Goal: Task Accomplishment & Management: Submit feedback/report problem

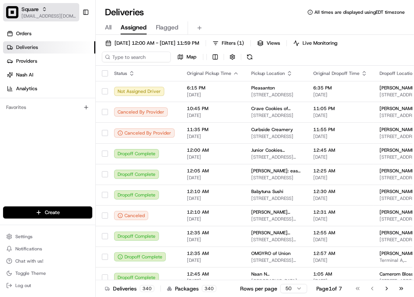
click at [50, 15] on span "[EMAIL_ADDRESS][DOMAIN_NAME]" at bounding box center [48, 16] width 55 height 6
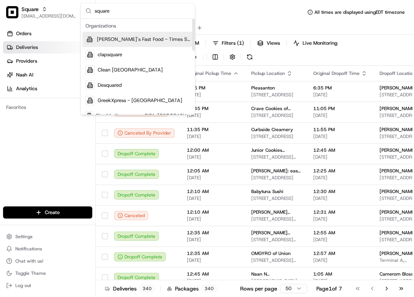
type input "square"
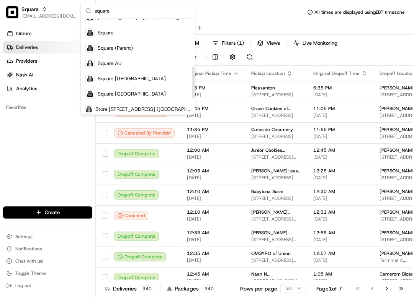
scroll to position [153, 0]
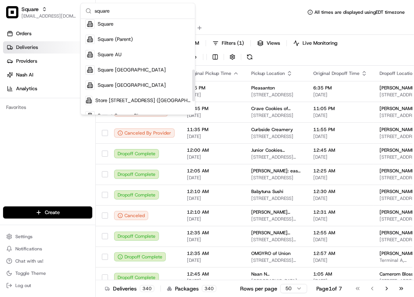
drag, startPoint x: 194, startPoint y: 41, endPoint x: 191, endPoint y: 91, distance: 50.6
click at [192, 91] on div "Suggestions" at bounding box center [193, 86] width 3 height 32
click at [129, 57] on div "Square AU" at bounding box center [137, 54] width 111 height 15
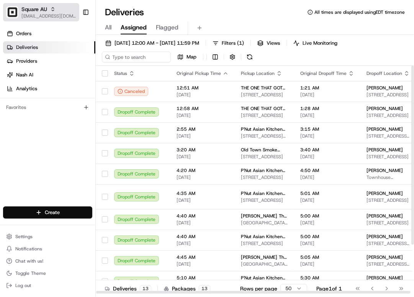
click at [46, 15] on span "[EMAIL_ADDRESS][DOMAIN_NAME]" at bounding box center [48, 16] width 55 height 6
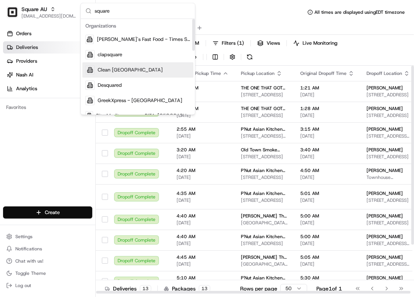
type input "square"
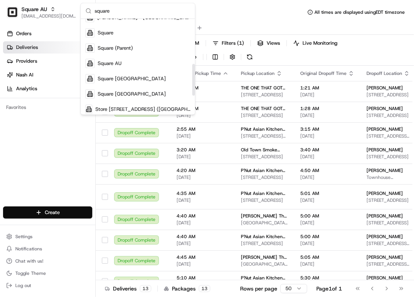
scroll to position [161, 0]
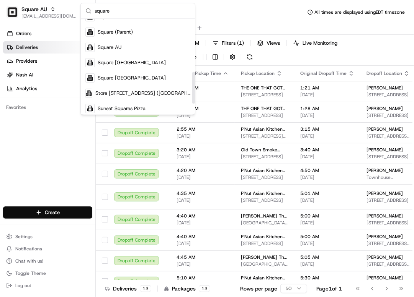
drag, startPoint x: 192, startPoint y: 39, endPoint x: 185, endPoint y: 92, distance: 53.7
click at [192, 92] on div "Suggestions" at bounding box center [193, 88] width 3 height 32
click at [115, 68] on div "Square CA" at bounding box center [137, 62] width 111 height 15
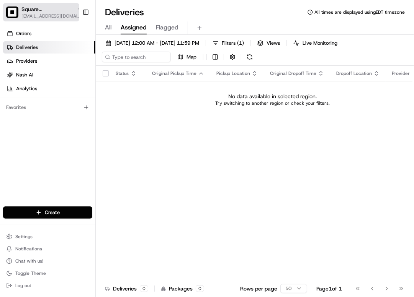
click at [51, 16] on span "[EMAIL_ADDRESS][DOMAIN_NAME]" at bounding box center [51, 16] width 61 height 6
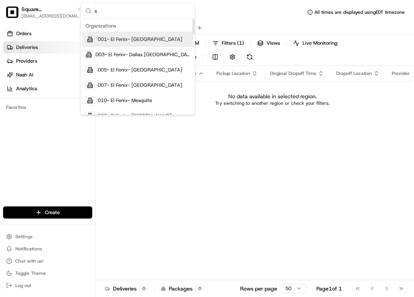
click at [140, 13] on input "s" at bounding box center [143, 10] width 96 height 15
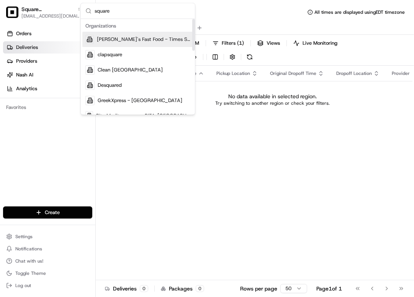
type input "square"
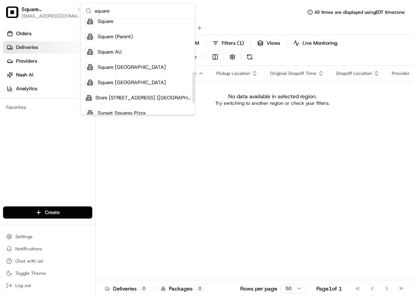
scroll to position [159, 0]
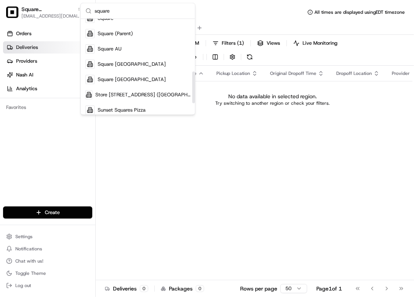
drag, startPoint x: 194, startPoint y: 45, endPoint x: 154, endPoint y: 95, distance: 63.4
click at [192, 98] on div "Suggestions" at bounding box center [193, 88] width 3 height 32
click at [145, 82] on div "Square [GEOGRAPHIC_DATA]" at bounding box center [137, 79] width 111 height 15
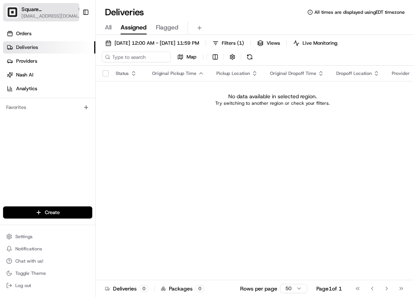
click at [45, 14] on span "[EMAIL_ADDRESS][DOMAIN_NAME]" at bounding box center [51, 16] width 61 height 6
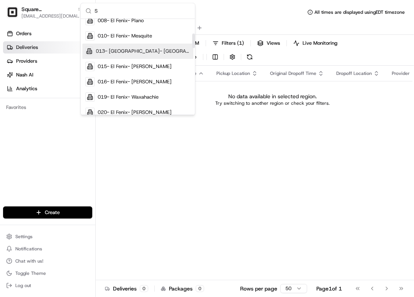
scroll to position [89, 0]
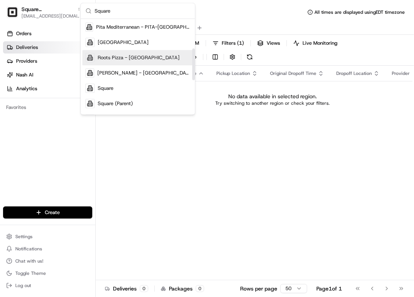
type input "Square"
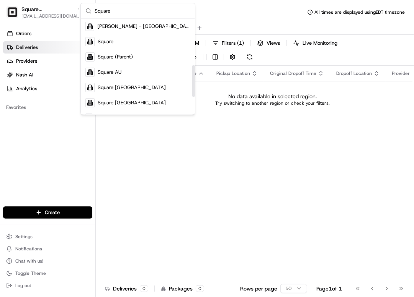
scroll to position [147, 0]
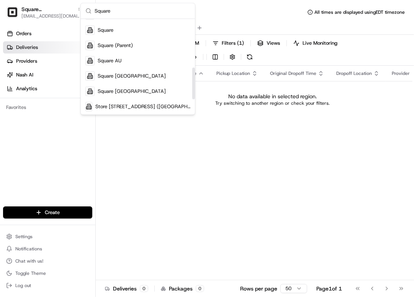
drag, startPoint x: 193, startPoint y: 57, endPoint x: 192, endPoint y: 76, distance: 19.1
click at [192, 76] on div "Suggestions" at bounding box center [193, 84] width 3 height 32
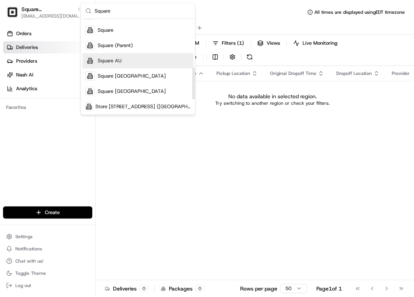
click at [142, 61] on div "Square AU" at bounding box center [137, 60] width 111 height 15
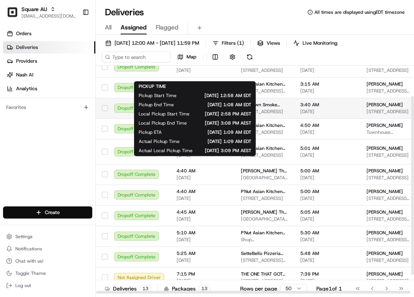
scroll to position [48, 0]
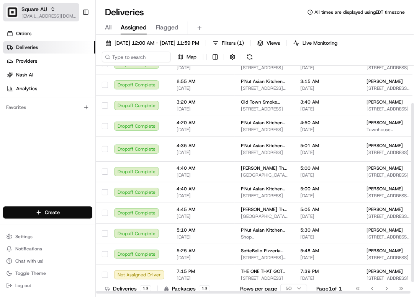
click at [46, 14] on span "[EMAIL_ADDRESS][DOMAIN_NAME]" at bounding box center [48, 16] width 55 height 6
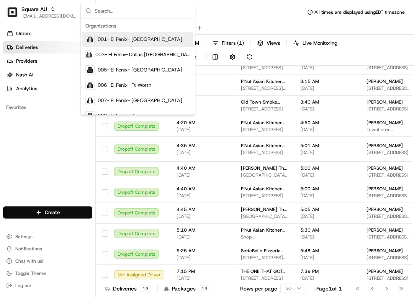
click at [211, 11] on div "Deliveries All times are displayed using EDT timezone" at bounding box center [255, 12] width 318 height 12
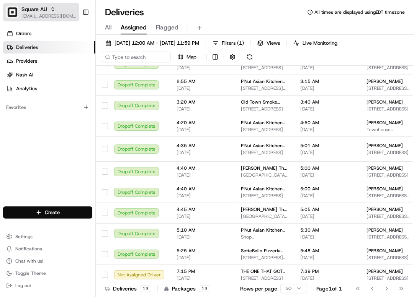
click at [51, 14] on span "[EMAIL_ADDRESS][DOMAIN_NAME]" at bounding box center [48, 16] width 55 height 6
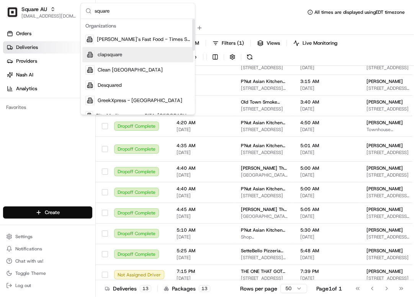
type input "square"
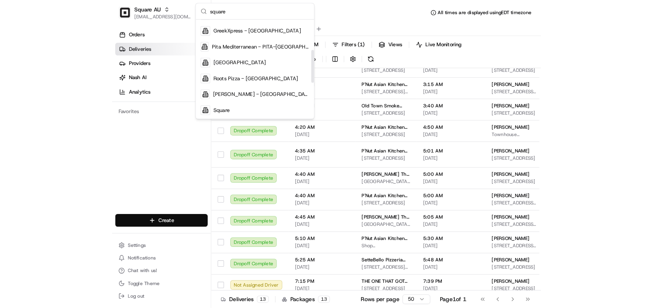
scroll to position [96, 0]
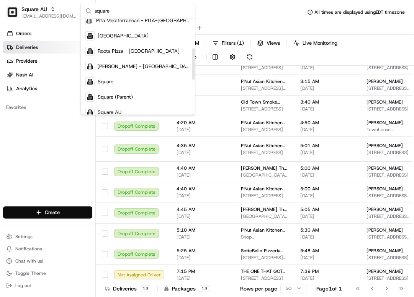
drag, startPoint x: 193, startPoint y: 41, endPoint x: 190, endPoint y: 73, distance: 31.9
click at [192, 73] on div "Suggestions" at bounding box center [193, 64] width 3 height 32
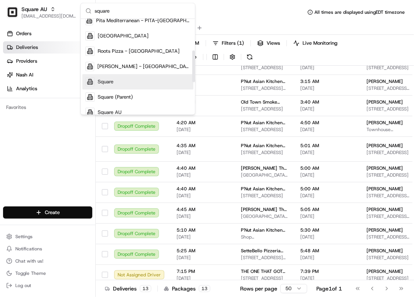
click at [152, 80] on div "Square" at bounding box center [137, 81] width 111 height 15
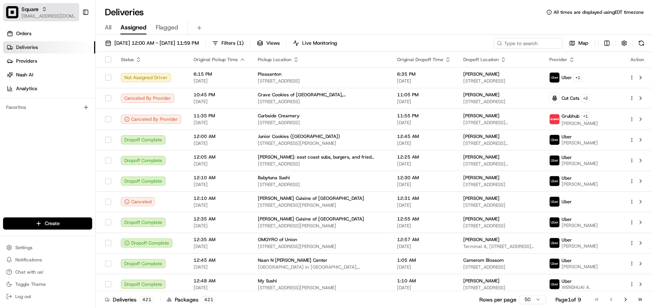
click at [42, 15] on span "[EMAIL_ADDRESS][DOMAIN_NAME]" at bounding box center [48, 16] width 55 height 6
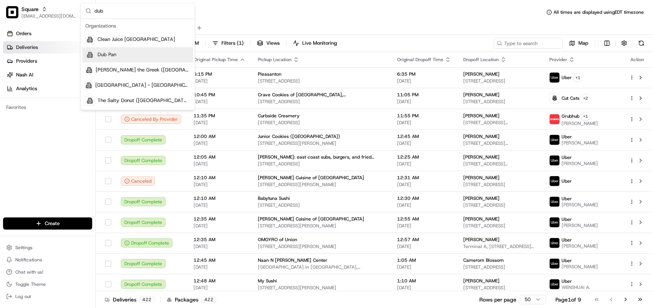
type input "dub"
click at [127, 59] on div "Dub Pan" at bounding box center [137, 54] width 111 height 15
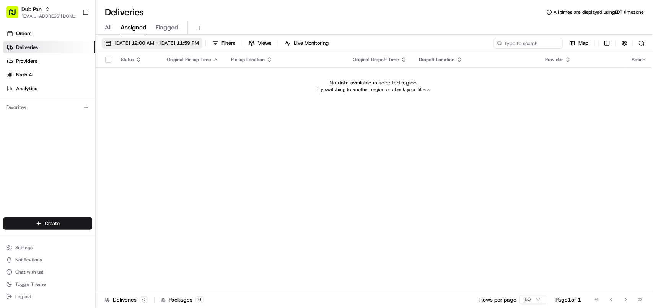
click at [139, 41] on span "[DATE] 12:00 AM - [DATE] 11:59 PM" at bounding box center [156, 43] width 85 height 7
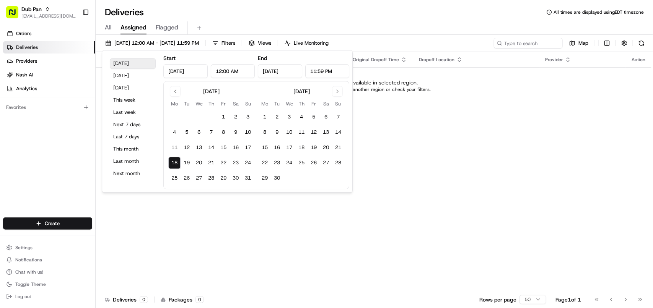
click at [125, 60] on button "[DATE]" at bounding box center [133, 63] width 46 height 11
click at [413, 45] on input at bounding box center [517, 43] width 92 height 11
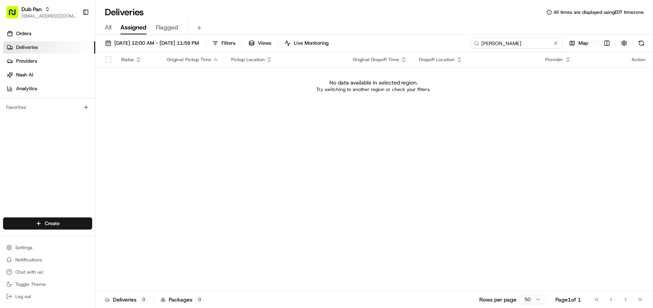
type input "Camilla Robinsons"
click at [166, 44] on span "[DATE] 12:00 AM - [DATE] 11:59 PM" at bounding box center [156, 43] width 85 height 7
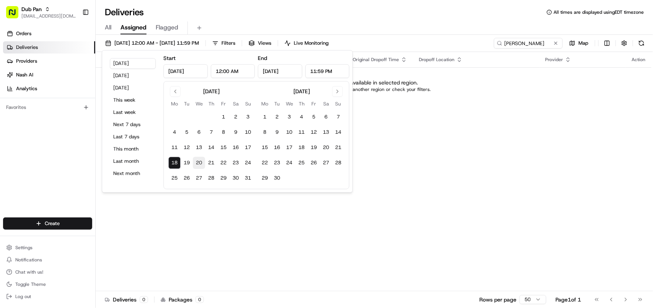
click at [203, 163] on button "20" at bounding box center [199, 163] width 12 height 12
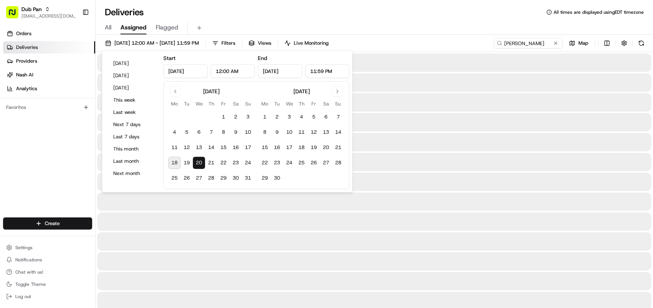
type input "Aug 20, 2025"
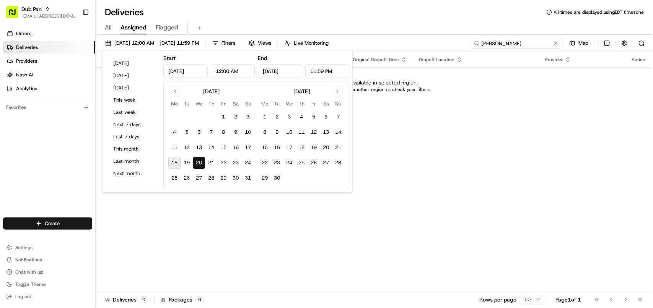
click at [413, 46] on input "Camilla Robinsons" at bounding box center [517, 43] width 92 height 11
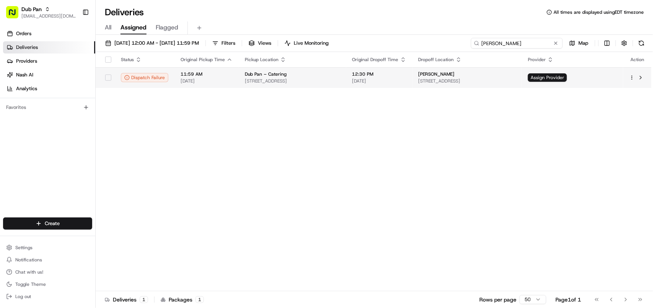
type input "Camilla Robinson"
click at [413, 78] on span "12 Floral St, London WC2E 9DH, UK" at bounding box center [468, 81] width 98 height 6
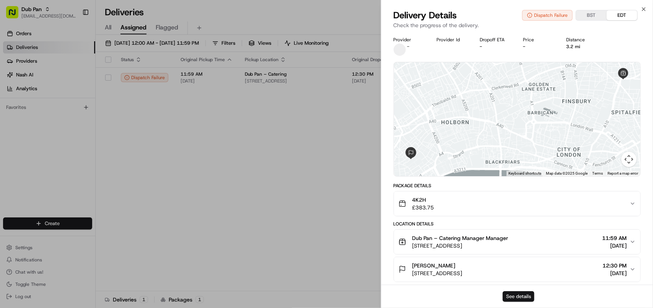
click at [413, 294] on button "See details" at bounding box center [519, 297] width 32 height 11
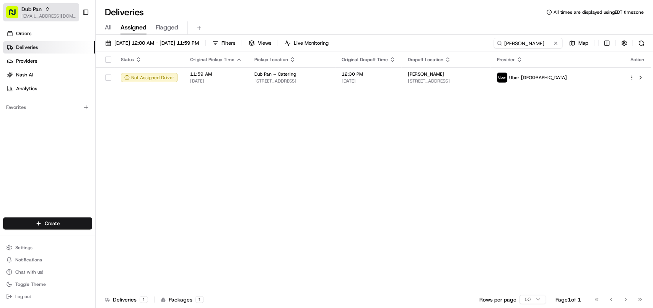
click at [41, 11] on span "Dub Pan" at bounding box center [31, 9] width 20 height 8
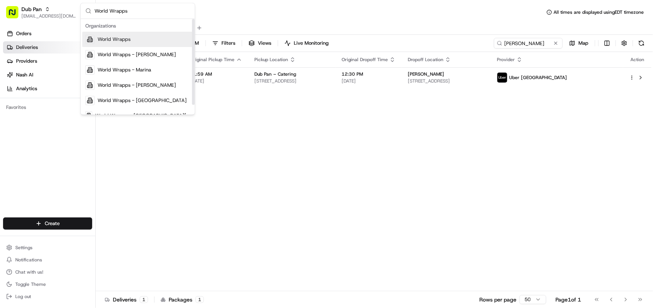
type input "World Wrapps"
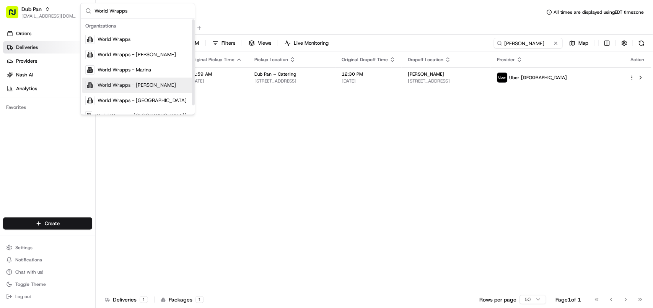
scroll to position [10, 0]
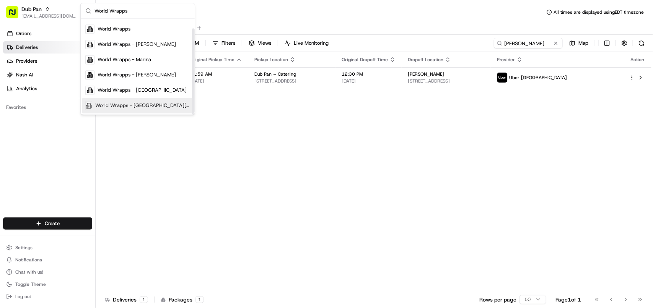
click at [159, 106] on span "World Wrapps - San Ramon" at bounding box center [142, 106] width 95 height 7
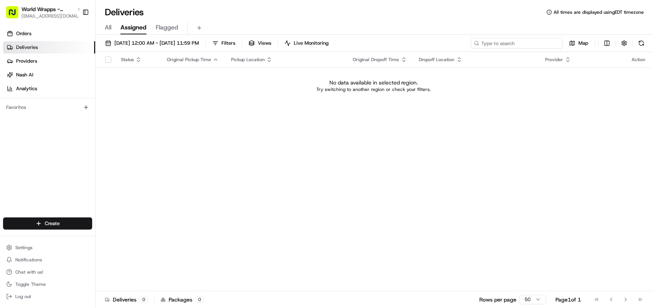
click at [413, 47] on input at bounding box center [517, 43] width 92 height 11
click at [190, 46] on span "08/20/2025 12:00 AM - 08/20/2025 11:59 PM" at bounding box center [156, 43] width 85 height 7
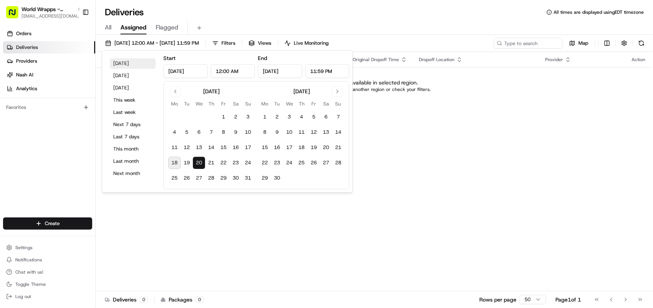
click at [140, 62] on button "[DATE]" at bounding box center [133, 63] width 46 height 11
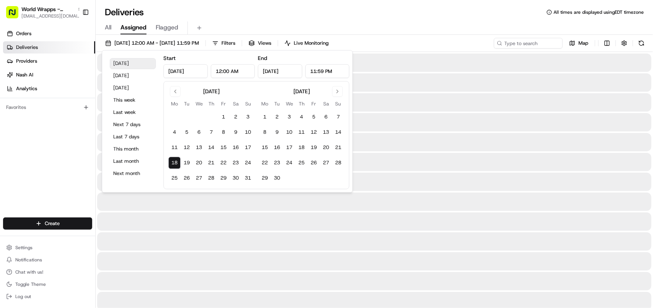
type input "[DATE]"
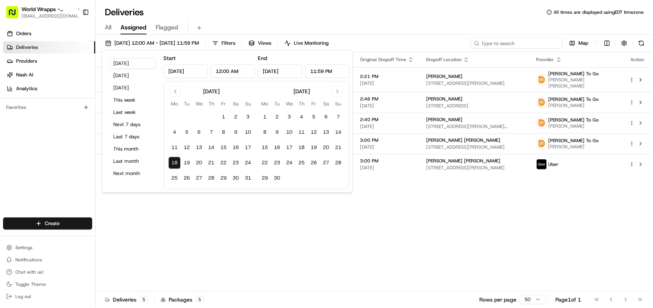
click at [413, 45] on input at bounding box center [517, 43] width 92 height 11
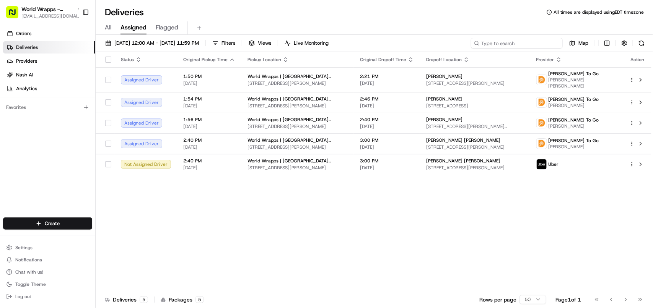
paste input "200 Muir Rd, Martinez, CA 94553"
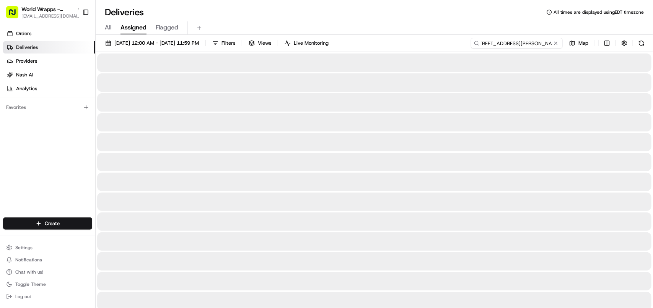
type input "200 Muir Rd, Martinez, CA 94553"
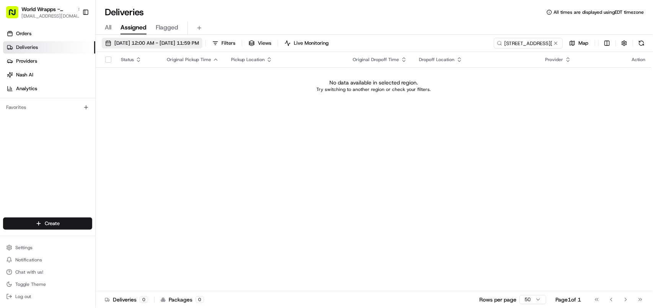
click at [128, 38] on button "[DATE] 12:00 AM - [DATE] 11:59 PM" at bounding box center [152, 43] width 101 height 11
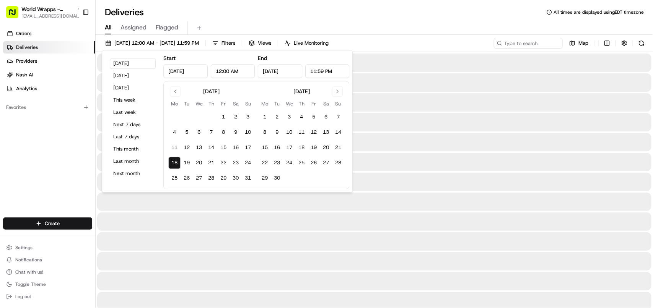
click at [107, 29] on span "All" at bounding box center [108, 27] width 7 height 9
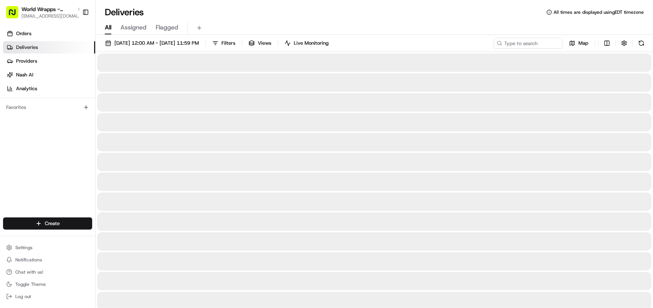
click at [107, 29] on span "All" at bounding box center [108, 27] width 7 height 9
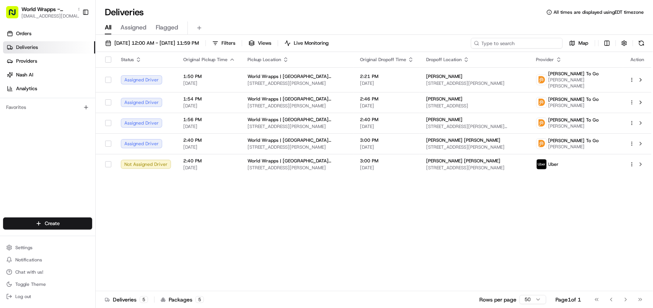
click at [413, 48] on input at bounding box center [517, 43] width 92 height 11
paste input "200 Muir Rd, Martinez, CA 94553"
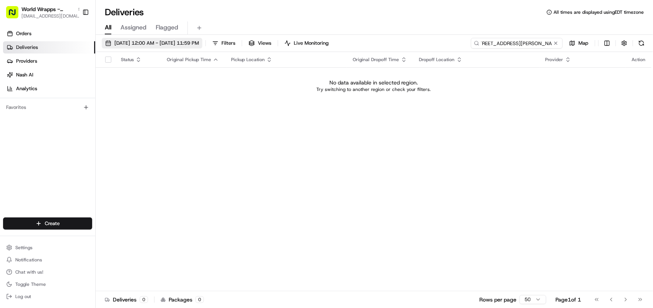
type input "200 Muir Rd, Martinez, CA 94553"
click at [121, 41] on span "[DATE] 12:00 AM - [DATE] 11:59 PM" at bounding box center [156, 43] width 85 height 7
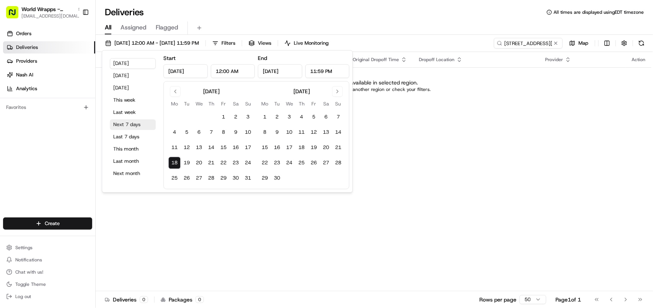
click at [129, 123] on button "Next 7 days" at bounding box center [133, 124] width 46 height 11
type input "Aug 25, 2025"
click at [413, 127] on div "Status Original Pickup Time Pickup Location Original Dropoff Time Dropoff Locat…" at bounding box center [374, 172] width 556 height 240
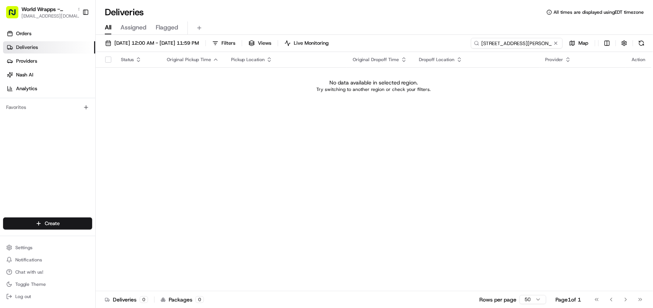
click at [413, 39] on input "200 Muir Rd, Martinez, CA 94553" at bounding box center [517, 43] width 92 height 11
paste input
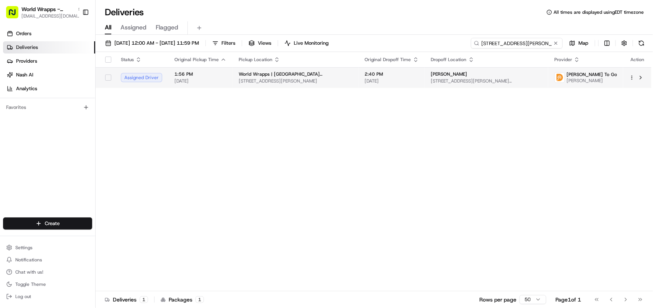
type input "200 Muir Rd"
click at [413, 73] on div "kaiser" at bounding box center [486, 74] width 111 height 6
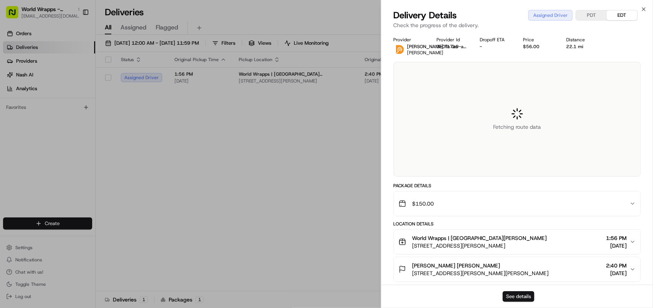
click at [413, 292] on button "See details" at bounding box center [519, 297] width 32 height 11
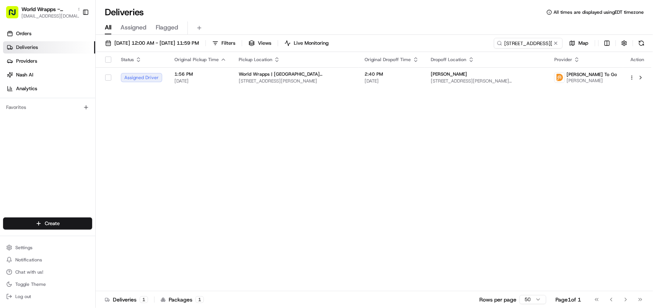
click at [39, 15] on span "[EMAIL_ADDRESS][DOMAIN_NAME]" at bounding box center [51, 16] width 61 height 6
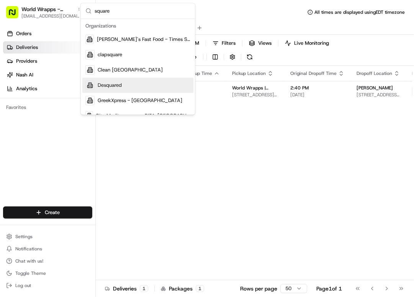
type input "square"
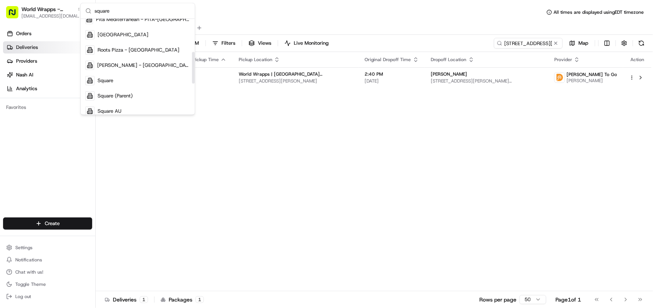
scroll to position [104, 0]
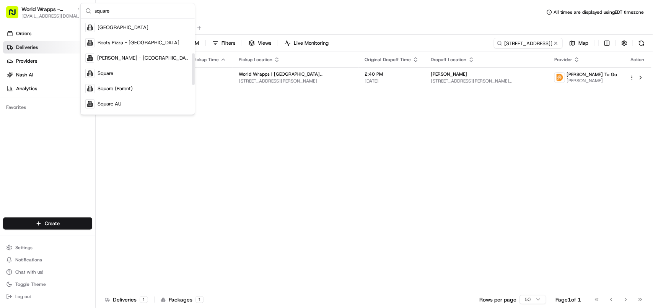
drag, startPoint x: 194, startPoint y: 37, endPoint x: 152, endPoint y: 73, distance: 55.7
click at [193, 72] on div "Suggestions" at bounding box center [193, 69] width 3 height 32
click at [152, 73] on div "Square" at bounding box center [137, 73] width 111 height 15
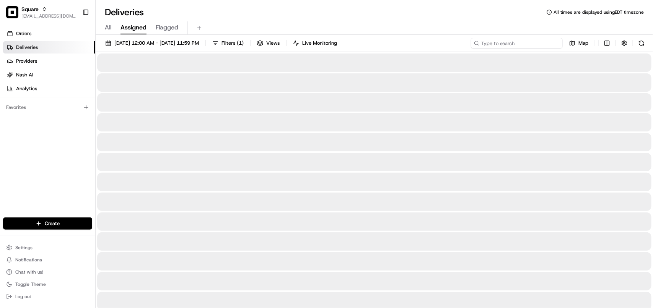
click at [413, 41] on input at bounding box center [517, 43] width 92 height 11
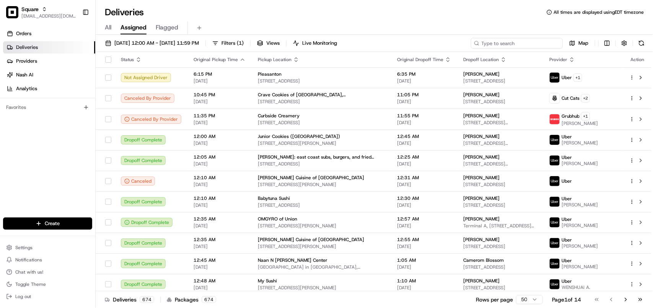
click at [413, 41] on input at bounding box center [517, 43] width 92 height 11
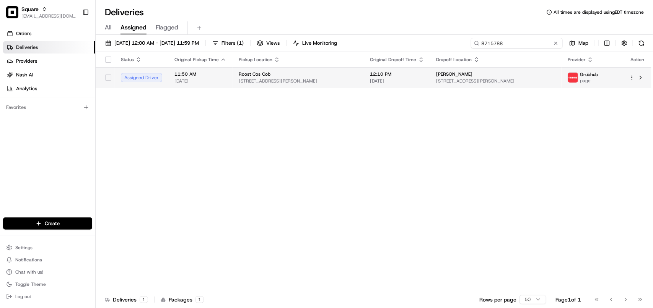
type input "8715788"
click at [413, 80] on span "9 Thornhill Rd, Riverside, CT 06878, USA" at bounding box center [496, 81] width 119 height 6
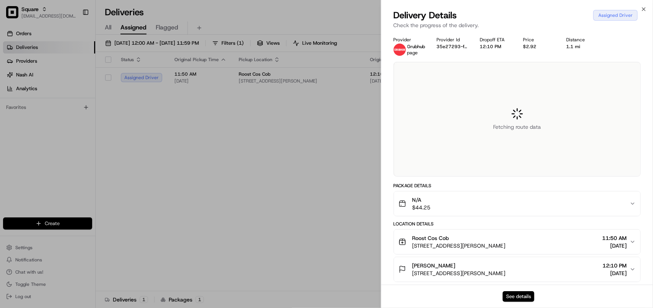
click at [413, 293] on button "See details" at bounding box center [519, 297] width 32 height 11
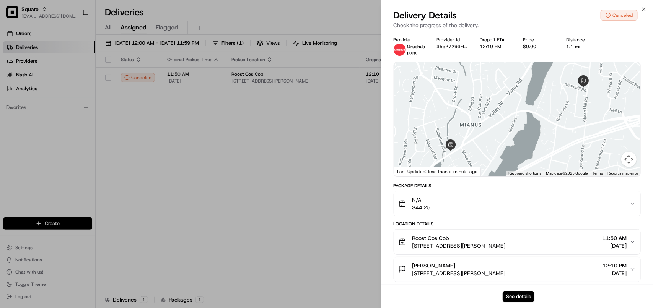
drag, startPoint x: 525, startPoint y: 293, endPoint x: 194, endPoint y: 21, distance: 428.7
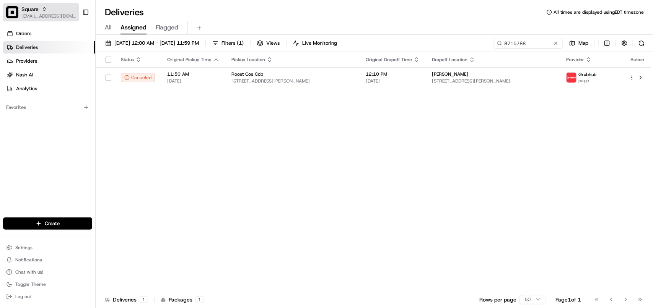
click at [50, 12] on div "Square" at bounding box center [48, 9] width 55 height 8
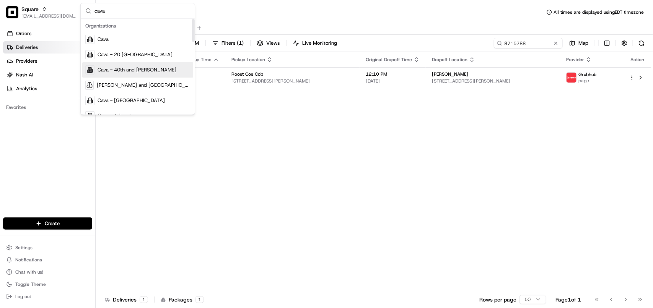
type input "cava"
click at [138, 69] on span "Cava - 40th and Madison" at bounding box center [137, 70] width 79 height 7
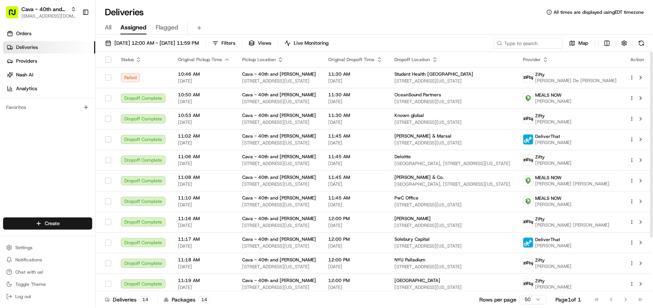
click at [413, 53] on th "Dropoff Location" at bounding box center [453, 59] width 129 height 15
click at [413, 47] on input at bounding box center [517, 43] width 92 height 11
paste input "vanessa Mccan"
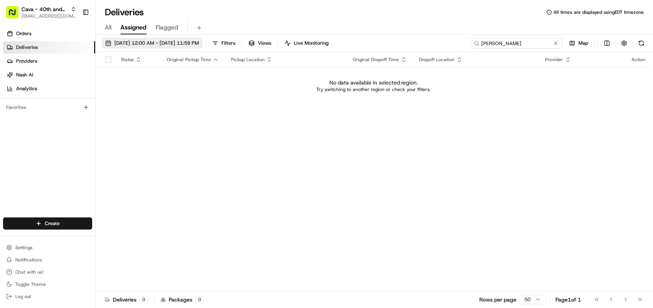
type input "vanessa Mccan"
click at [186, 40] on span "08/18/2025 12:00 AM - 08/25/2025 11:59 PM" at bounding box center [156, 43] width 85 height 7
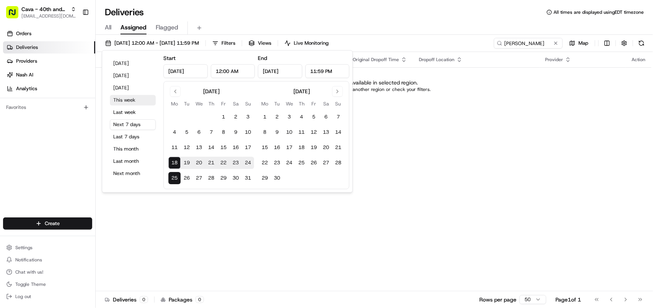
click at [142, 98] on button "This week" at bounding box center [133, 100] width 46 height 11
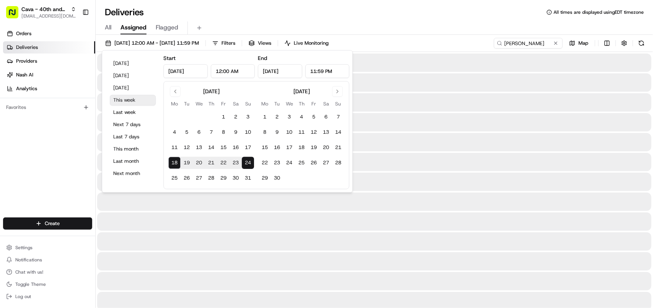
type input "Aug 24, 2025"
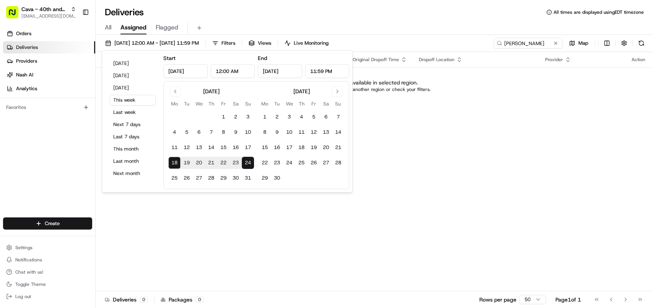
click at [106, 26] on span "All" at bounding box center [108, 27] width 7 height 9
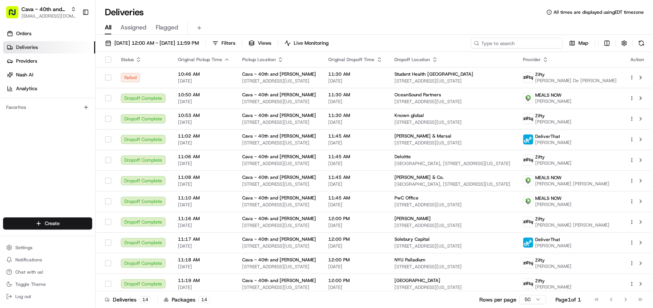
click at [413, 41] on input at bounding box center [517, 43] width 92 height 11
paste input "vanessa Mccan"
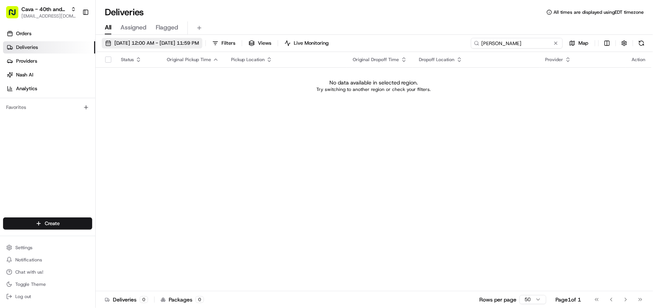
type input "vanessa Mccan"
click at [139, 39] on button "08/18/2025 12:00 AM - 08/24/2025 11:59 PM" at bounding box center [152, 43] width 101 height 11
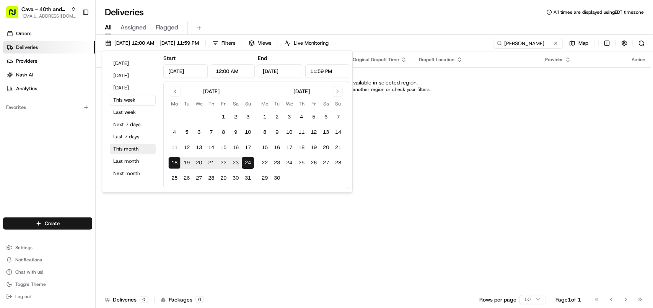
click at [129, 147] on button "This month" at bounding box center [133, 149] width 46 height 11
type input "Aug 1, 2025"
type input "Aug 31, 2025"
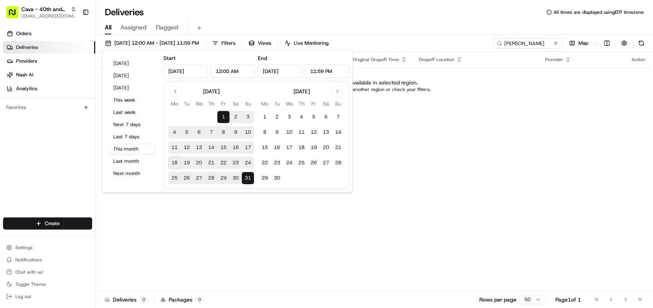
drag, startPoint x: 385, startPoint y: 26, endPoint x: 372, endPoint y: 23, distance: 12.8
click at [385, 25] on div "All Assigned Flagged" at bounding box center [374, 27] width 557 height 13
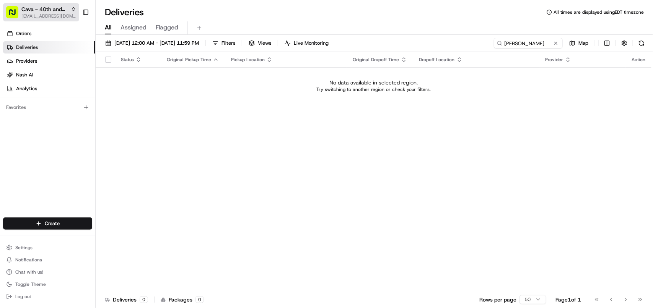
click at [57, 10] on span "Cava - 40th and Madison" at bounding box center [44, 9] width 46 height 8
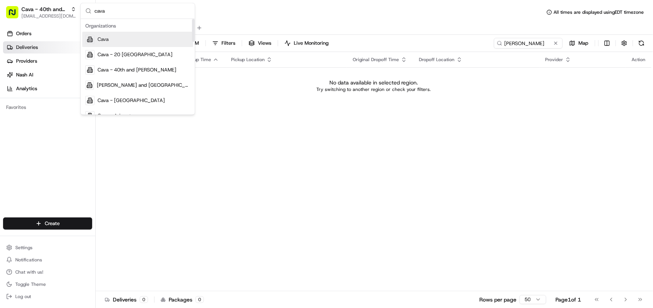
type input "cava"
click at [110, 43] on div "Cava" at bounding box center [137, 39] width 111 height 15
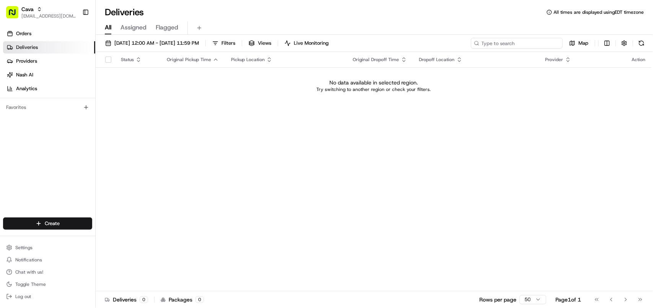
click at [413, 43] on input at bounding box center [517, 43] width 92 height 11
paste input "vanessa Mccan"
type input "vanessa Mccan"
click at [152, 41] on span "08/01/2025 12:00 AM - 08/31/2025 11:59 PM" at bounding box center [156, 43] width 85 height 7
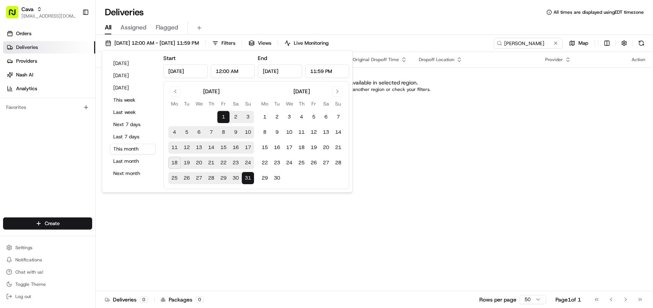
click at [413, 177] on div "Status Original Pickup Time Pickup Location Original Dropoff Time Dropoff Locat…" at bounding box center [374, 172] width 556 height 240
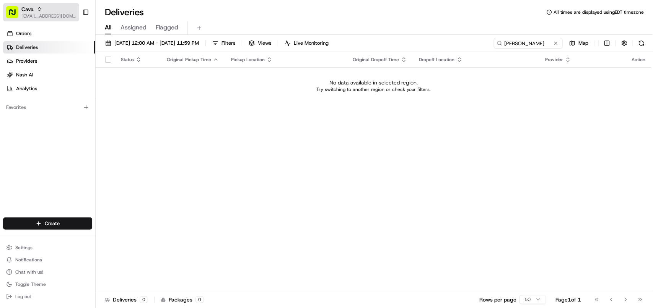
click at [46, 12] on div "Cava" at bounding box center [48, 9] width 55 height 8
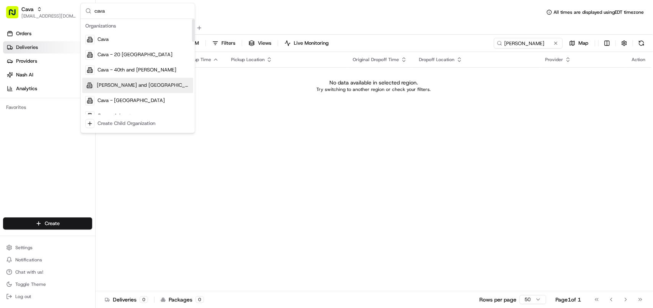
type input "cava"
click at [138, 83] on span "Cava - Adams and Brookhurst" at bounding box center [143, 85] width 93 height 7
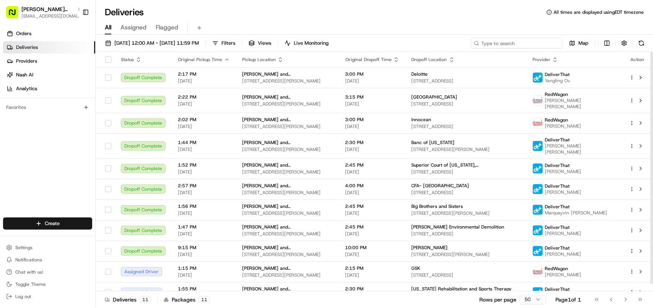
click at [413, 44] on input at bounding box center [517, 43] width 92 height 11
paste input "vanessa Mccan"
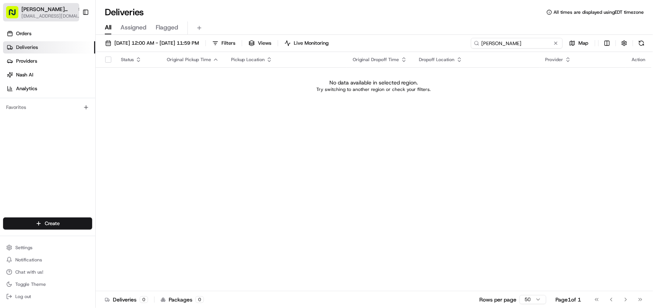
type input "vanessa Mccan"
click at [59, 14] on span "[EMAIL_ADDRESS][DOMAIN_NAME]" at bounding box center [51, 16] width 61 height 6
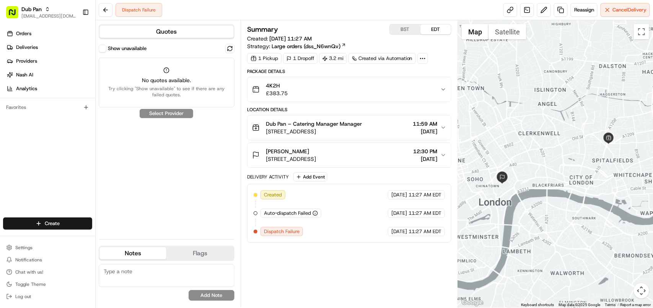
click at [440, 131] on icon "button" at bounding box center [443, 128] width 6 height 6
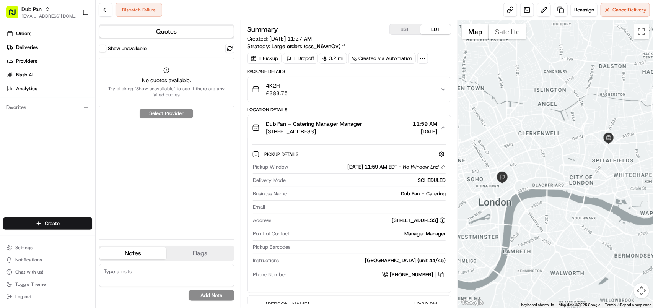
click at [440, 131] on icon "button" at bounding box center [443, 128] width 6 height 6
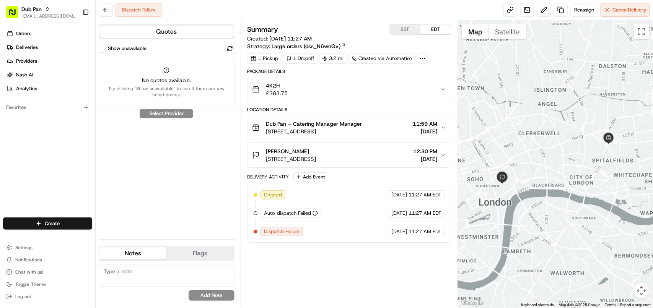
click at [443, 89] on icon "button" at bounding box center [443, 89] width 6 height 6
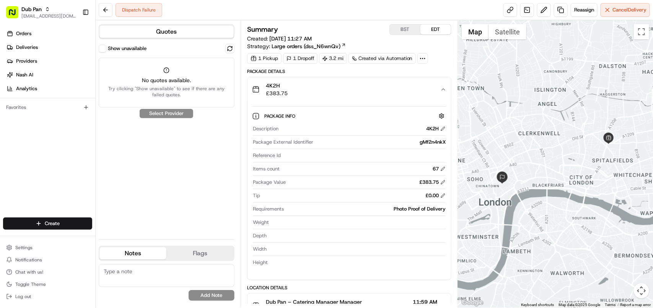
click at [443, 89] on icon "button" at bounding box center [443, 90] width 3 height 2
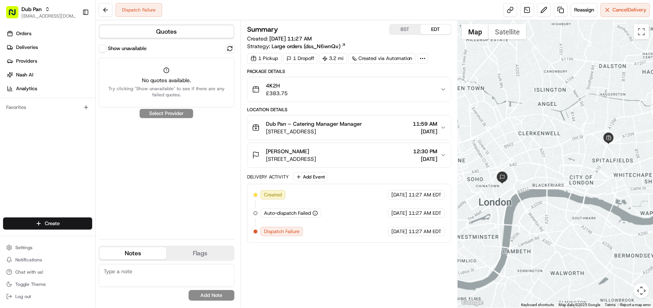
click at [408, 95] on div "4K2H £383.75" at bounding box center [346, 89] width 188 height 15
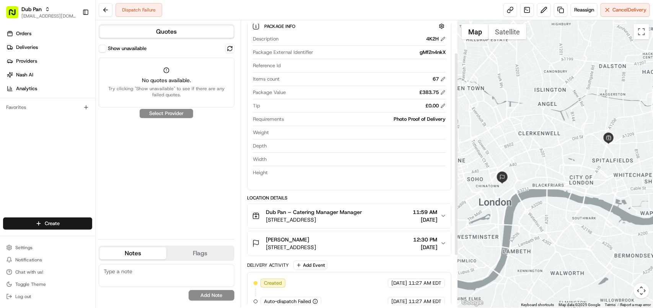
scroll to position [96, 0]
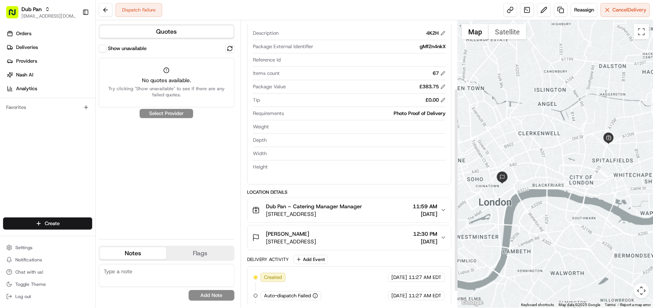
click at [103, 50] on button "Show unavailable" at bounding box center [103, 49] width 8 height 8
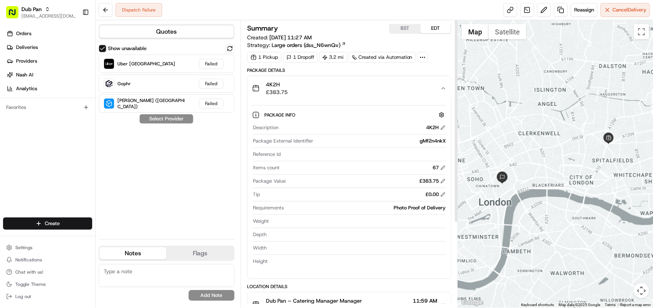
scroll to position [0, 0]
click at [37, 247] on button "Settings" at bounding box center [47, 248] width 89 height 11
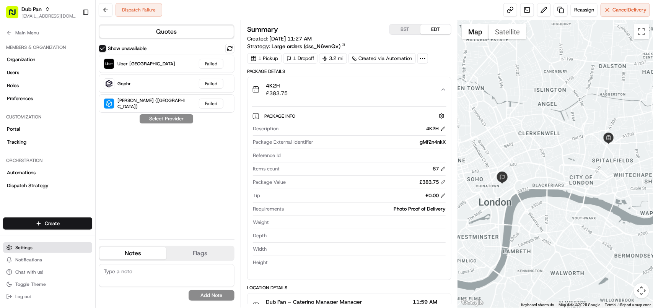
click at [37, 247] on button "Settings" at bounding box center [47, 248] width 89 height 11
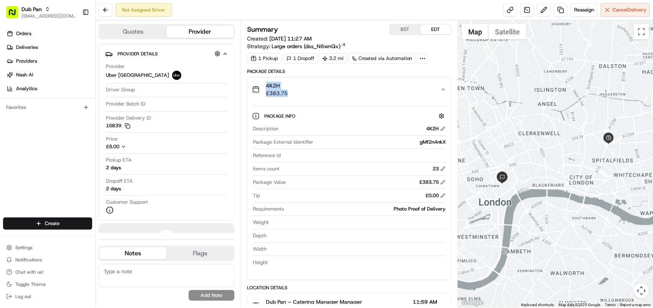
drag, startPoint x: 306, startPoint y: 95, endPoint x: 258, endPoint y: 95, distance: 48.2
click at [258, 95] on div "4K2H £383.75" at bounding box center [346, 89] width 188 height 15
click at [344, 87] on div "4K2H £383.75" at bounding box center [346, 89] width 188 height 15
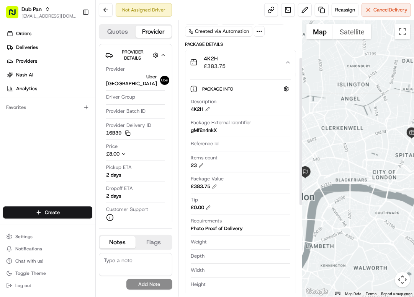
scroll to position [69, 0]
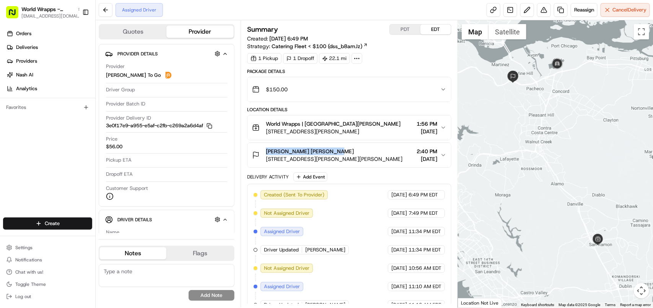
copy span "kaiser michael armstrong"
drag, startPoint x: 339, startPoint y: 150, endPoint x: 266, endPoint y: 152, distance: 72.7
click at [266, 152] on div "kaiser michael armstrong" at bounding box center [334, 152] width 137 height 8
click at [419, 156] on span "08/18/2025" at bounding box center [427, 159] width 21 height 8
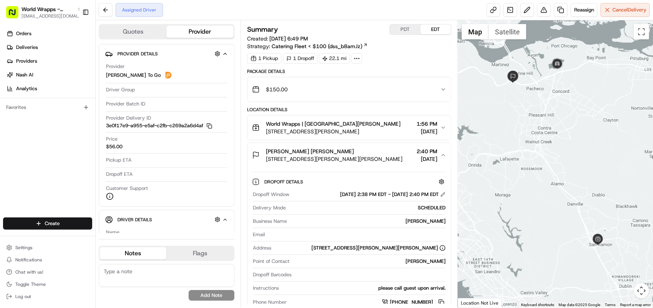
click at [419, 156] on span "[DATE]" at bounding box center [427, 159] width 21 height 8
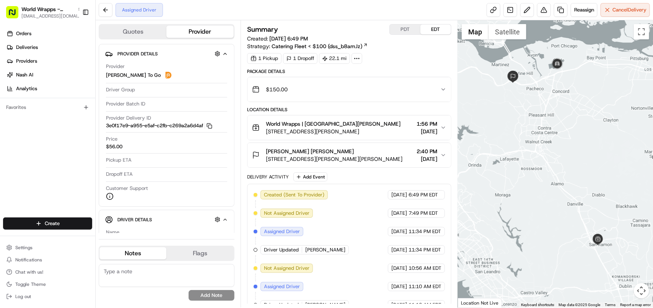
click at [427, 160] on span "[DATE]" at bounding box center [427, 159] width 21 height 8
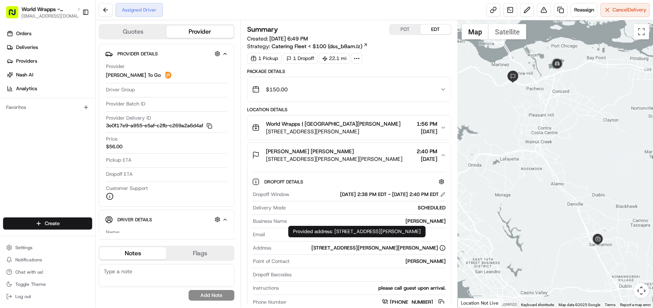
copy div "200 Muir Rd Conference Rooms, Martinez, CA 94553, USA"
drag, startPoint x: 297, startPoint y: 250, endPoint x: 437, endPoint y: 252, distance: 140.4
click at [437, 252] on div "200 Muir Rd Conference Rooms, Martinez, CA 94553, USA" at bounding box center [359, 248] width 171 height 7
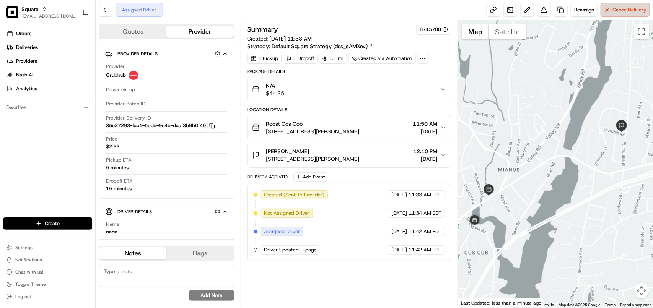
click at [623, 13] on span "Cancel Delivery" at bounding box center [630, 10] width 34 height 7
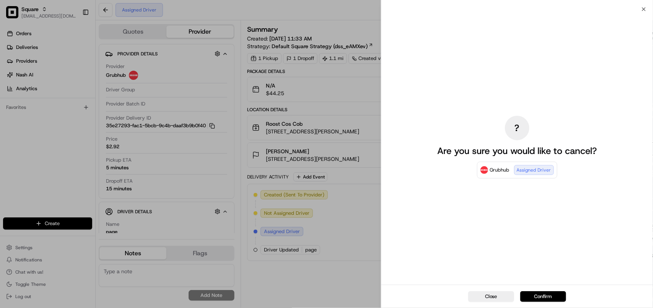
click at [544, 293] on button "Confirm" at bounding box center [543, 297] width 46 height 11
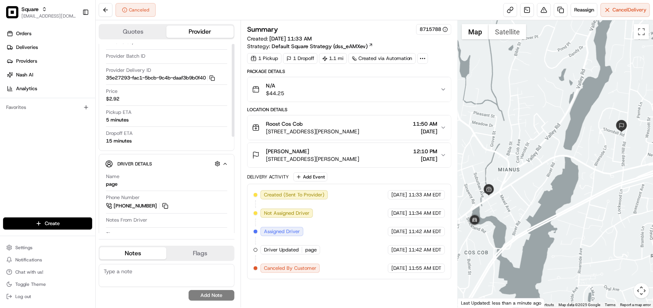
scroll to position [48, 0]
click at [161, 274] on textarea at bounding box center [167, 275] width 136 height 23
paste textarea "**Caller Information: Customer **Reason for calling: delivery cancelation **Res…"
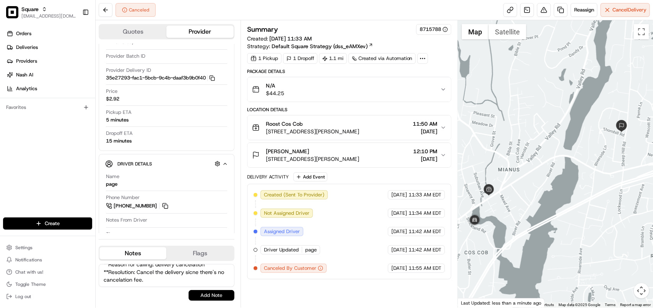
type textarea "**Caller Information: Customer **Reason for calling: delivery cancelation **Res…"
click at [196, 292] on button "Add Note" at bounding box center [212, 295] width 46 height 11
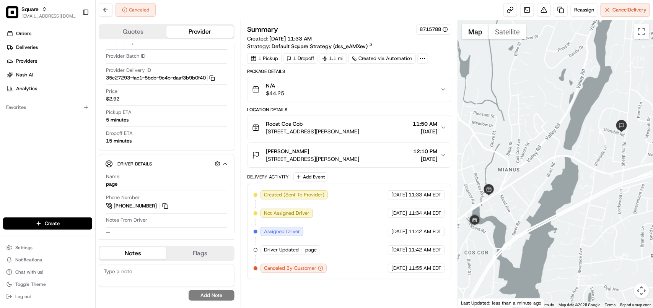
scroll to position [0, 0]
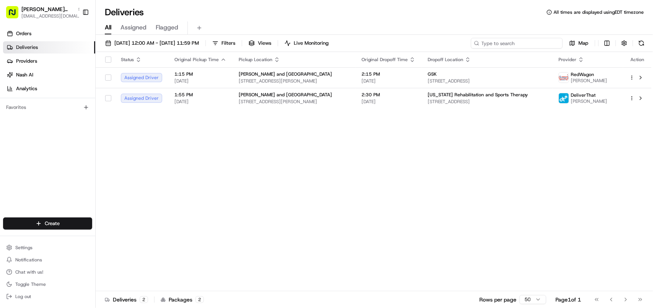
click at [507, 45] on input at bounding box center [517, 43] width 92 height 11
paste input "[PERSON_NAME]"
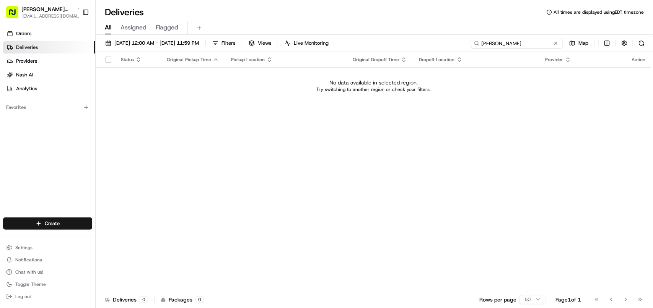
type input "[PERSON_NAME]"
click at [60, 10] on span "[PERSON_NAME] and [GEOGRAPHIC_DATA]" at bounding box center [47, 9] width 53 height 8
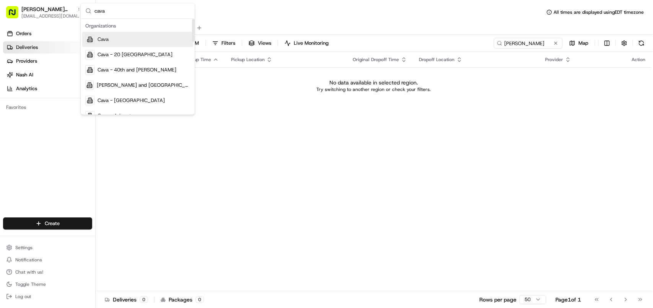
type input "cava"
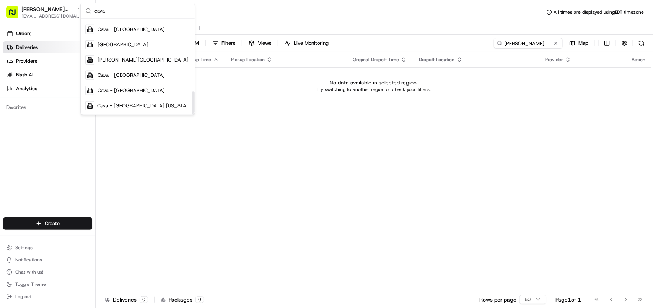
drag, startPoint x: 194, startPoint y: 38, endPoint x: 189, endPoint y: 121, distance: 82.4
click at [192, 114] on div "Suggestions" at bounding box center [193, 102] width 3 height 23
click at [278, 212] on div "Status Original Pickup Time Pickup Location Original Dropoff Time Dropoff Locat…" at bounding box center [374, 172] width 556 height 240
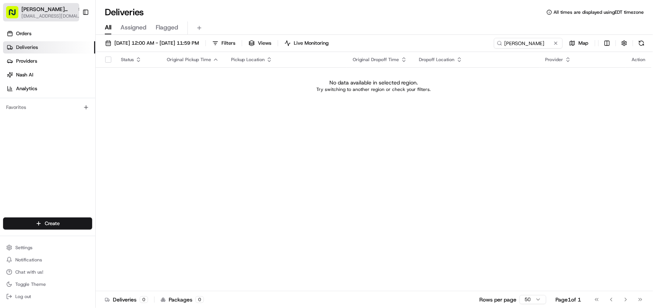
click at [62, 16] on span "[EMAIL_ADDRESS][DOMAIN_NAME]" at bounding box center [51, 16] width 61 height 6
click at [62, 14] on span "[EMAIL_ADDRESS][DOMAIN_NAME]" at bounding box center [51, 16] width 61 height 6
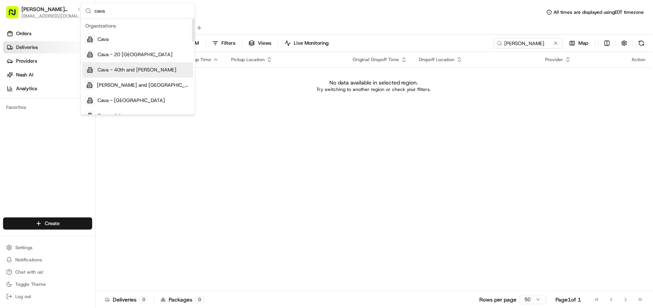
type input "cava"
click at [121, 70] on span "Cava - 40th and [PERSON_NAME]" at bounding box center [137, 70] width 79 height 7
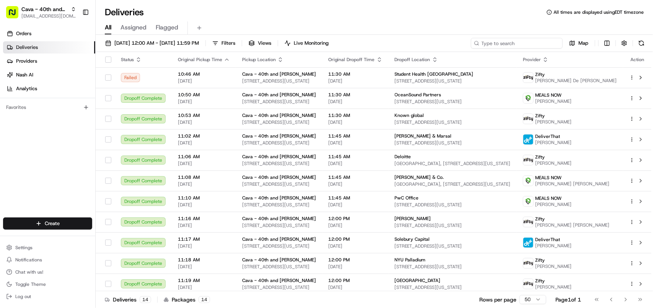
click at [527, 47] on input at bounding box center [517, 43] width 92 height 11
paste input "vanessa Mccan"
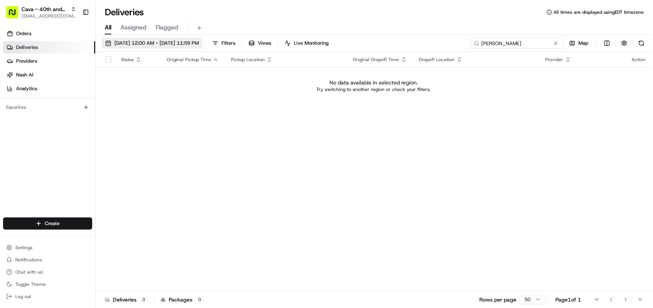
type input "vanessa Mccan"
click at [143, 46] on span "[DATE] 12:00 AM - [DATE] 11:59 PM" at bounding box center [156, 43] width 85 height 7
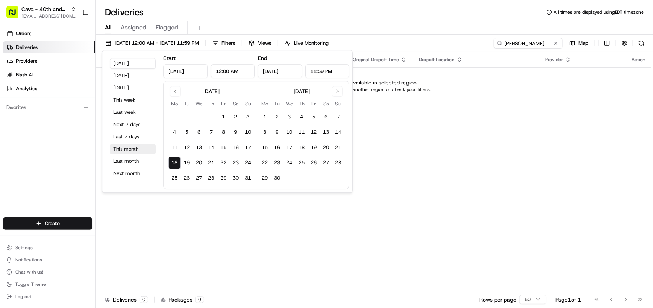
click at [134, 147] on button "This month" at bounding box center [133, 149] width 46 height 11
type input "Aug 1, 2025"
type input "Aug 31, 2025"
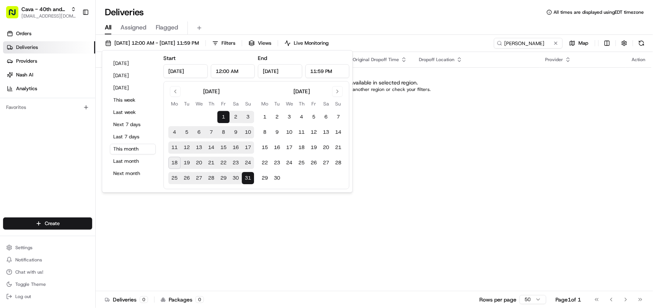
drag, startPoint x: 502, startPoint y: 142, endPoint x: 132, endPoint y: 22, distance: 388.8
click at [500, 140] on div "Status Original Pickup Time Pickup Location Original Dropoff Time Dropoff Locat…" at bounding box center [374, 172] width 556 height 240
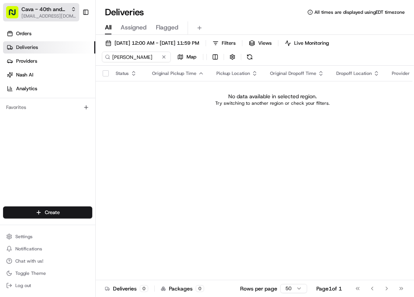
click at [39, 10] on span "Cava - 40th and [PERSON_NAME]" at bounding box center [44, 9] width 46 height 8
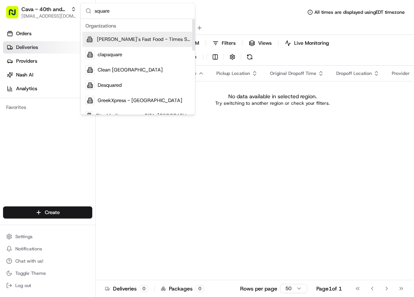
type input "square"
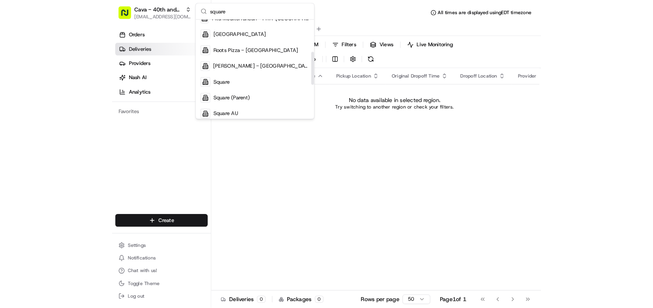
scroll to position [106, 0]
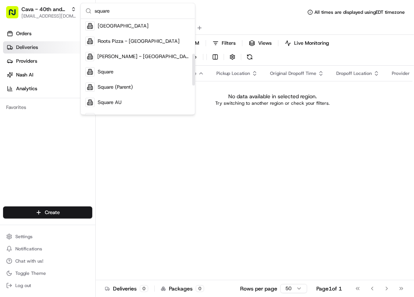
drag, startPoint x: 192, startPoint y: 39, endPoint x: 189, endPoint y: 75, distance: 35.4
click at [192, 75] on div "Suggestions" at bounding box center [193, 70] width 3 height 32
click at [161, 73] on div "Square" at bounding box center [137, 71] width 111 height 15
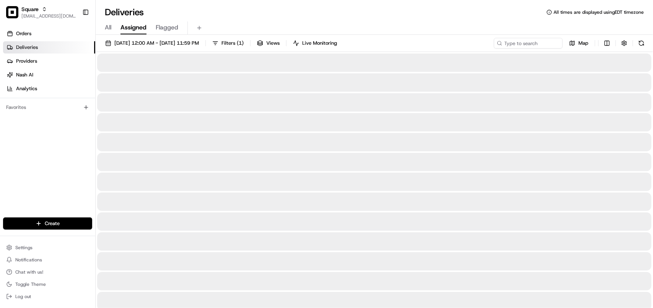
click at [293, 31] on div "All Assigned Flagged" at bounding box center [374, 27] width 557 height 13
click at [506, 45] on input at bounding box center [517, 43] width 92 height 11
click at [108, 30] on span "All" at bounding box center [108, 27] width 7 height 9
click at [180, 40] on span "[DATE] 12:00 AM - [DATE] 11:59 PM" at bounding box center [156, 43] width 85 height 7
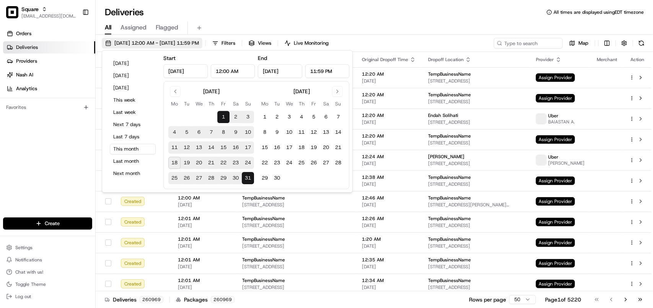
type input "Aug 1, 2025"
type input "12:00 AM"
type input "Aug 31, 2025"
type input "11:59 PM"
click at [129, 62] on button "Today" at bounding box center [133, 63] width 46 height 11
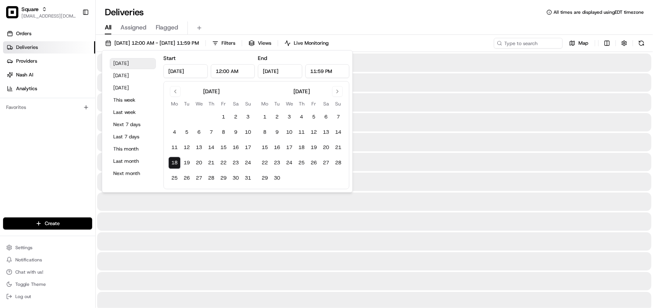
type input "Aug 18, 2025"
click at [310, 16] on div "Deliveries All times are displayed using EDT timezone" at bounding box center [374, 12] width 557 height 12
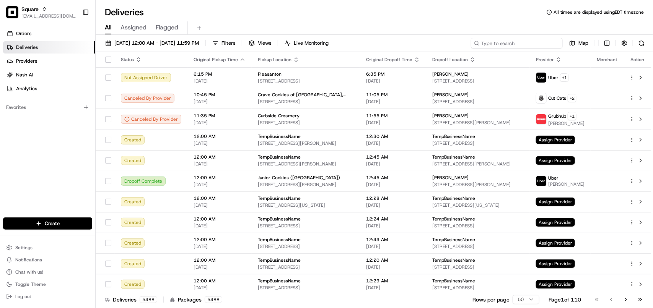
click at [504, 44] on input at bounding box center [517, 43] width 92 height 11
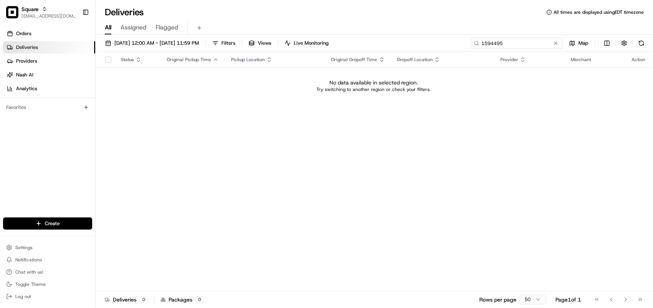
click at [498, 44] on input "1594495" at bounding box center [517, 43] width 92 height 11
click at [494, 43] on input "1594495" at bounding box center [517, 43] width 92 height 11
type input "1594495"
click at [167, 39] on button "08/18/2025 12:00 AM - 08/18/2025 11:59 PM" at bounding box center [152, 43] width 101 height 11
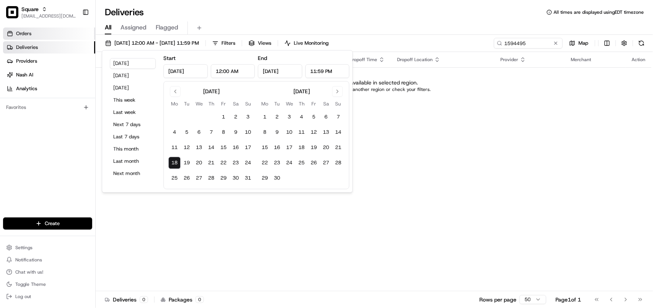
click at [30, 36] on span "Orders" at bounding box center [23, 33] width 15 height 7
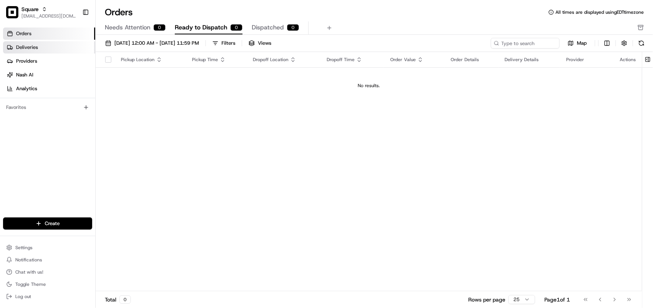
click at [24, 47] on span "Deliveries" at bounding box center [27, 47] width 22 height 7
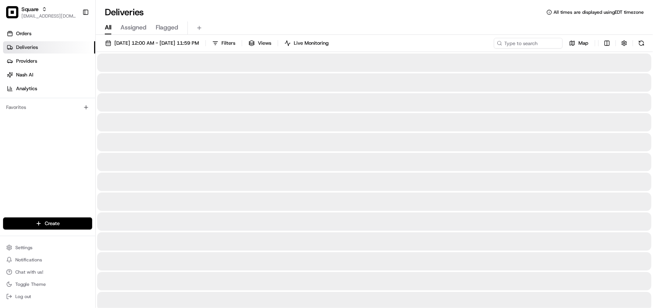
click at [110, 29] on span "All" at bounding box center [108, 27] width 7 height 9
click at [146, 47] on button "08/18/2025 12:00 AM - 08/18/2025 11:59 PM" at bounding box center [152, 43] width 101 height 11
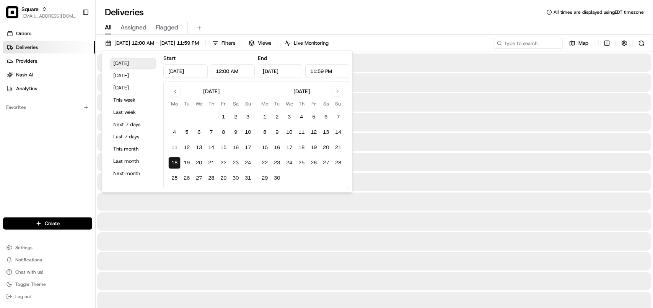
click at [149, 63] on button "Today" at bounding box center [133, 63] width 46 height 11
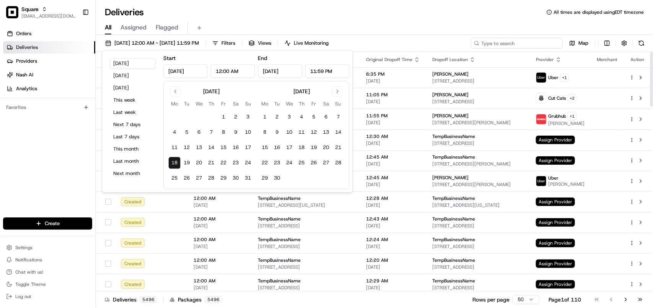
click at [522, 44] on input at bounding box center [517, 43] width 92 height 11
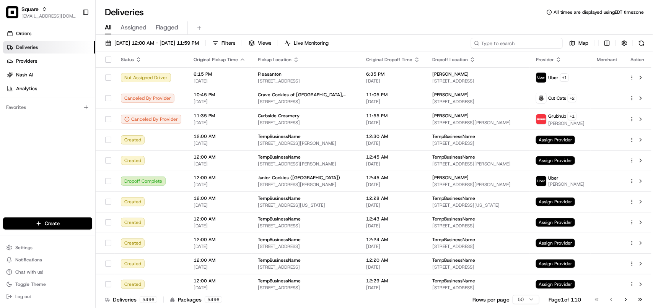
paste input "1594495"
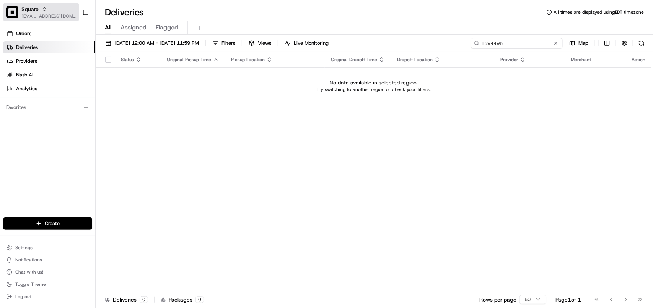
type input "1594495"
click at [50, 13] on span "[EMAIL_ADDRESS][DOMAIN_NAME]" at bounding box center [48, 16] width 55 height 6
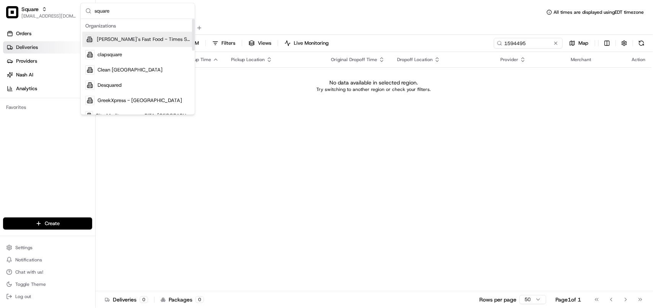
type input "square"
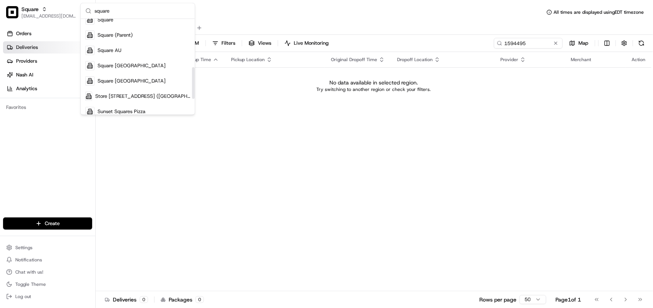
scroll to position [159, 0]
drag, startPoint x: 192, startPoint y: 33, endPoint x: 190, endPoint y: 85, distance: 52.5
click at [192, 85] on div "Suggestions" at bounding box center [193, 88] width 3 height 32
click at [132, 50] on div "Square AU" at bounding box center [137, 48] width 111 height 15
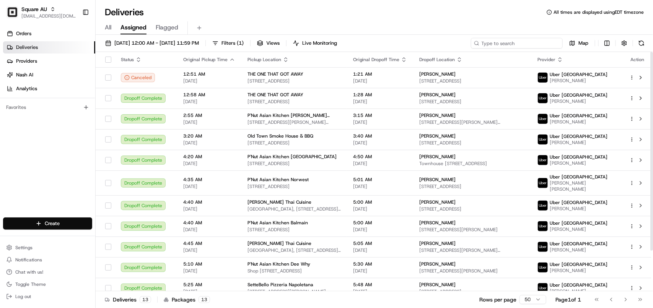
click at [515, 41] on input at bounding box center [517, 43] width 92 height 11
paste input "1594495"
type input "1594495"
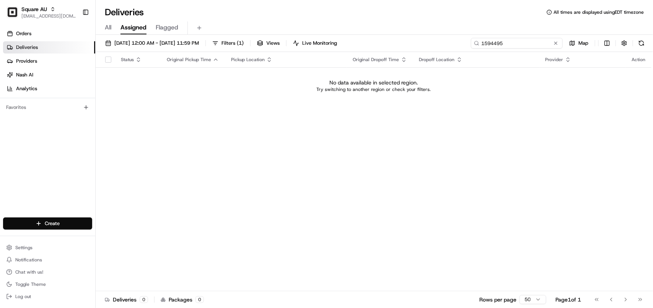
drag, startPoint x: 517, startPoint y: 41, endPoint x: 394, endPoint y: 56, distance: 123.3
click at [394, 56] on div "08/18/2025 12:00 AM - 08/18/2025 11:59 PM Filters ( 1 ) Views Live Monitoring 1…" at bounding box center [374, 172] width 557 height 275
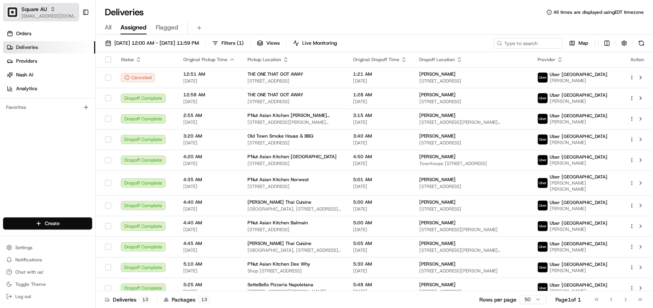
click at [61, 5] on div "Square AU" at bounding box center [48, 9] width 55 height 8
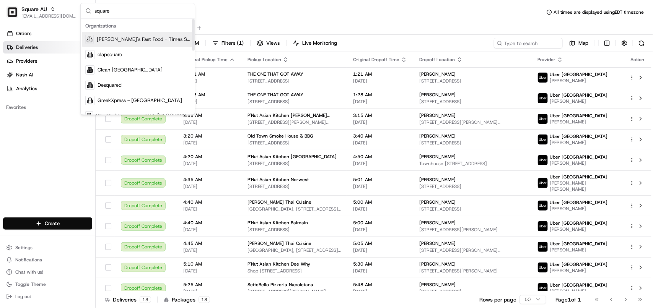
type input "square"
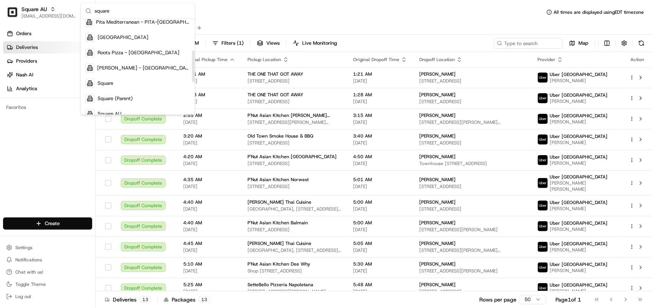
scroll to position [98, 0]
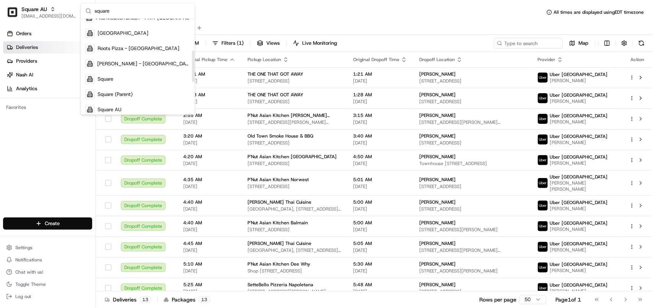
drag, startPoint x: 193, startPoint y: 39, endPoint x: 194, endPoint y: 72, distance: 32.5
click at [194, 72] on div "Suggestions" at bounding box center [193, 67] width 3 height 32
click at [160, 80] on div "Square" at bounding box center [137, 79] width 111 height 15
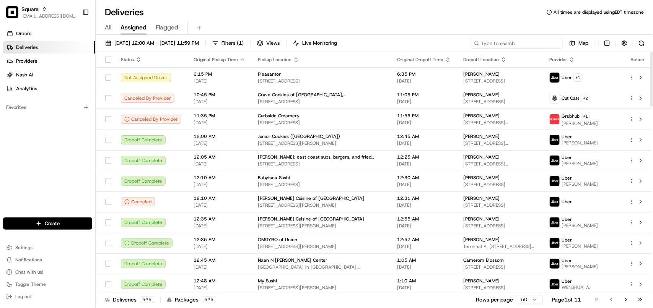
click at [520, 44] on input at bounding box center [517, 43] width 92 height 11
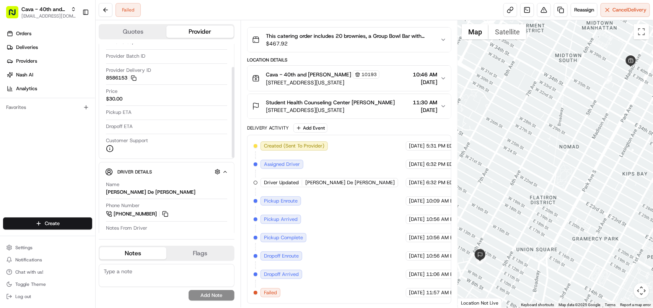
scroll to position [48, 0]
drag, startPoint x: 55, startPoint y: 137, endPoint x: 28, endPoint y: 119, distance: 32.8
click at [62, 153] on div "Orders Deliveries Providers [PERSON_NAME] Analytics Favorites" at bounding box center [47, 123] width 95 height 198
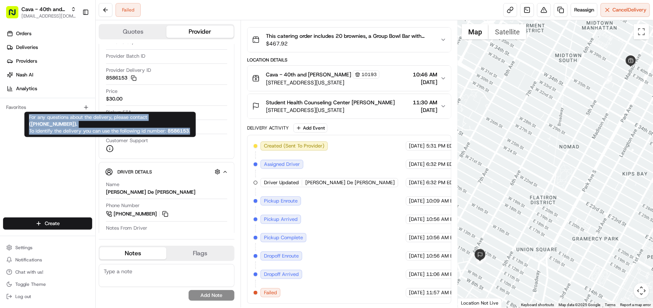
copy span "For any questions about the delivery, please contact ( [PHONE_NUMBER] ). To ide…"
drag, startPoint x: 57, startPoint y: 137, endPoint x: 28, endPoint y: 119, distance: 34.5
click at [28, 119] on div "For any questions about the delivery, please contact ( [PHONE_NUMBER] ). To ide…" at bounding box center [109, 124] width 171 height 25
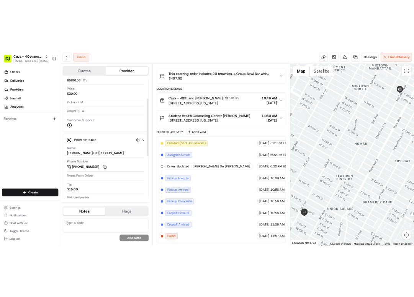
scroll to position [96, 0]
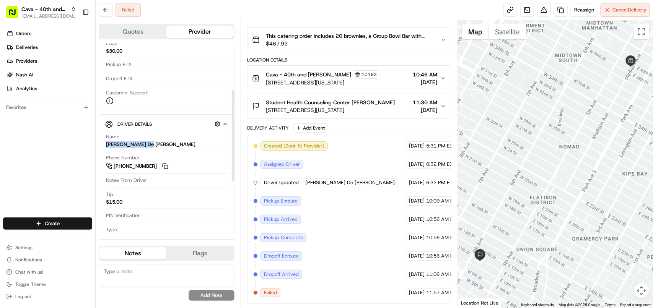
copy div "[PERSON_NAME] De [PERSON_NAME]"
drag, startPoint x: 148, startPoint y: 147, endPoint x: 106, endPoint y: 147, distance: 41.3
click at [106, 147] on div "Name [PERSON_NAME] De [PERSON_NAME]" at bounding box center [166, 141] width 121 height 15
click at [166, 168] on button at bounding box center [165, 166] width 8 height 8
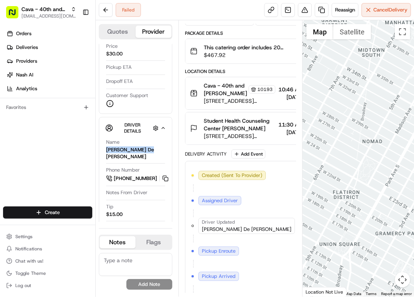
scroll to position [87, 0]
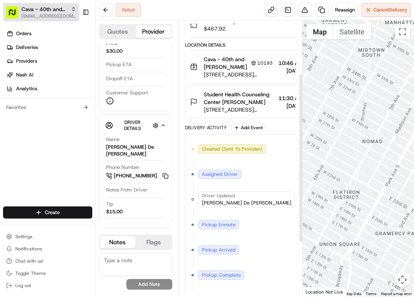
click at [34, 8] on span "Cava - 40th and [PERSON_NAME]" at bounding box center [44, 9] width 46 height 8
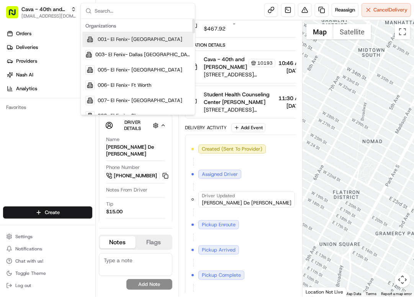
click at [228, 16] on div "Failed Reassign Cancel Delivery" at bounding box center [255, 10] width 318 height 20
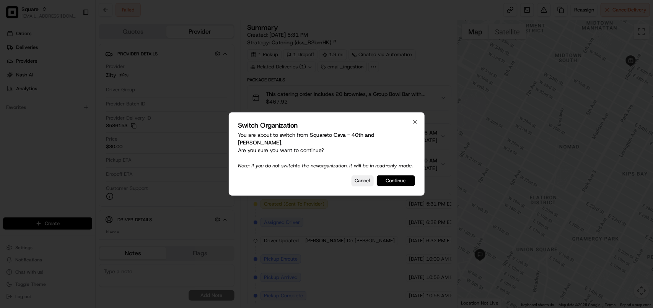
click at [406, 182] on button "Continue" at bounding box center [396, 181] width 38 height 11
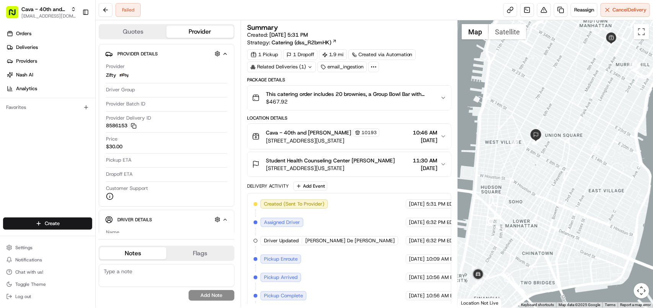
click at [284, 69] on div "Related Deliveries (1)" at bounding box center [281, 67] width 69 height 11
click at [300, 85] on span "ord_hJ32hGquP9nd7A6rARWDnF" at bounding box center [288, 85] width 77 height 7
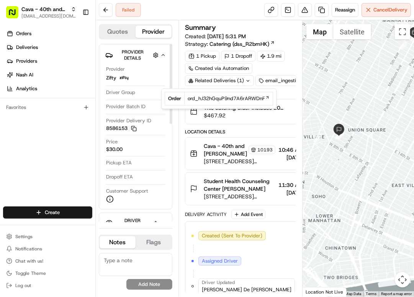
drag, startPoint x: 71, startPoint y: 162, endPoint x: 87, endPoint y: 3, distance: 160.0
click at [71, 161] on div "Orders Deliveries Providers [PERSON_NAME] Analytics Favorites" at bounding box center [47, 117] width 95 height 187
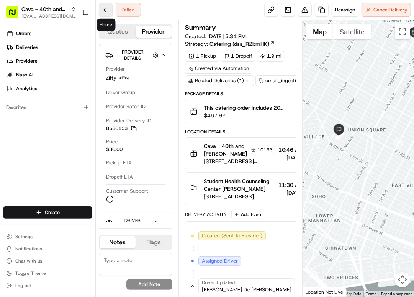
click at [101, 8] on button at bounding box center [106, 10] width 14 height 14
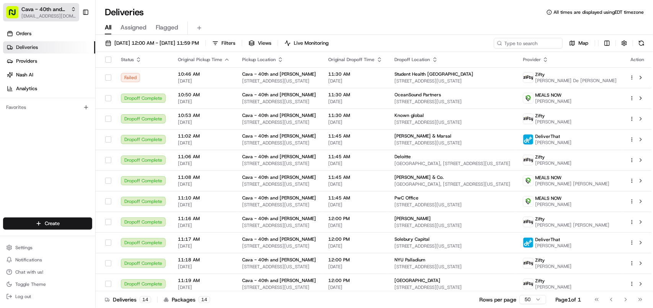
click at [57, 11] on span "Cava - 40th and [PERSON_NAME]" at bounding box center [44, 9] width 46 height 8
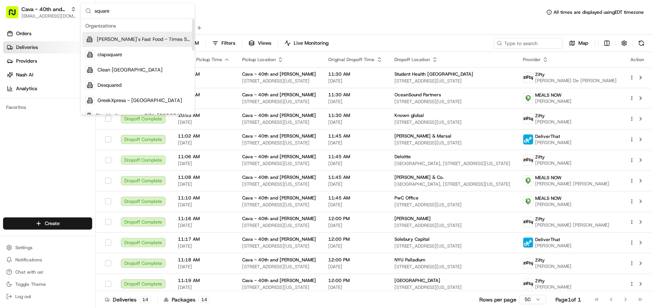
type input "square"
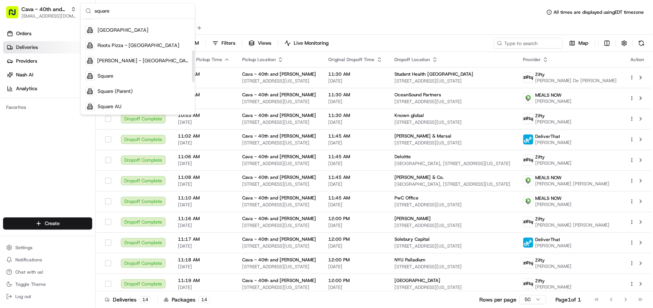
scroll to position [103, 0]
drag, startPoint x: 193, startPoint y: 45, endPoint x: 187, endPoint y: 79, distance: 34.5
click at [192, 79] on div "Suggestions" at bounding box center [193, 69] width 3 height 32
click at [148, 76] on div "Square" at bounding box center [137, 74] width 111 height 15
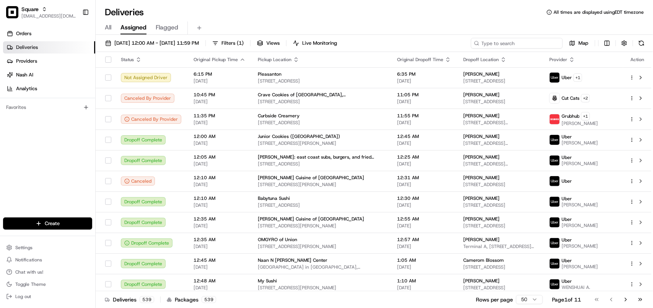
click at [413, 46] on input at bounding box center [517, 43] width 92 height 11
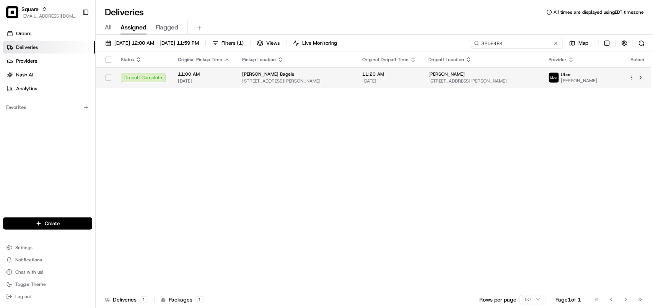
type input "3256484"
click at [413, 77] on div "[PERSON_NAME]" at bounding box center [483, 74] width 108 height 6
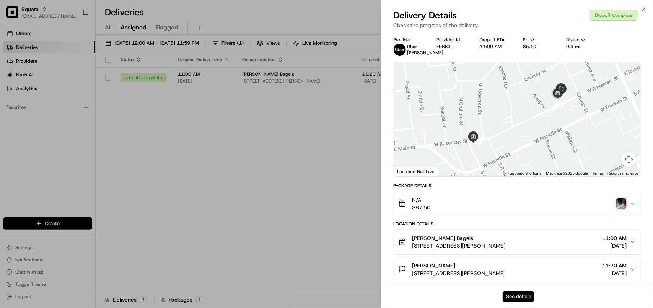
click at [413, 293] on button "See details" at bounding box center [519, 297] width 32 height 11
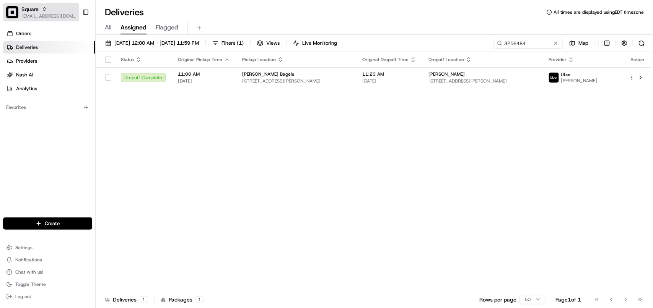
click at [41, 14] on span "[EMAIL_ADDRESS][DOMAIN_NAME]" at bounding box center [48, 16] width 55 height 6
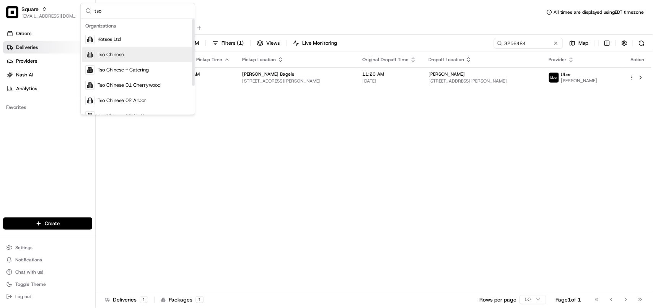
type input "tso"
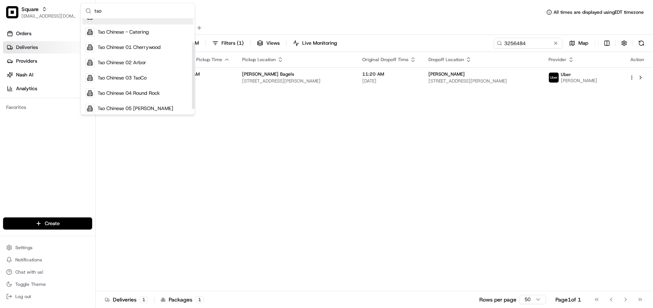
scroll to position [41, 0]
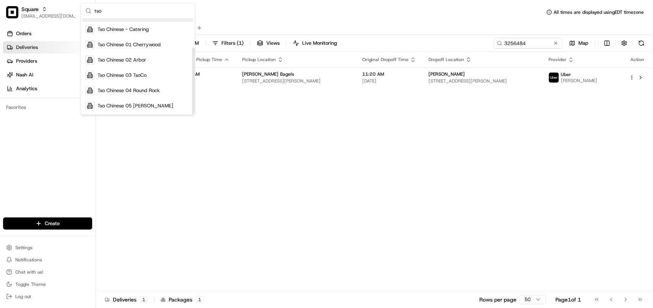
drag, startPoint x: 194, startPoint y: 53, endPoint x: 192, endPoint y: 101, distance: 47.8
click at [192, 101] on div "Suggestions" at bounding box center [193, 81] width 3 height 67
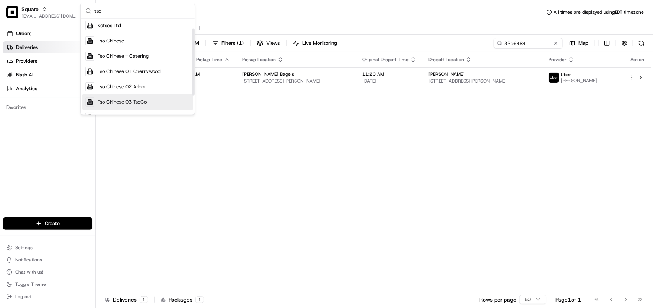
drag, startPoint x: 194, startPoint y: 70, endPoint x: 188, endPoint y: 51, distance: 19.9
click at [192, 51] on div "Suggestions" at bounding box center [193, 62] width 3 height 67
click at [127, 41] on div "Tso Chinese" at bounding box center [137, 41] width 111 height 15
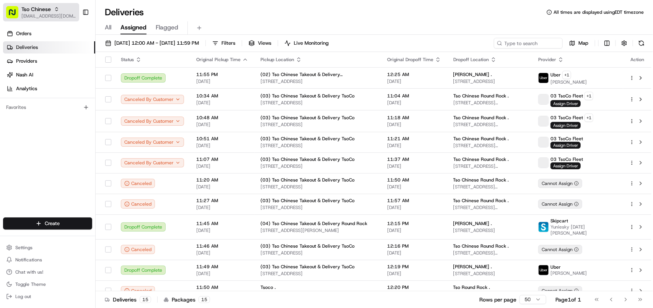
click at [56, 12] on div "Tso Chinese" at bounding box center [48, 9] width 55 height 8
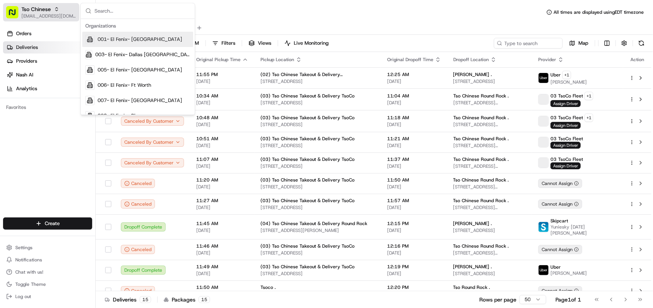
type input "Tso Chinese Round Rock"
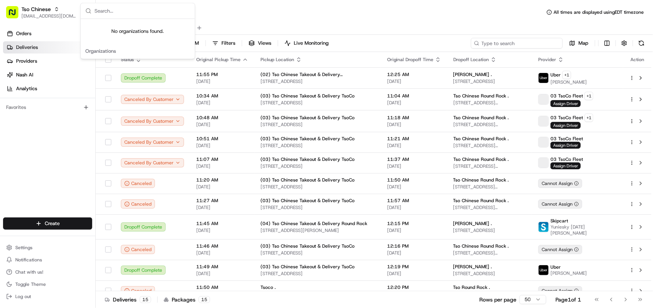
click at [413, 41] on input at bounding box center [517, 43] width 92 height 11
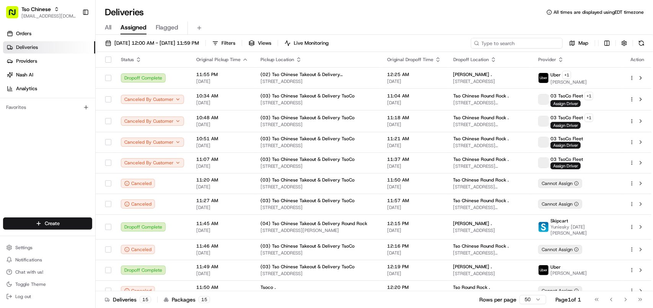
paste input "Tso Chinese Round Rock"
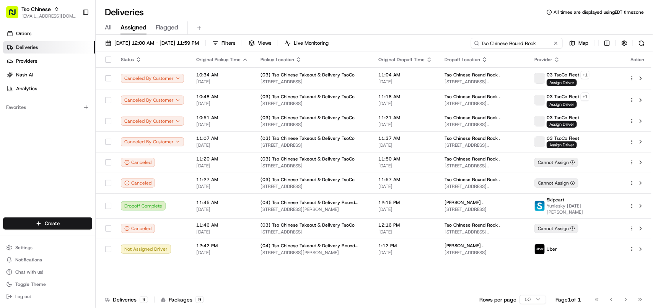
type input "Tso Chinese Round Rock"
click at [168, 45] on span "[DATE] 12:00 AM - [DATE] 11:59 PM" at bounding box center [156, 43] width 85 height 7
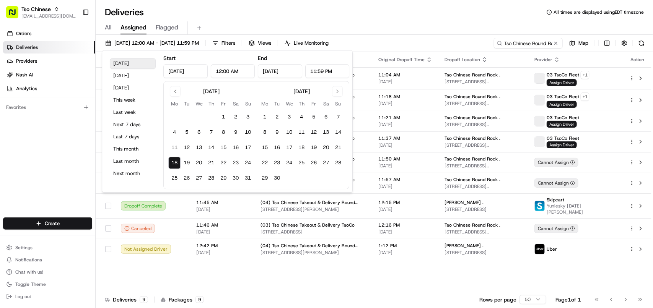
click at [122, 63] on button "[DATE]" at bounding box center [133, 63] width 46 height 11
click at [413, 283] on div "Status Original Pickup Time Pickup Location Original Dropoff Time Dropoff Locat…" at bounding box center [374, 172] width 556 height 240
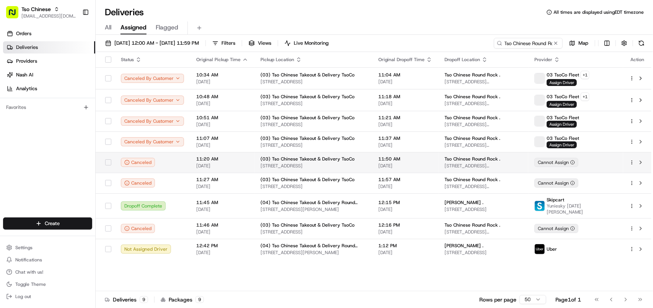
drag, startPoint x: 268, startPoint y: 163, endPoint x: 253, endPoint y: 166, distance: 15.3
click at [254, 166] on td "(03) Tso Chinese Takeout & Delivery TsoCo 2407 S Congress Ave, Ste F, Austin, T…" at bounding box center [313, 162] width 118 height 21
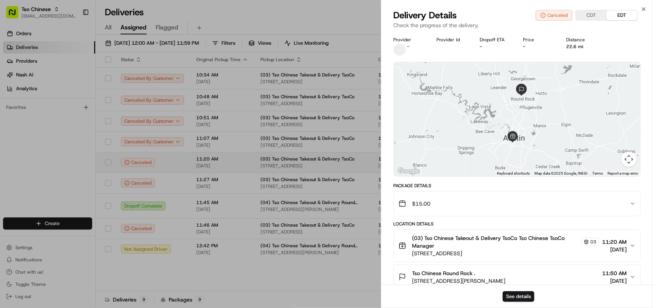
drag, startPoint x: 255, startPoint y: 272, endPoint x: 160, endPoint y: 155, distance: 150.7
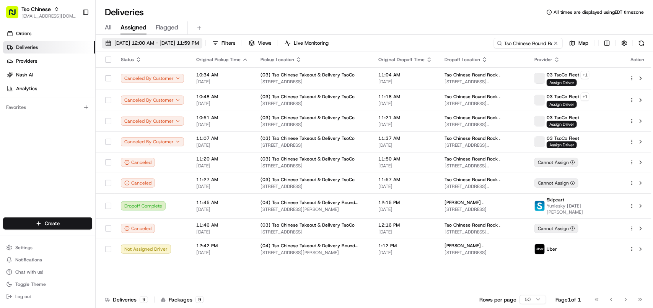
click at [157, 45] on span "08/18/2025 12:00 AM - 08/18/2025 11:59 PM" at bounding box center [156, 43] width 85 height 7
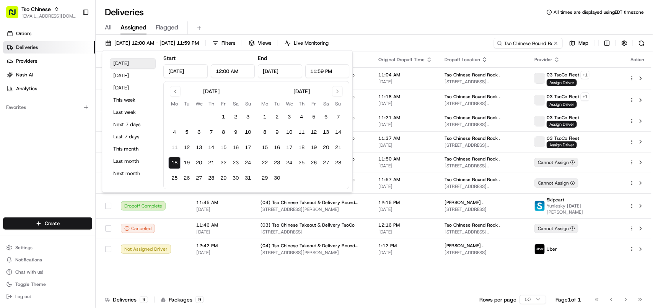
click at [133, 65] on button "Today" at bounding box center [133, 63] width 46 height 11
click at [198, 280] on div "Status Original Pickup Time Pickup Location Original Dropoff Time Dropoff Locat…" at bounding box center [374, 172] width 556 height 240
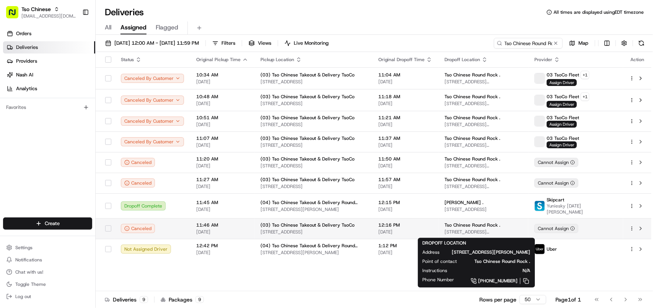
click at [413, 231] on span "2000 N Mays St Ste 108, Round Rock, TX 78664, USA" at bounding box center [484, 232] width 78 height 6
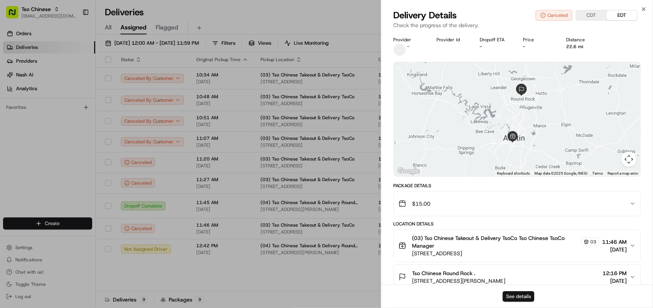
click at [413, 292] on button "See details" at bounding box center [519, 297] width 32 height 11
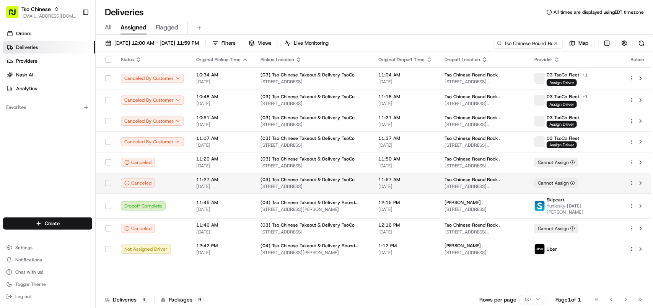
click at [336, 182] on span "(03) Tso Chinese Takeout & Delivery TsoCo" at bounding box center [308, 180] width 94 height 6
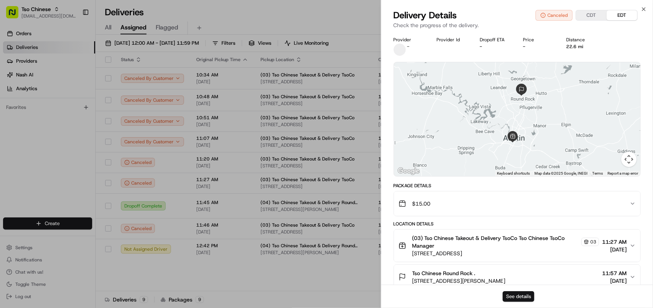
click at [413, 292] on button "See details" at bounding box center [519, 297] width 32 height 11
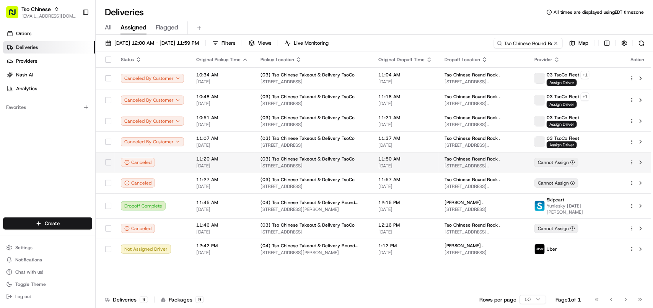
click at [379, 162] on span "11:50 AM" at bounding box center [405, 159] width 54 height 6
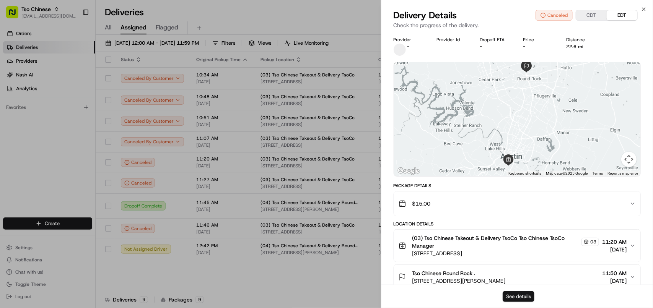
click at [413, 292] on button "See details" at bounding box center [519, 297] width 32 height 11
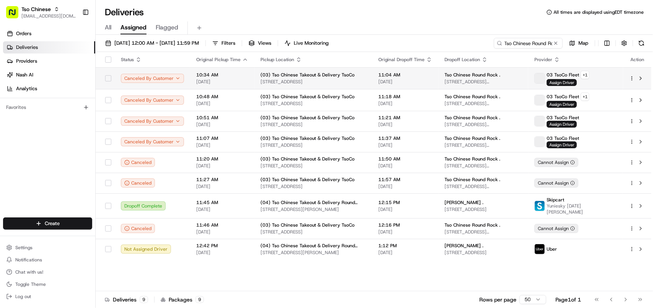
click at [349, 75] on span "(03) Tso Chinese Takeout & Delivery TsoCo" at bounding box center [308, 75] width 94 height 6
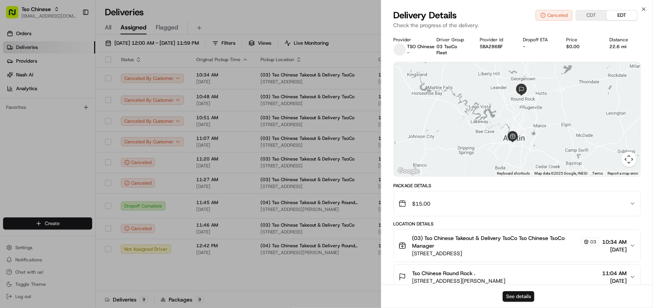
click at [413, 292] on button "See details" at bounding box center [519, 297] width 32 height 11
drag, startPoint x: 274, startPoint y: 271, endPoint x: 268, endPoint y: 263, distance: 9.8
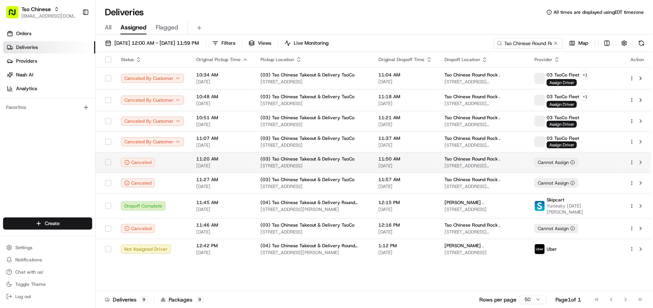
click at [246, 166] on td "11:20 AM 08/18/2025" at bounding box center [222, 162] width 64 height 21
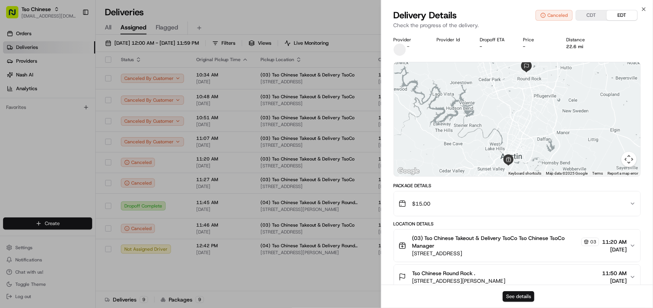
click at [413, 292] on button "See details" at bounding box center [519, 297] width 32 height 11
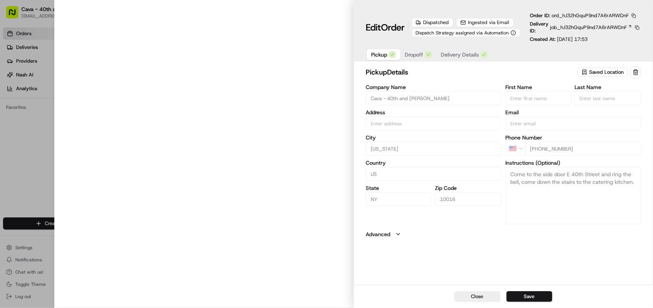
type input "[STREET_ADDRESS][US_STATE]"
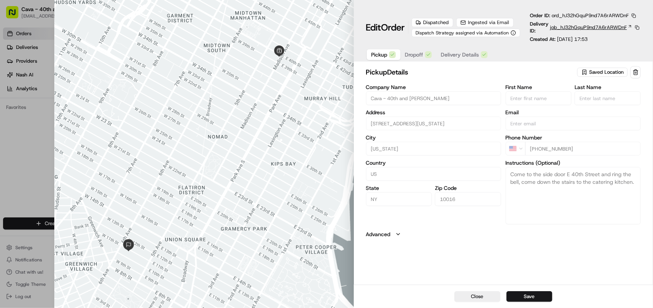
click at [576, 30] on span "job_hJ32hGquP9nd7A6rARWDnF" at bounding box center [588, 27] width 77 height 7
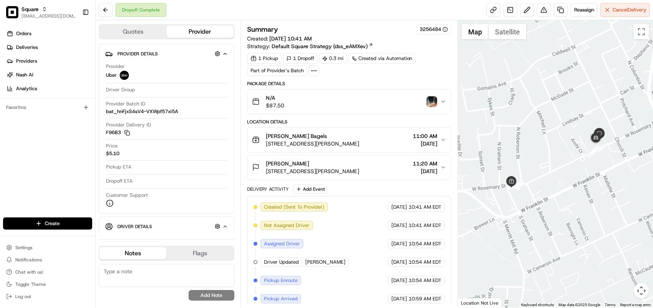
click at [429, 104] on img "button" at bounding box center [432, 101] width 11 height 11
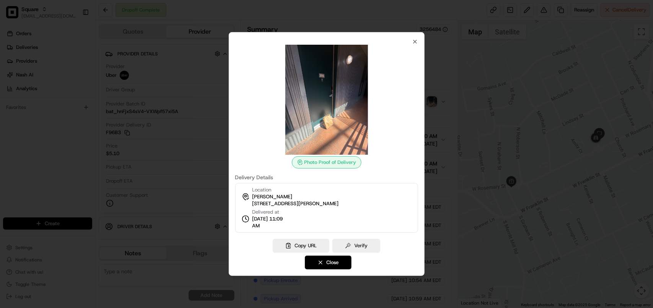
click at [414, 37] on div "Photo Proof of Delivery Delivery Details Location [PERSON_NAME] [STREET_ADDRESS…" at bounding box center [326, 154] width 196 height 244
click at [414, 44] on icon "button" at bounding box center [415, 42] width 6 height 6
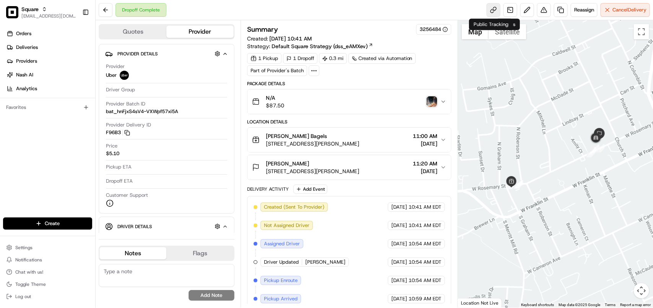
click at [492, 13] on link at bounding box center [494, 10] width 14 height 14
click at [318, 171] on span "[STREET_ADDRESS][PERSON_NAME]" at bounding box center [312, 172] width 93 height 8
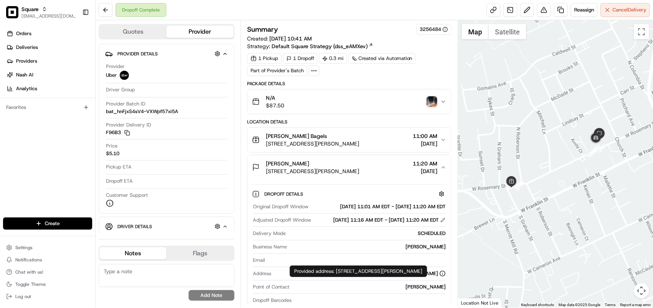
copy div "[STREET_ADDRESS][PERSON_NAME]"
drag, startPoint x: 373, startPoint y: 278, endPoint x: 337, endPoint y: 273, distance: 36.4
click at [337, 273] on div "Provided address: [STREET_ADDRESS][PERSON_NAME] Provided address: [STREET_ADDRE…" at bounding box center [358, 271] width 137 height 11
click at [442, 104] on icon "button" at bounding box center [443, 102] width 6 height 6
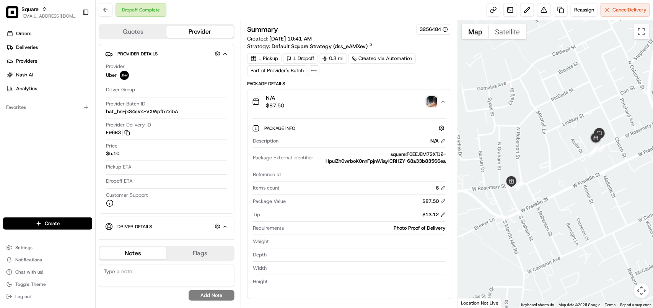
click at [442, 104] on icon "button" at bounding box center [443, 102] width 6 height 6
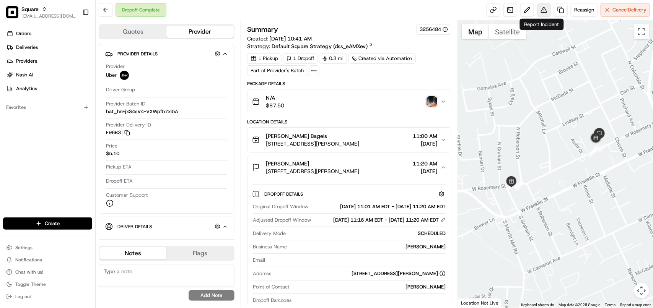
click at [540, 10] on button at bounding box center [544, 10] width 14 height 14
click at [544, 10] on button at bounding box center [544, 10] width 14 height 14
click at [350, 172] on span "[STREET_ADDRESS][PERSON_NAME]" at bounding box center [312, 172] width 93 height 8
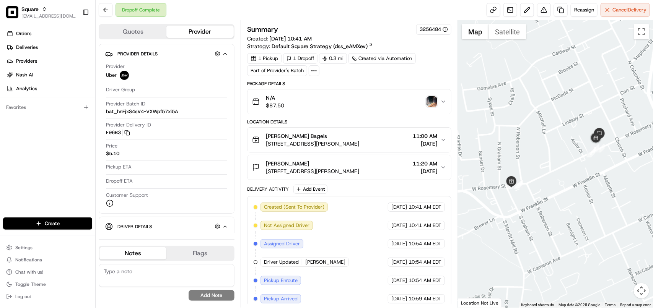
click at [350, 172] on span "308 W Rosemary St ste 205, Chapel Hill, NC 27516, USA" at bounding box center [312, 172] width 93 height 8
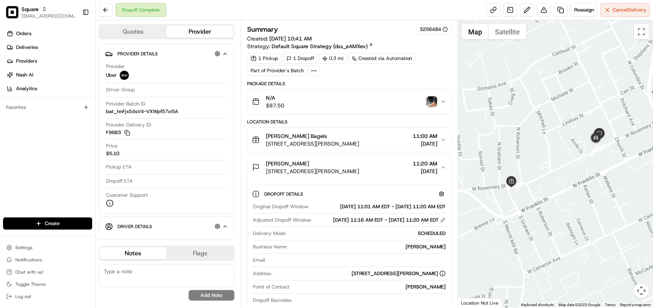
click at [360, 28] on div "Summary 3256484" at bounding box center [349, 29] width 204 height 11
click at [538, 10] on button at bounding box center [544, 10] width 14 height 14
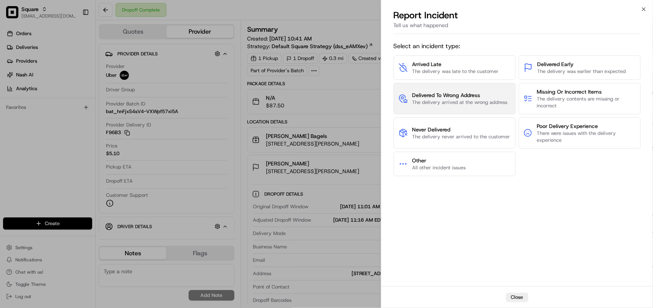
click at [457, 94] on span "Delivered To Wrong Address" at bounding box center [459, 95] width 95 height 8
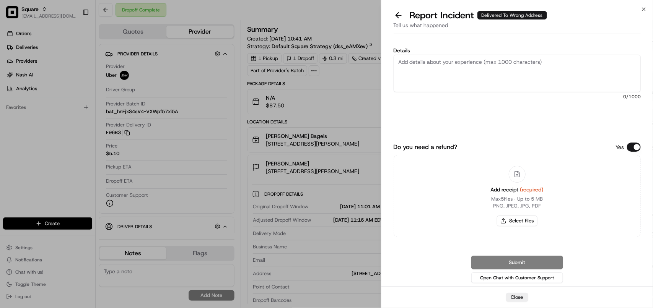
click at [456, 73] on textarea "Details" at bounding box center [517, 73] width 247 height 37
drag, startPoint x: 433, startPoint y: 65, endPoint x: 477, endPoint y: 66, distance: 44.4
click at [433, 65] on textarea "Order was delivered" at bounding box center [517, 73] width 247 height 37
click at [487, 65] on textarea "Order was delivered" at bounding box center [517, 73] width 247 height 37
paste textarea "East not the west"
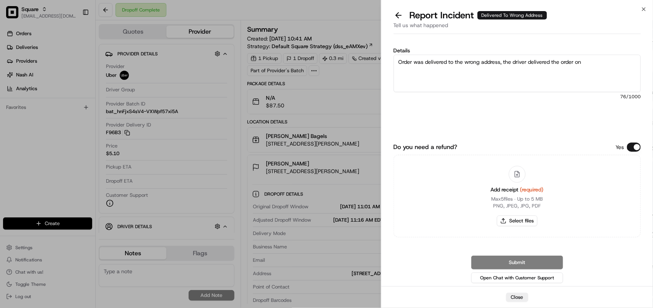
paste textarea "East not the west"
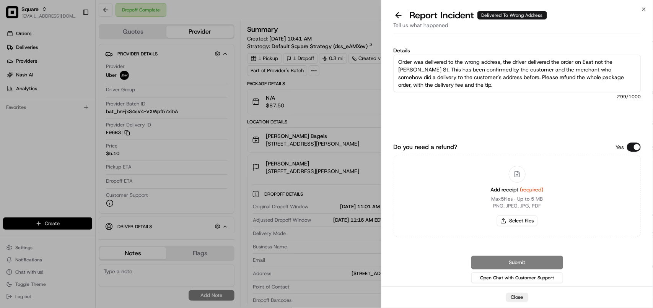
type textarea "Order was delivered to the wrong address, the driver delivered the order on Eas…"
click at [633, 147] on button "Do you need a refund?" at bounding box center [634, 147] width 14 height 9
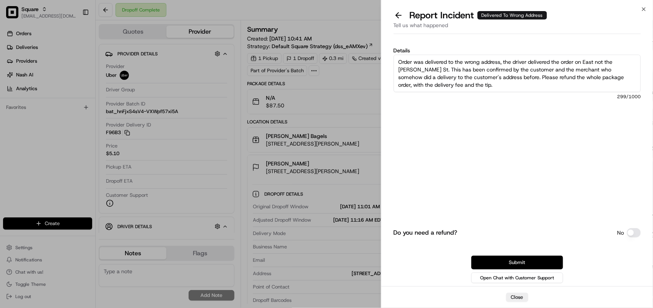
click at [525, 262] on button "Submit" at bounding box center [517, 263] width 92 height 14
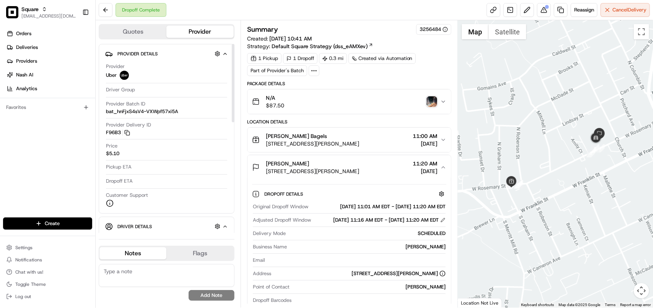
drag, startPoint x: 144, startPoint y: 266, endPoint x: 159, endPoint y: 274, distance: 16.3
click at [145, 267] on textarea at bounding box center [167, 275] width 136 height 23
paste textarea "**Caller Information: Merchant **Reason for calling: Order never delivered to t…"
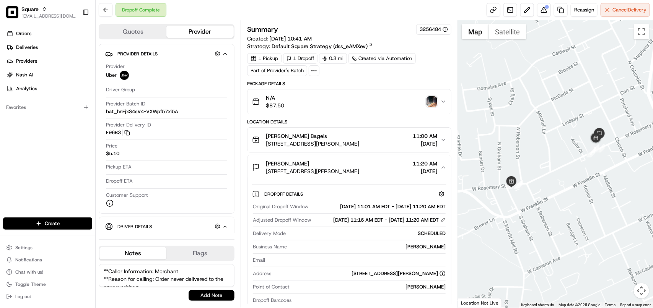
scroll to position [18, 0]
type textarea "**Caller Information: Merchant **Reason for calling: Order never delivered to t…"
click at [202, 291] on button "Add Note" at bounding box center [212, 295] width 46 height 11
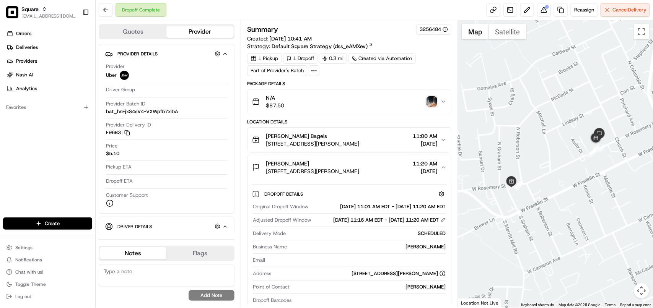
scroll to position [0, 0]
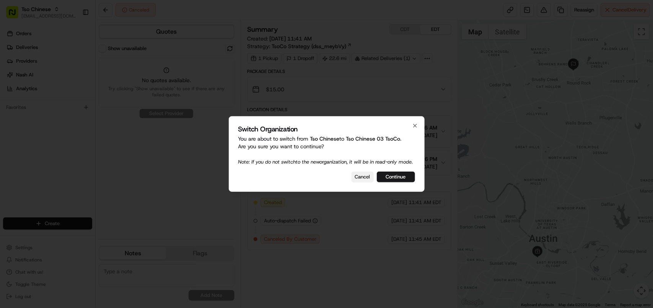
click at [360, 182] on button "Cancel" at bounding box center [363, 177] width 22 height 11
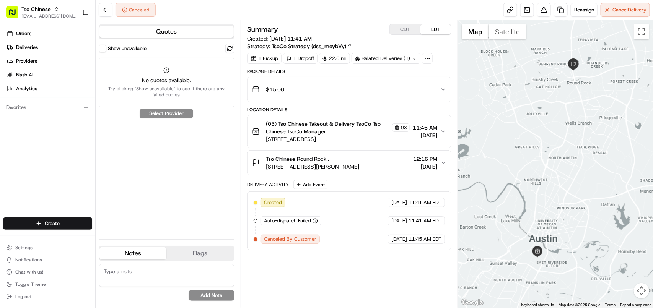
click at [444, 132] on icon "button" at bounding box center [443, 132] width 3 height 2
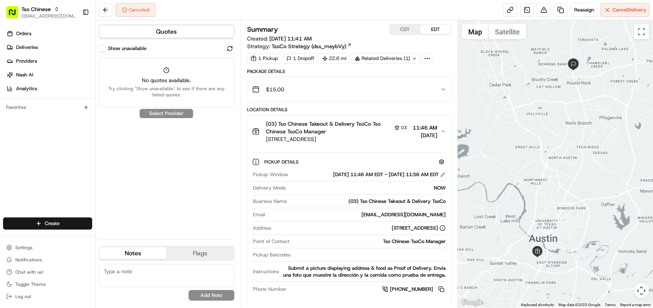
click at [444, 132] on icon "button" at bounding box center [443, 132] width 6 height 6
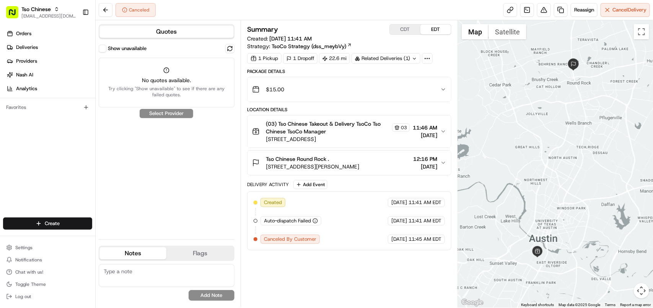
click at [102, 45] on button "Show unavailable" at bounding box center [103, 49] width 8 height 8
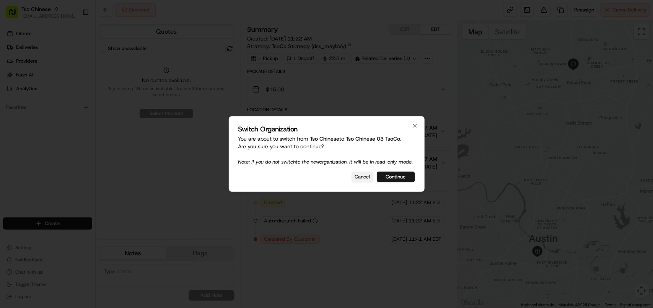
click at [362, 179] on button "Cancel" at bounding box center [363, 177] width 22 height 11
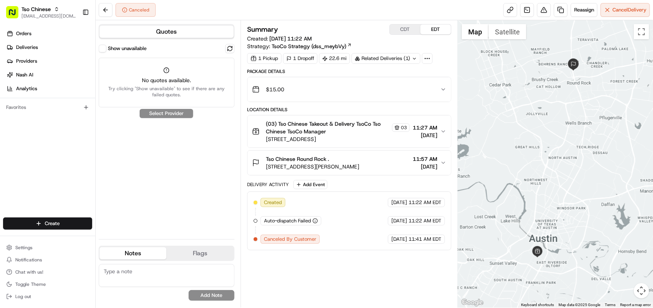
click at [382, 59] on div "Related Deliveries (1)" at bounding box center [386, 58] width 69 height 11
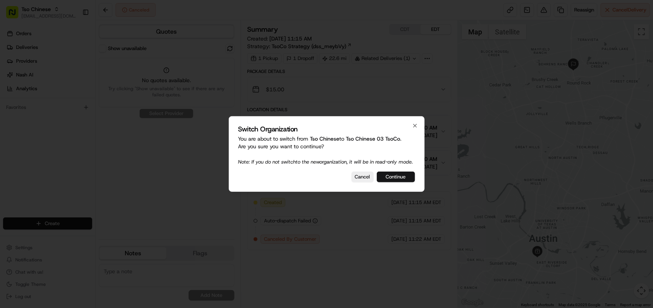
click at [387, 181] on button "Continue" at bounding box center [396, 177] width 38 height 11
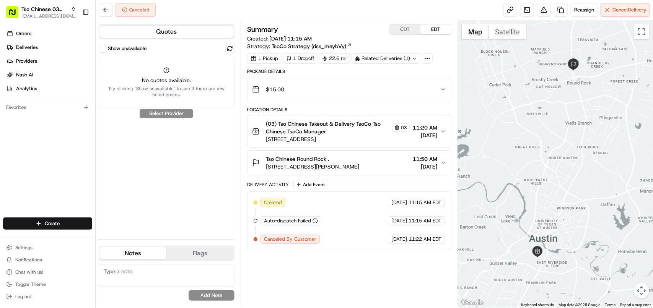
click at [102, 47] on button "Show unavailable" at bounding box center [103, 49] width 8 height 8
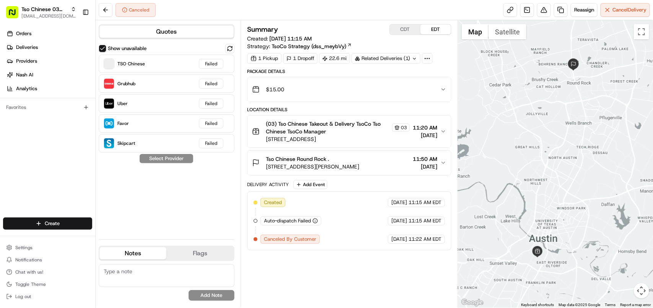
click at [336, 46] on span "TsoCo Strategy (dss_meybVy)" at bounding box center [309, 46] width 75 height 8
click at [45, 249] on button "Settings" at bounding box center [47, 248] width 89 height 11
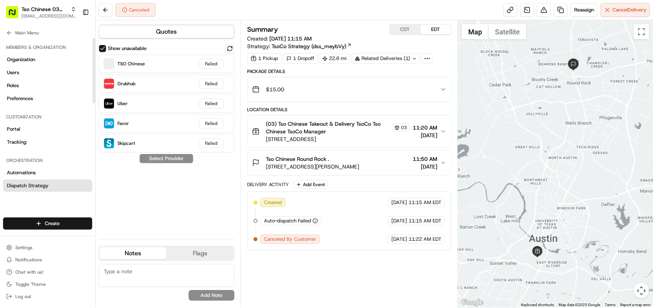
click at [33, 189] on link "Dispatch Strategy" at bounding box center [47, 186] width 89 height 12
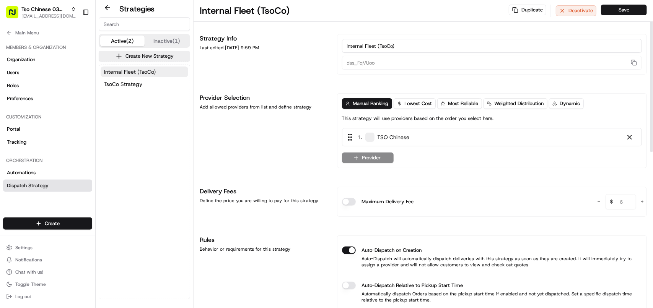
click at [471, 142] on div "1 . TSO Chinese" at bounding box center [492, 137] width 300 height 18
click at [134, 85] on span "TsoCo Strategy" at bounding box center [123, 84] width 38 height 8
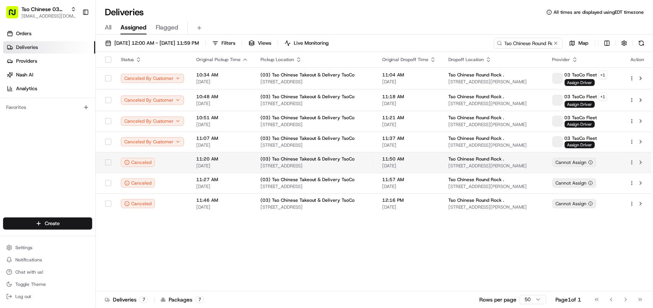
click at [284, 160] on span "(03) Tso Chinese Takeout & Delivery TsoCo" at bounding box center [308, 159] width 94 height 6
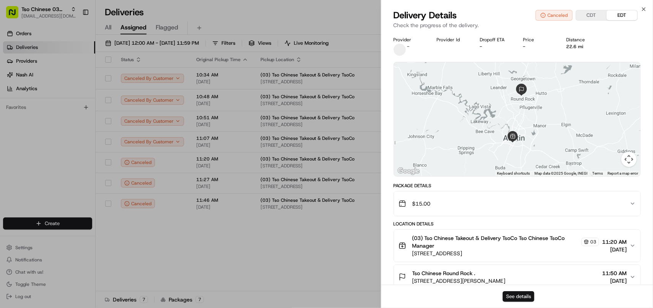
click at [525, 294] on button "See details" at bounding box center [519, 297] width 32 height 11
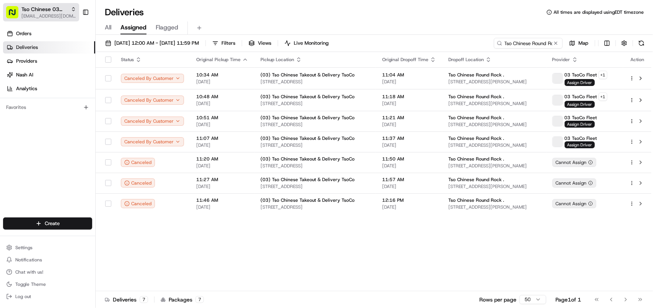
click at [46, 19] on button "Tso Chinese 03 TsoCo avaldez@nashhelp.com" at bounding box center [41, 12] width 76 height 18
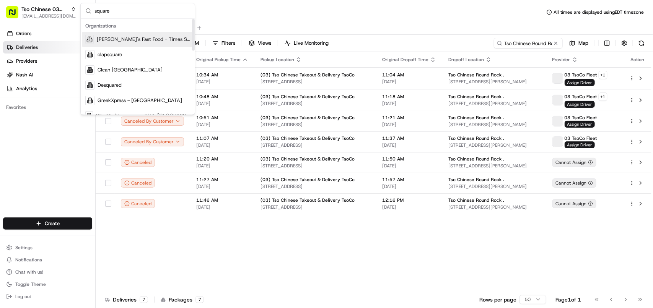
type input "square"
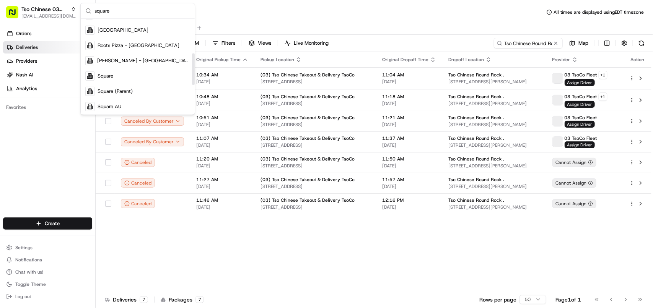
scroll to position [136, 0]
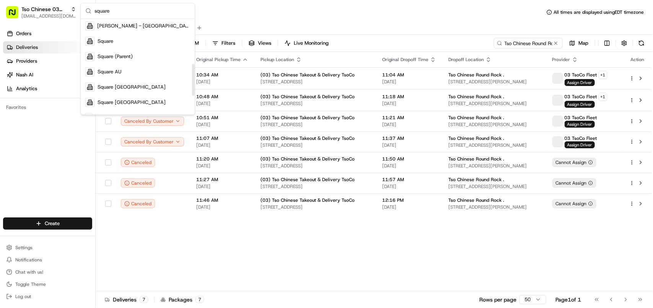
drag, startPoint x: 192, startPoint y: 34, endPoint x: 190, endPoint y: 79, distance: 44.8
click at [192, 79] on div "Suggestions" at bounding box center [193, 80] width 3 height 32
click at [161, 41] on div "Square" at bounding box center [137, 41] width 111 height 15
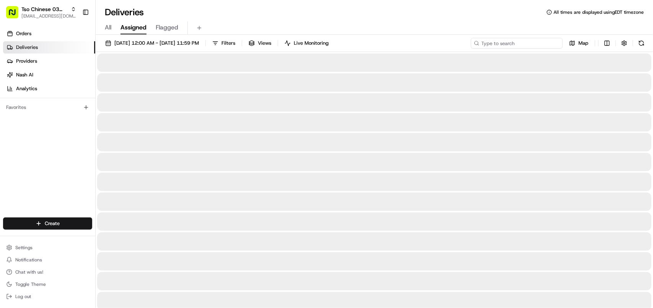
click at [533, 42] on input at bounding box center [517, 43] width 92 height 11
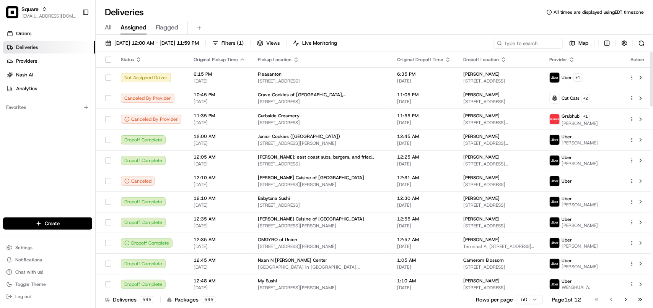
drag, startPoint x: 390, startPoint y: 27, endPoint x: 459, endPoint y: 50, distance: 72.6
click at [391, 27] on div "All Assigned Flagged" at bounding box center [374, 27] width 557 height 13
click at [524, 39] on input at bounding box center [517, 43] width 92 height 11
paste input "2520016"
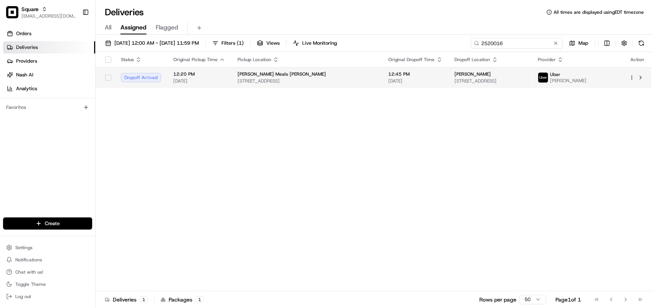
type input "2520016"
click at [494, 77] on div "[PERSON_NAME]" at bounding box center [490, 74] width 71 height 6
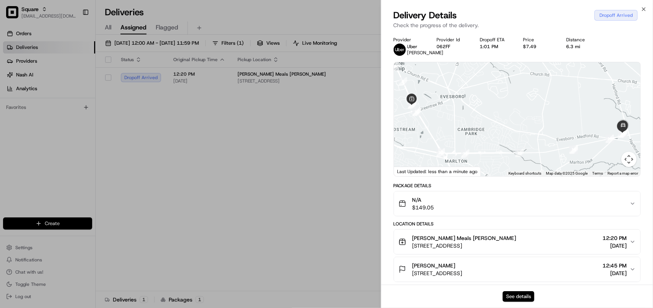
click at [519, 295] on button "See details" at bounding box center [519, 297] width 32 height 11
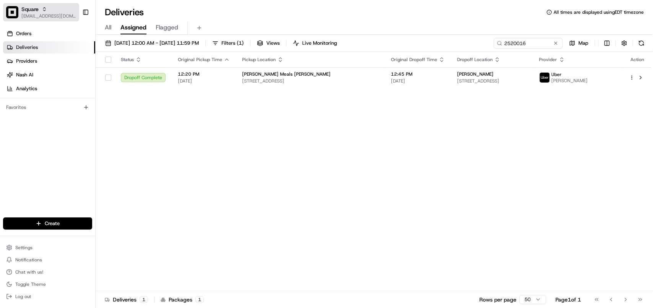
click at [40, 15] on span "[EMAIL_ADDRESS][DOMAIN_NAME]" at bounding box center [48, 16] width 55 height 6
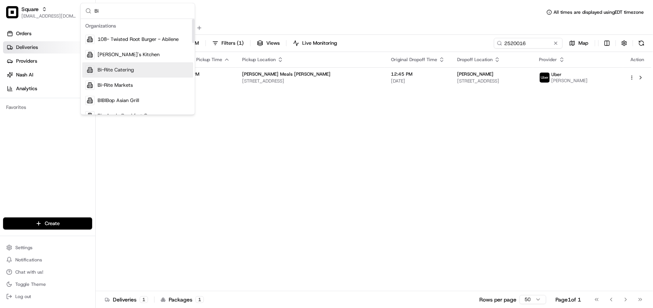
type input "Bi"
click at [113, 73] on span "Bi-Rite Catering" at bounding box center [116, 70] width 36 height 7
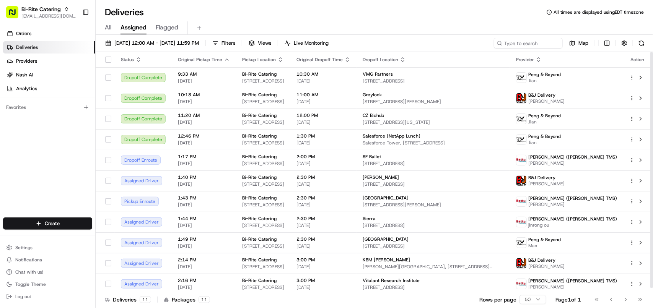
click at [137, 32] on span "Assigned" at bounding box center [134, 27] width 26 height 9
click at [139, 39] on button "08/18/2025 12:00 AM - 08/18/2025 11:59 PM" at bounding box center [152, 43] width 101 height 11
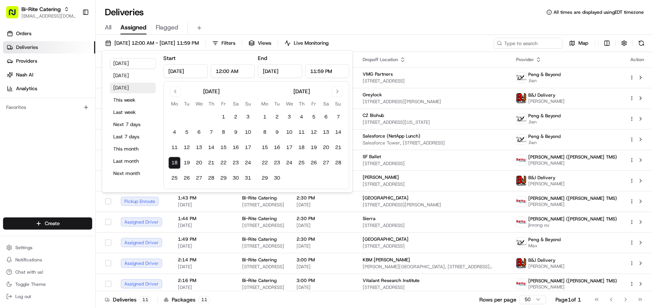
click at [134, 91] on button "Tomorrow" at bounding box center [133, 88] width 46 height 11
type input "Aug 19, 2025"
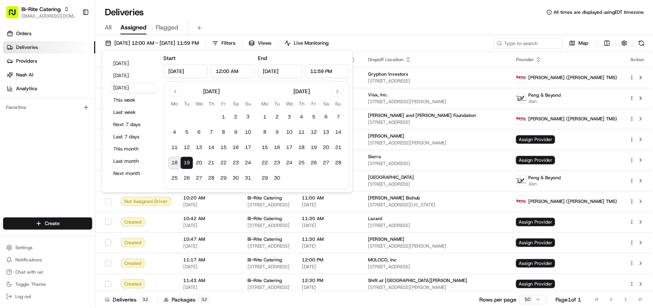
click at [288, 9] on div "Deliveries All times are displayed using EDT timezone" at bounding box center [374, 12] width 557 height 12
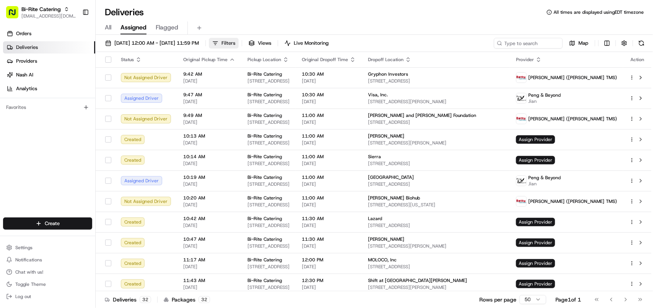
click at [235, 42] on span "Filters" at bounding box center [229, 43] width 14 height 7
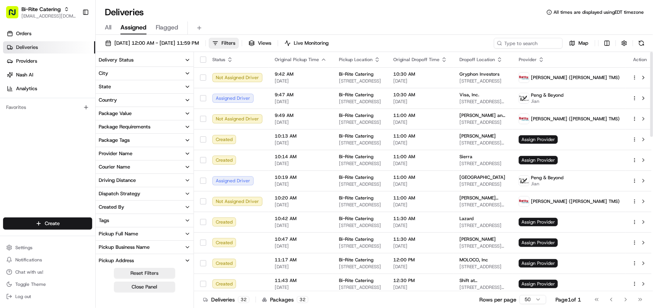
click at [131, 60] on div "Delivery Status" at bounding box center [116, 60] width 35 height 7
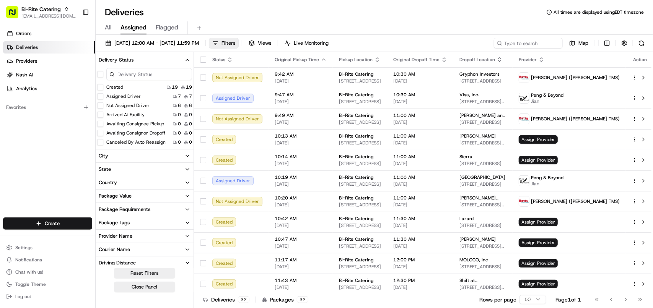
click at [100, 87] on button "Created" at bounding box center [100, 87] width 6 height 6
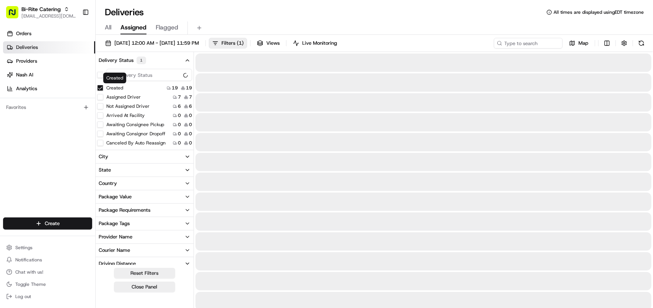
click at [155, 71] on input at bounding box center [149, 75] width 86 height 12
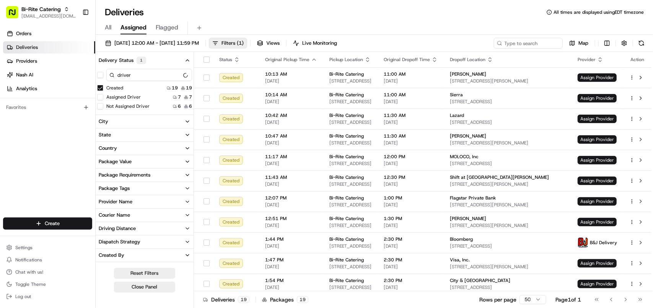
type input "driver"
click at [99, 96] on button "Assigned Driver" at bounding box center [100, 97] width 6 height 6
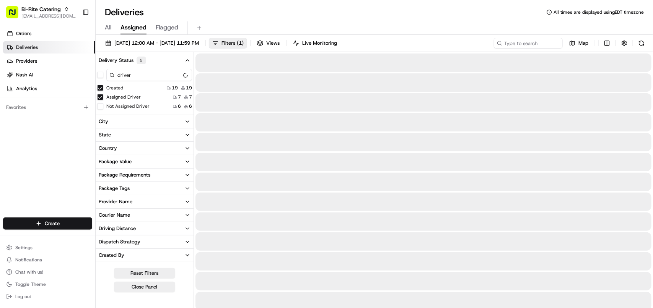
click at [102, 106] on button "Not Assigned Driver" at bounding box center [100, 106] width 6 height 6
click at [626, 43] on button "button" at bounding box center [624, 43] width 11 height 11
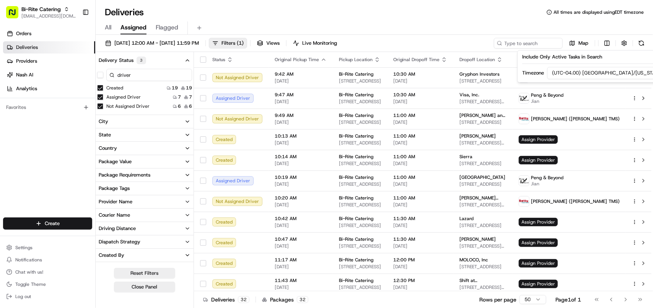
click at [627, 73] on html "Bi-Rite Catering avaldez@nashhelp.com Toggle Sidebar Orders Deliveries Provider…" at bounding box center [326, 154] width 653 height 308
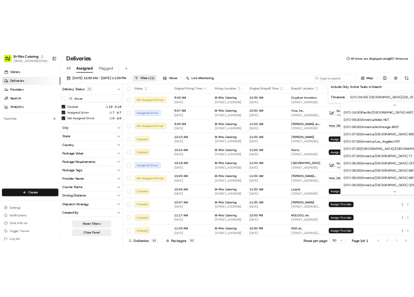
scroll to position [46, 0]
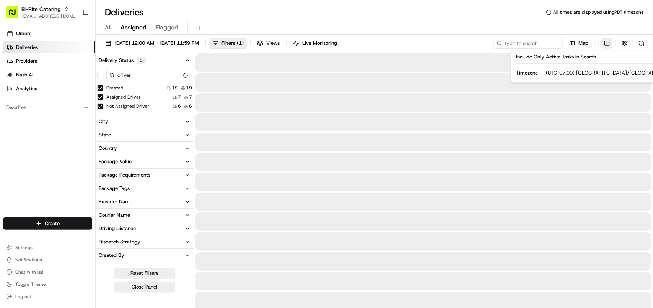
click at [605, 43] on html "Bi-Rite Catering avaldez@nashhelp.com Toggle Sidebar Orders Deliveries Provider…" at bounding box center [326, 154] width 653 height 308
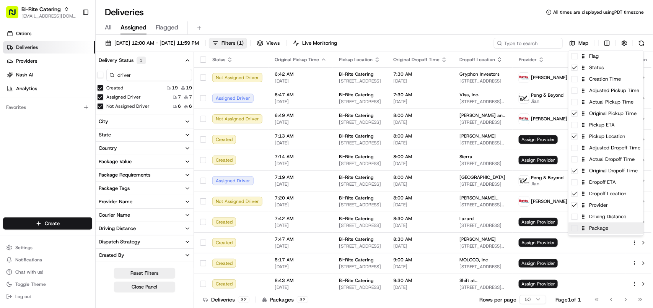
click at [590, 231] on div "Package" at bounding box center [606, 228] width 75 height 11
click at [127, 205] on html "Bi-Rite Catering avaldez@nashhelp.com Toggle Sidebar Orders Deliveries Provider…" at bounding box center [326, 154] width 653 height 308
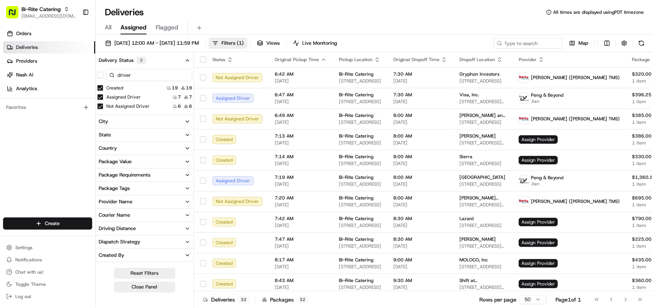
click at [185, 200] on icon "button" at bounding box center [187, 202] width 6 height 6
click at [101, 229] on button "None" at bounding box center [100, 229] width 6 height 6
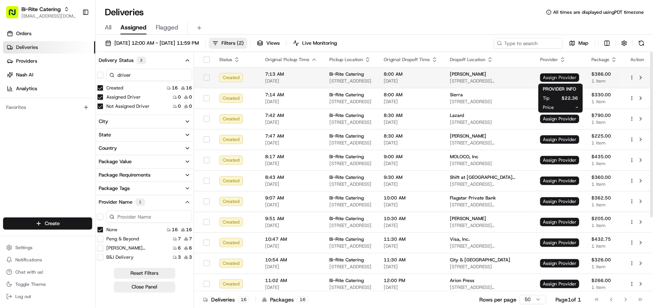
click at [551, 77] on span "Assign Provider" at bounding box center [559, 77] width 39 height 8
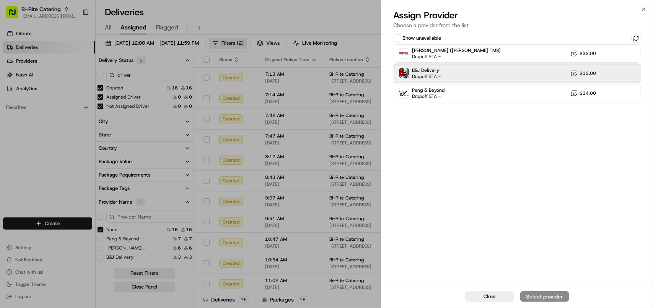
click at [484, 77] on div "B&J Delivery Dropoff ETA - $33.00" at bounding box center [517, 73] width 247 height 18
click at [562, 292] on button "Assign Provider" at bounding box center [544, 297] width 49 height 11
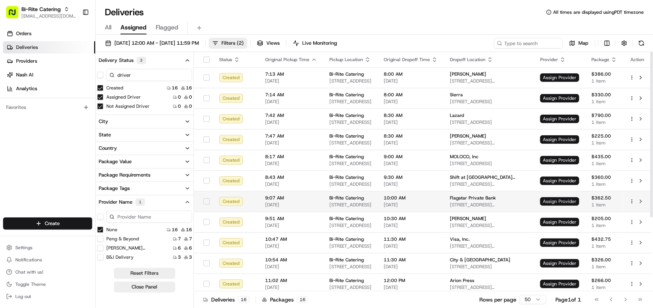
click at [561, 203] on span "Assign Provider" at bounding box center [559, 201] width 39 height 8
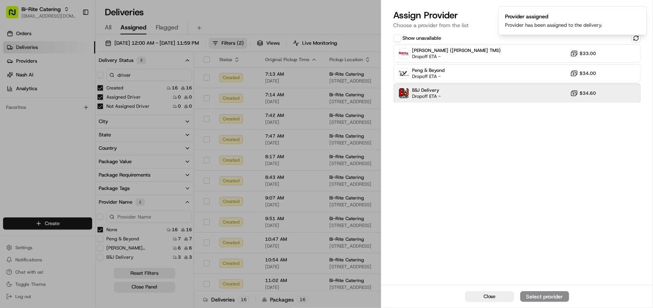
click at [517, 90] on div "B&J Delivery Dropoff ETA - $34.60" at bounding box center [517, 93] width 247 height 18
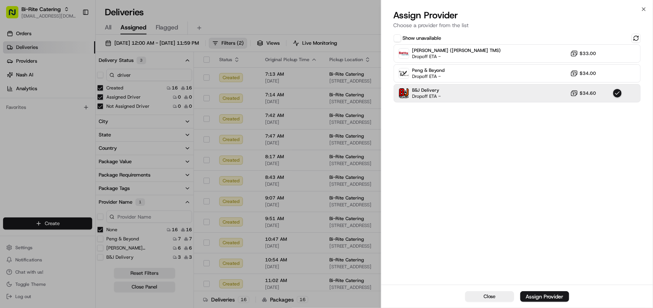
click at [536, 293] on button "Assign Provider" at bounding box center [544, 297] width 49 height 11
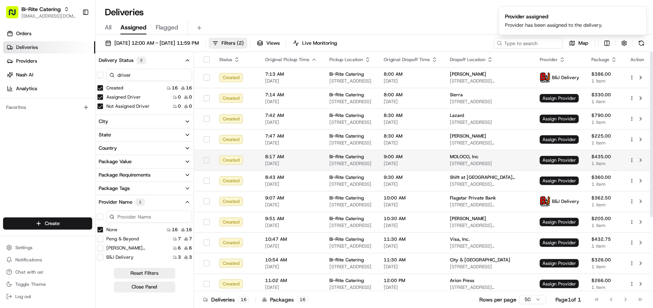
click at [559, 155] on td "Assign Provider" at bounding box center [560, 160] width 52 height 21
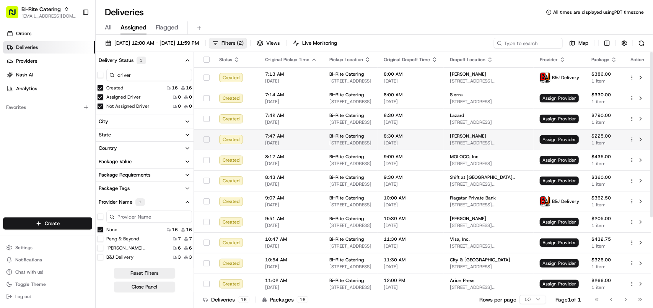
click at [565, 137] on span "Assign Provider" at bounding box center [559, 139] width 39 height 8
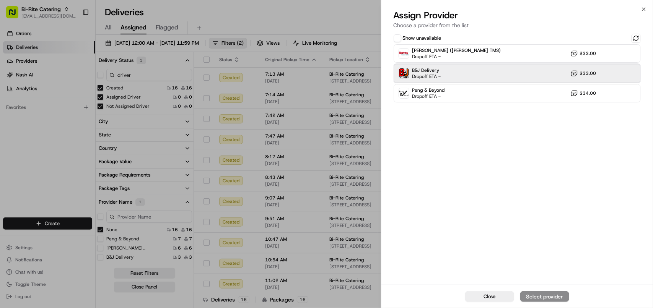
click at [537, 71] on div "B&J Delivery Dropoff ETA - $33.00" at bounding box center [517, 73] width 247 height 18
drag, startPoint x: 550, startPoint y: 292, endPoint x: 510, endPoint y: 267, distance: 47.1
click at [550, 292] on button "Assign Provider" at bounding box center [544, 297] width 49 height 11
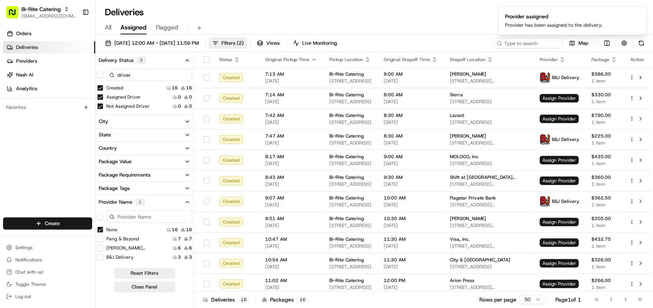
click at [99, 231] on button "None" at bounding box center [100, 230] width 6 height 6
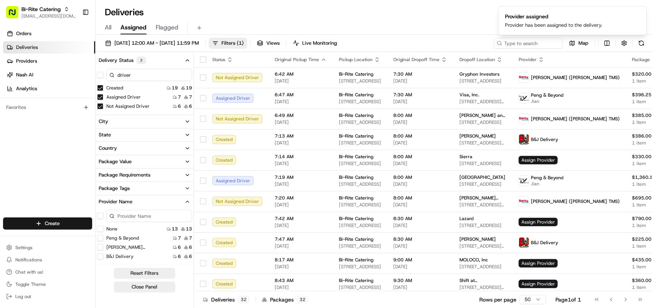
click at [99, 230] on button "None" at bounding box center [100, 229] width 6 height 6
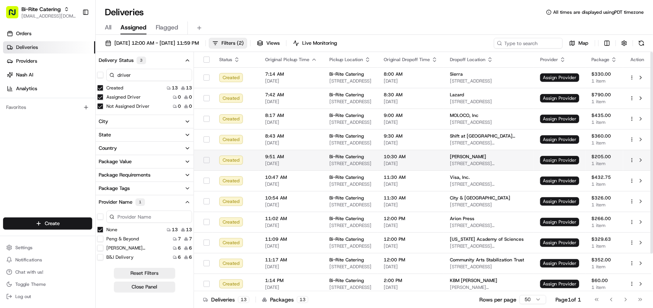
click at [548, 159] on span "Assign Provider" at bounding box center [559, 160] width 39 height 8
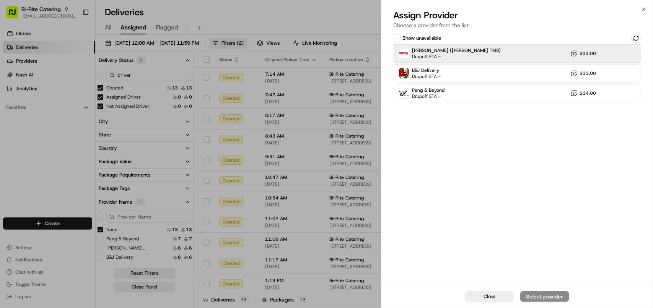
click at [469, 54] on div "Betty (Nash TMS) Dropoff ETA - $33.00" at bounding box center [517, 53] width 247 height 18
click at [540, 293] on div "Assign Provider" at bounding box center [544, 297] width 37 height 8
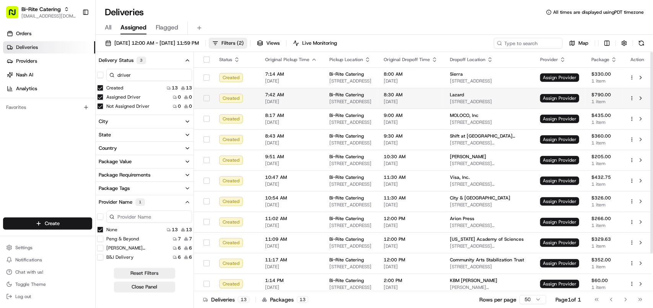
click at [559, 93] on td "Assign Provider" at bounding box center [559, 98] width 51 height 21
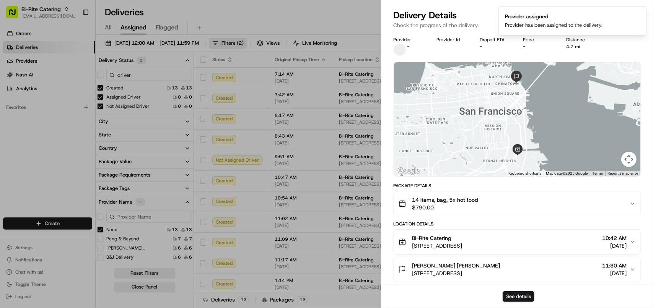
drag, startPoint x: 308, startPoint y: 18, endPoint x: 422, endPoint y: 57, distance: 120.2
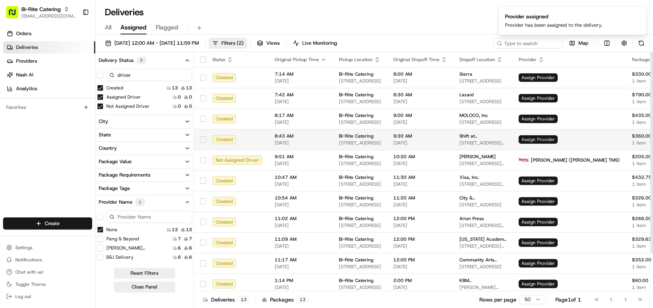
click at [549, 140] on span "Assign Provider" at bounding box center [538, 139] width 39 height 8
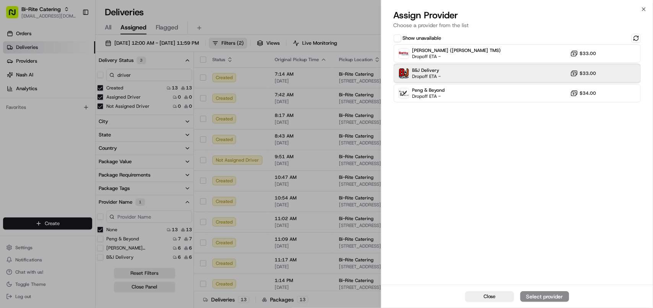
click at [439, 77] on span "Dropoff ETA -" at bounding box center [426, 76] width 29 height 6
click at [548, 292] on button "Assign Provider" at bounding box center [544, 297] width 49 height 11
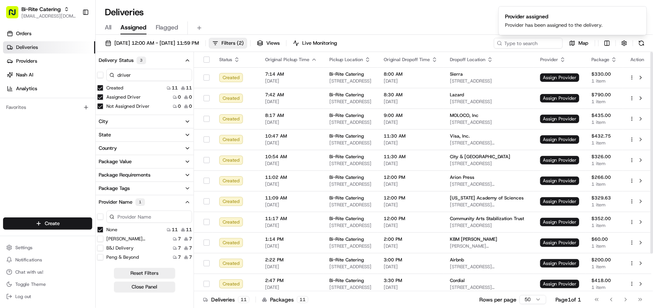
click at [100, 228] on button "None" at bounding box center [100, 230] width 6 height 6
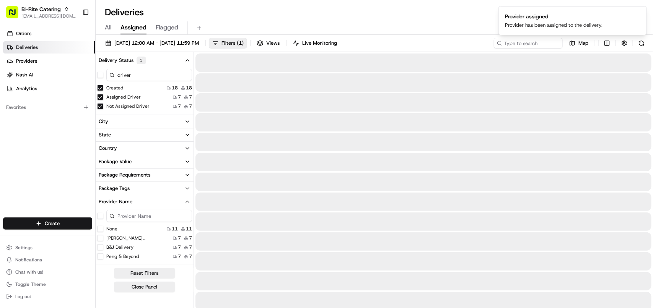
click at [100, 228] on button "None" at bounding box center [100, 229] width 6 height 6
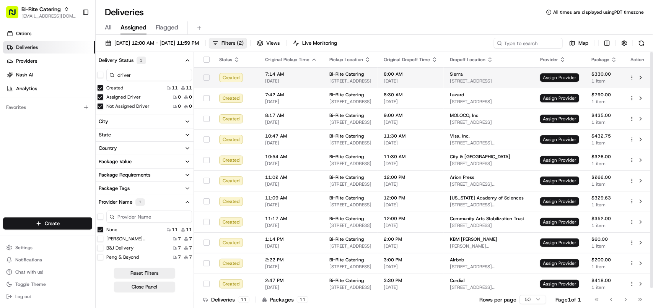
click at [563, 78] on span "Assign Provider" at bounding box center [559, 77] width 39 height 8
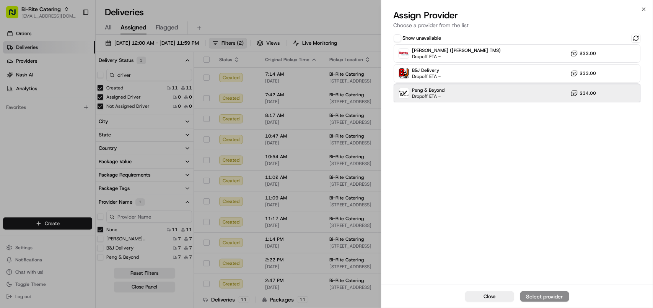
click at [465, 84] on div "Peng & Beyond Dropoff ETA - $34.00" at bounding box center [517, 93] width 247 height 18
click at [554, 292] on button "Assign Provider" at bounding box center [544, 297] width 49 height 11
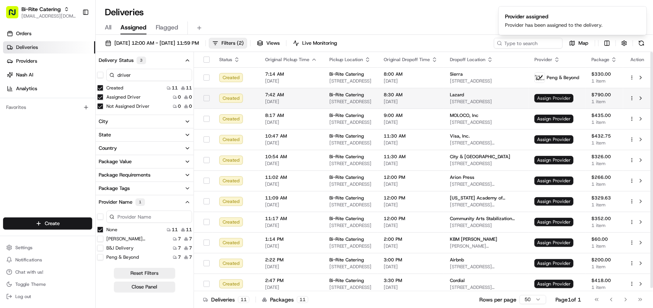
click at [547, 99] on span "Assign Provider" at bounding box center [554, 98] width 39 height 8
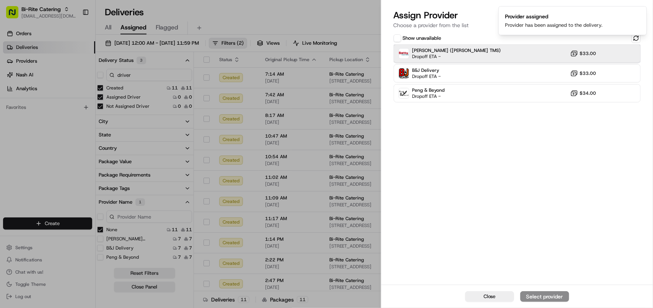
click at [435, 52] on span "Betty (Nash TMS)" at bounding box center [456, 50] width 89 height 6
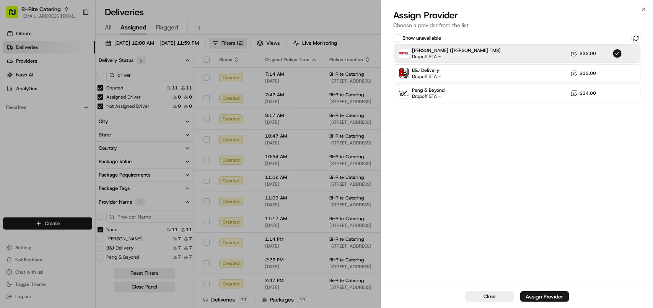
click at [540, 293] on div "Assign Provider" at bounding box center [544, 297] width 37 height 8
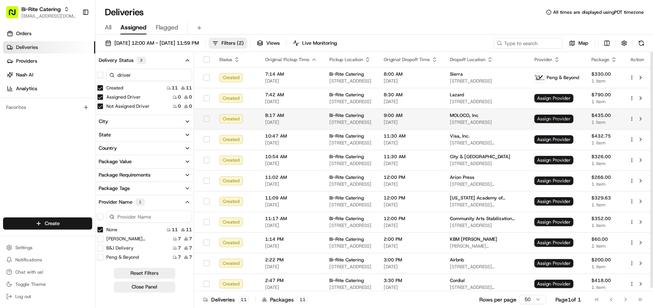
click at [551, 117] on span "Assign Provider" at bounding box center [554, 119] width 39 height 8
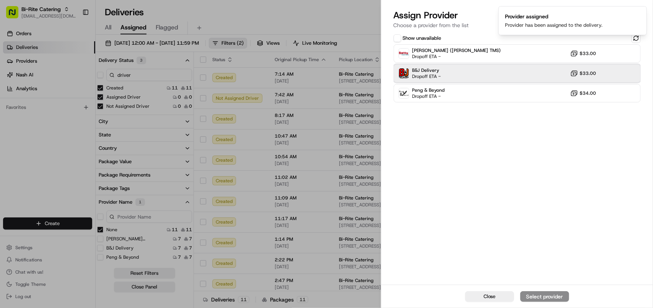
click at [467, 75] on div "B&J Delivery Dropoff ETA - $33.00" at bounding box center [517, 73] width 247 height 18
click at [560, 292] on button "Assign Provider" at bounding box center [544, 297] width 49 height 11
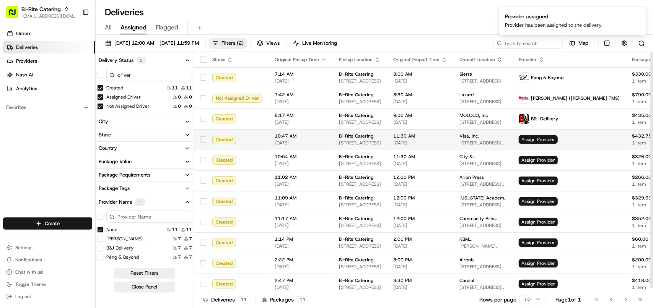
click at [541, 140] on span "Assign Provider" at bounding box center [538, 139] width 39 height 8
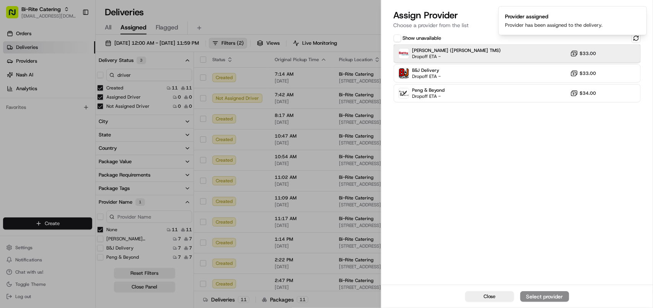
click at [494, 54] on div "Betty (Nash TMS) Dropoff ETA - $33.00" at bounding box center [517, 53] width 247 height 18
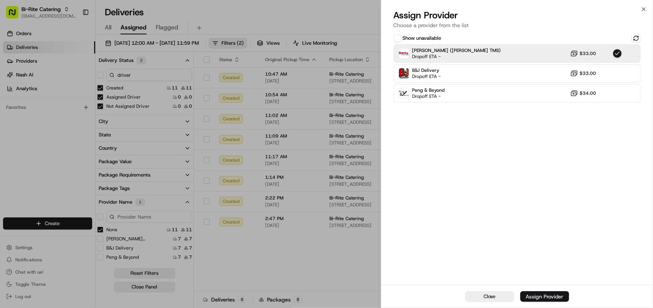
drag, startPoint x: 545, startPoint y: 292, endPoint x: 530, endPoint y: 280, distance: 18.8
click at [544, 292] on button "Assign Provider" at bounding box center [544, 297] width 49 height 11
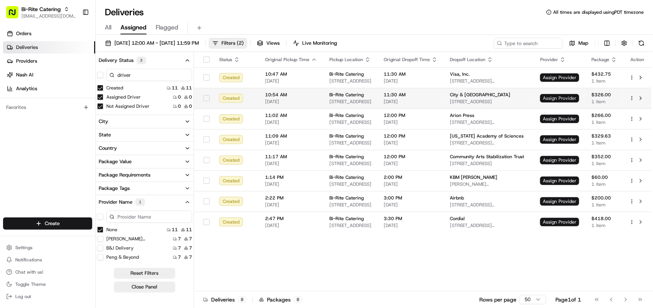
click at [556, 99] on span "Assign Provider" at bounding box center [559, 98] width 39 height 8
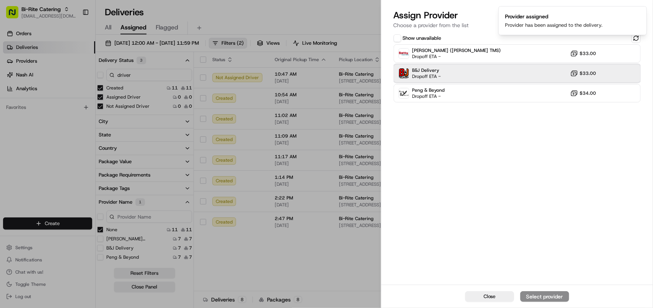
click at [462, 69] on div "B&J Delivery Dropoff ETA - $33.00" at bounding box center [517, 73] width 247 height 18
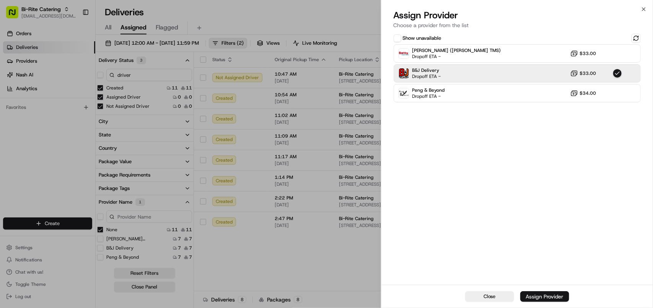
click at [548, 293] on div "Assign Provider" at bounding box center [544, 297] width 37 height 8
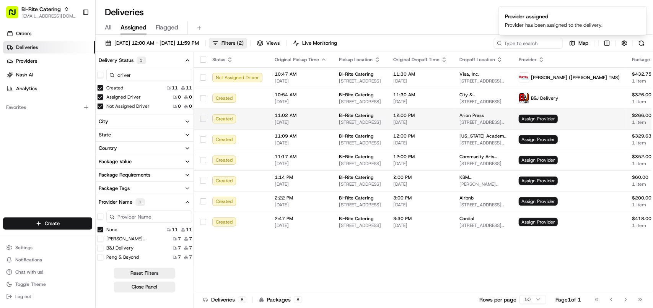
click at [558, 115] on span "Assign Provider" at bounding box center [538, 119] width 39 height 8
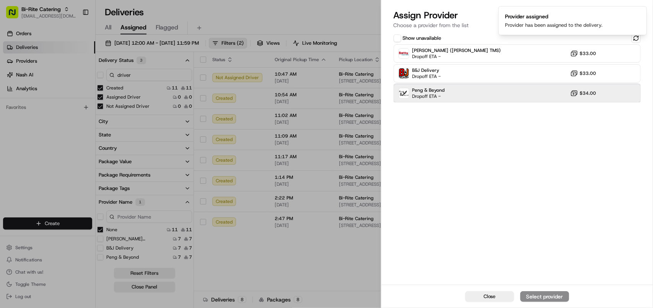
click at [446, 90] on div "Peng & Beyond Dropoff ETA - $34.00" at bounding box center [517, 93] width 247 height 18
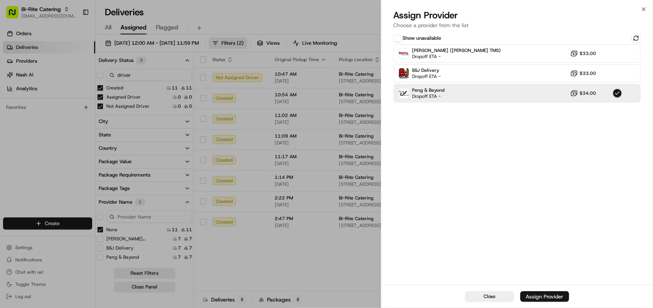
click at [563, 293] on div "Assign Provider" at bounding box center [544, 297] width 37 height 8
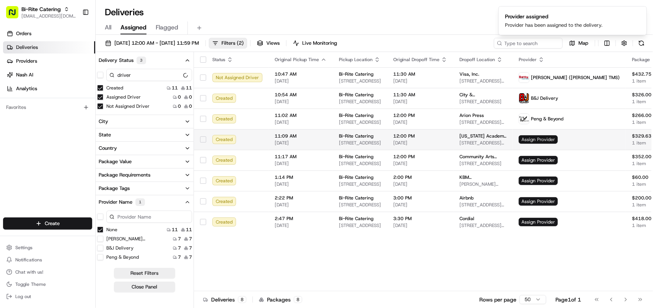
click at [540, 138] on span "Assign Provider" at bounding box center [538, 139] width 39 height 8
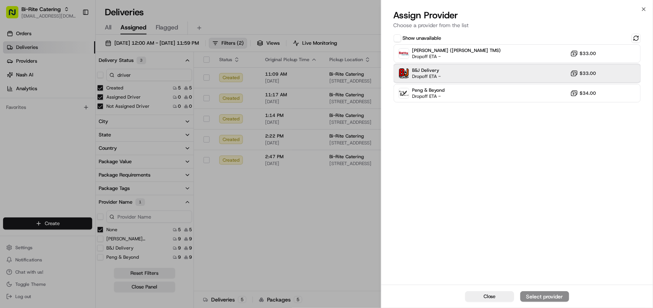
click at [486, 72] on div "B&J Delivery Dropoff ETA - $33.00" at bounding box center [517, 73] width 247 height 18
drag, startPoint x: 534, startPoint y: 291, endPoint x: 530, endPoint y: 291, distance: 3.8
click at [533, 292] on button "Assign Provider" at bounding box center [544, 297] width 49 height 11
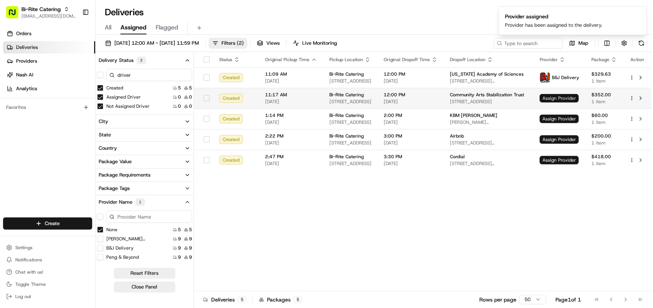
click at [569, 97] on span "Assign Provider" at bounding box center [559, 98] width 39 height 8
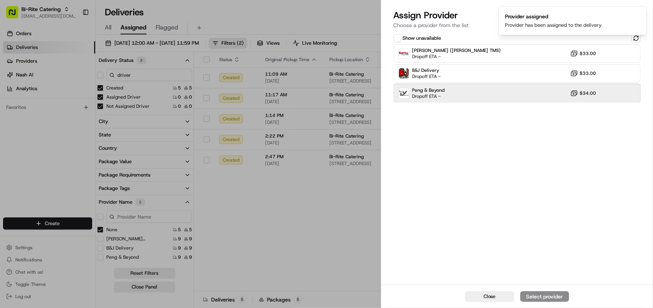
click at [442, 94] on span "Dropoff ETA -" at bounding box center [428, 96] width 33 height 6
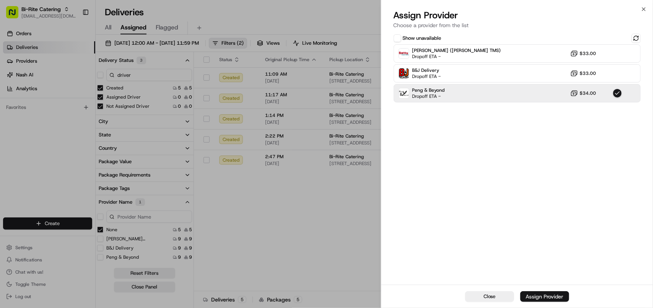
click at [537, 294] on div "Assign Provider" at bounding box center [544, 297] width 37 height 8
drag, startPoint x: 354, startPoint y: 253, endPoint x: 378, endPoint y: 227, distance: 35.2
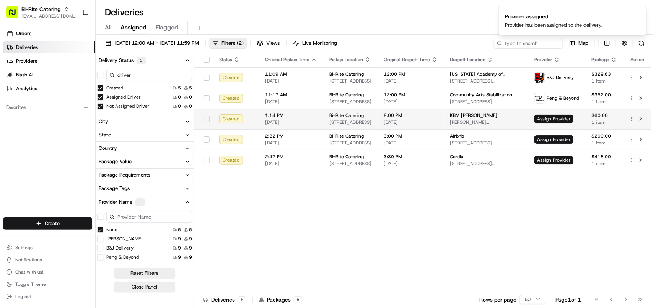
click at [546, 120] on span "Assign Provider" at bounding box center [554, 119] width 39 height 8
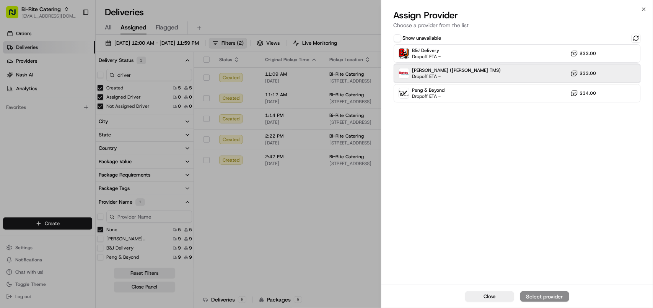
click at [431, 72] on span "Betty (Nash TMS)" at bounding box center [456, 70] width 89 height 6
click at [530, 292] on button "Assign Provider" at bounding box center [544, 297] width 49 height 11
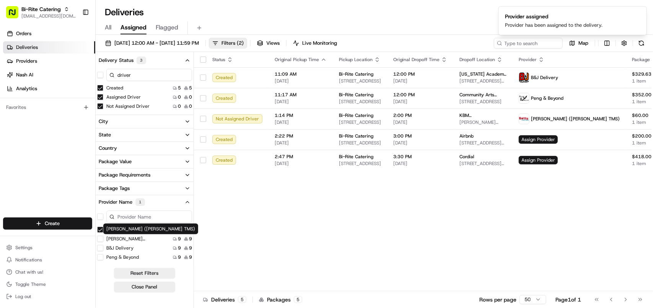
click at [99, 229] on button "None" at bounding box center [100, 230] width 6 height 6
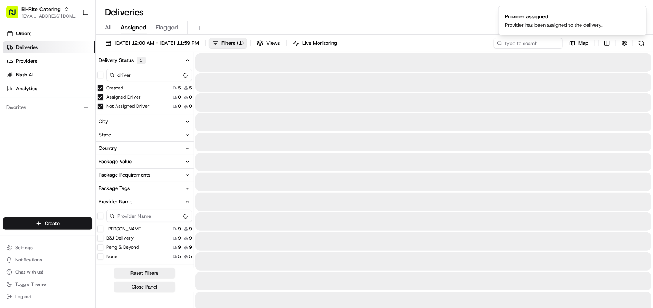
click at [99, 258] on button "None" at bounding box center [100, 257] width 6 height 6
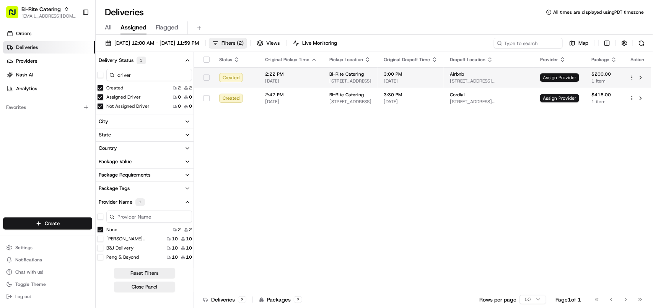
click at [546, 79] on span "Assign Provider" at bounding box center [559, 77] width 39 height 8
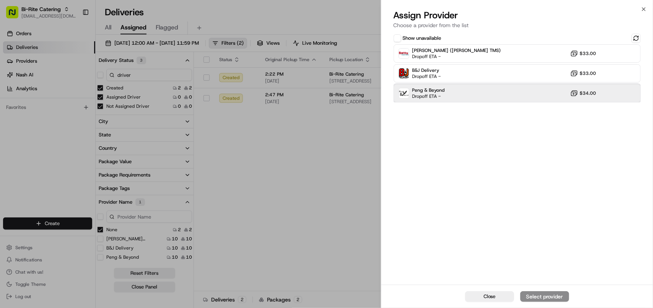
click at [461, 95] on div "Peng & Beyond Dropoff ETA - $34.00" at bounding box center [517, 93] width 247 height 18
click at [536, 292] on button "Assign Provider" at bounding box center [544, 297] width 49 height 11
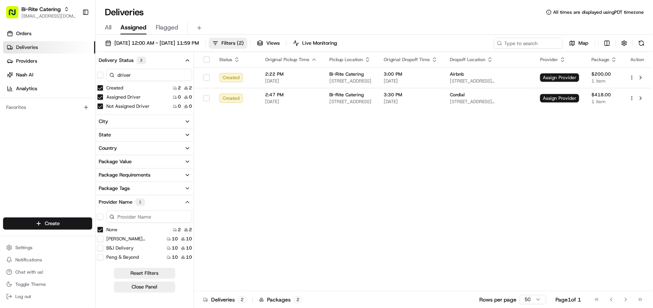
drag, startPoint x: 345, startPoint y: 225, endPoint x: 512, endPoint y: 186, distance: 171.3
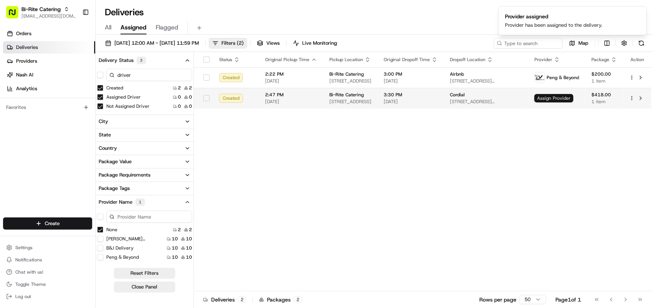
click at [557, 95] on span "Assign Provider" at bounding box center [554, 98] width 39 height 8
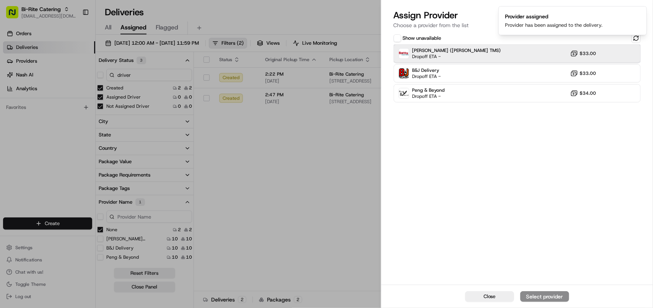
click at [446, 49] on span "Betty (Nash TMS)" at bounding box center [456, 50] width 89 height 6
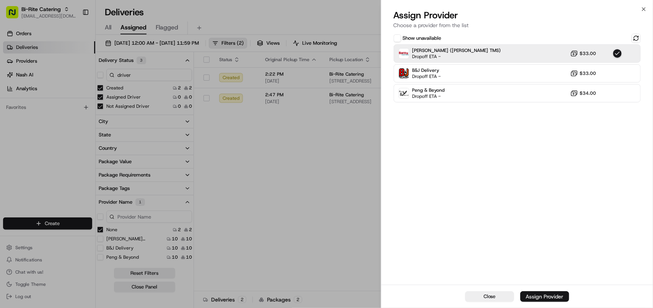
click at [551, 293] on div "Assign Provider" at bounding box center [544, 297] width 37 height 8
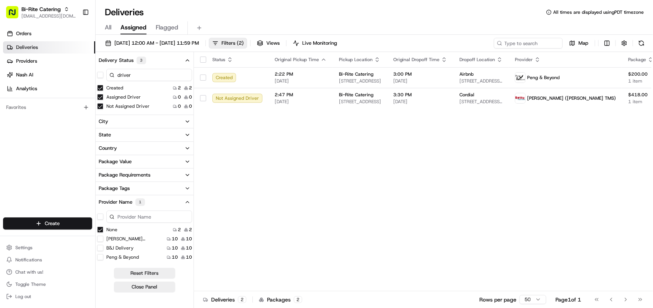
click at [99, 230] on button "None" at bounding box center [100, 230] width 6 height 6
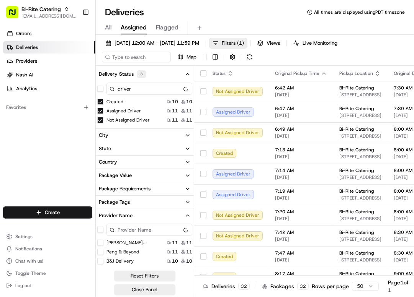
type TMS\) "on"
click at [136, 279] on button "Reset Filters" at bounding box center [144, 276] width 61 height 11
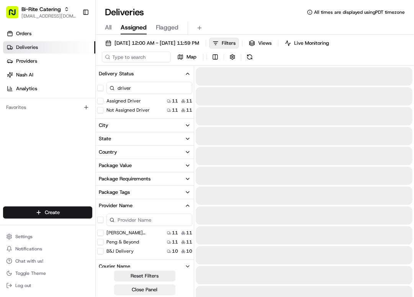
click at [152, 291] on button "Close Panel" at bounding box center [144, 290] width 61 height 11
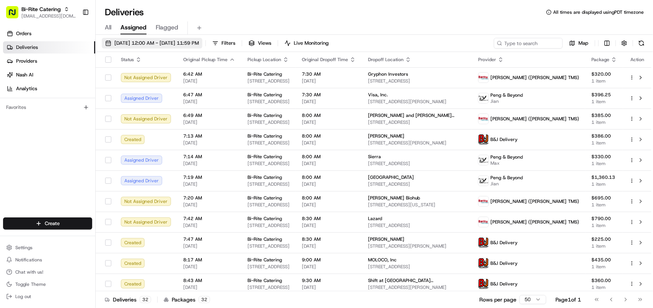
click at [153, 39] on button "08/19/2025 12:00 AM - 08/19/2025 11:59 PM" at bounding box center [152, 43] width 101 height 11
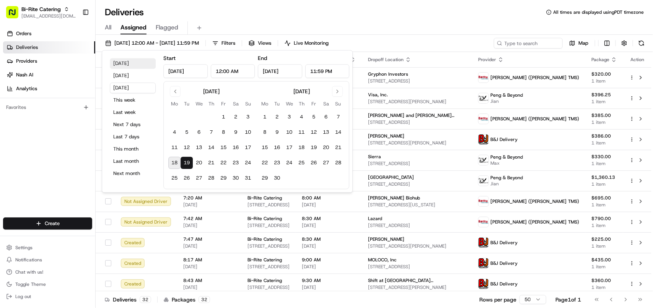
click at [127, 66] on button "Today" at bounding box center [133, 63] width 46 height 11
type input "Aug 18, 2025"
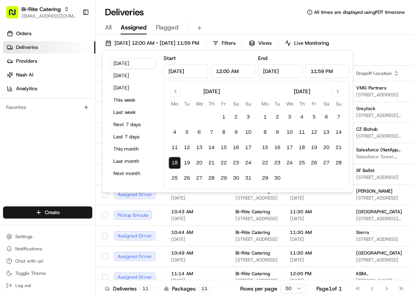
click at [205, 16] on div "Deliveries All times are displayed using PDT timezone" at bounding box center [255, 12] width 318 height 12
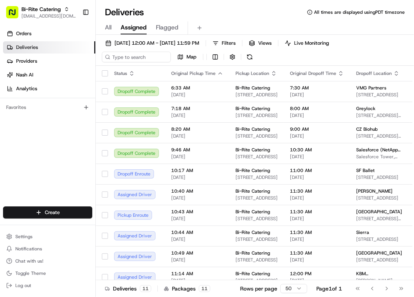
click at [43, 45] on link "Deliveries" at bounding box center [49, 47] width 92 height 12
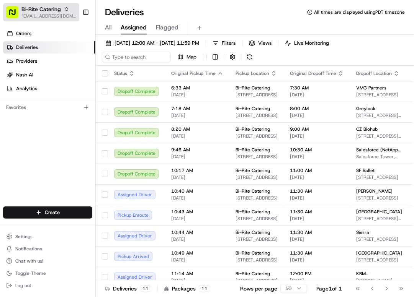
click at [49, 10] on span "Bi-Rite Catering" at bounding box center [40, 9] width 39 height 8
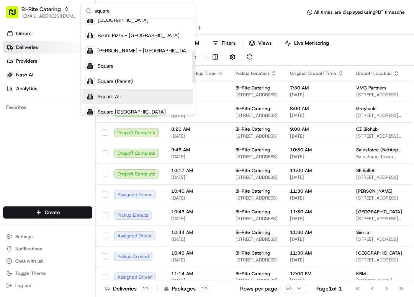
scroll to position [96, 0]
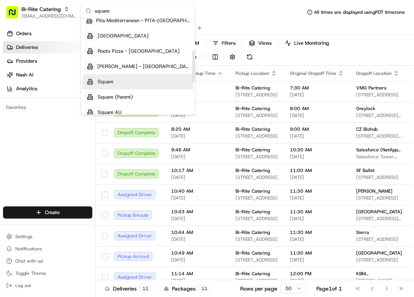
type input "square"
click at [143, 80] on div "Square" at bounding box center [137, 81] width 111 height 15
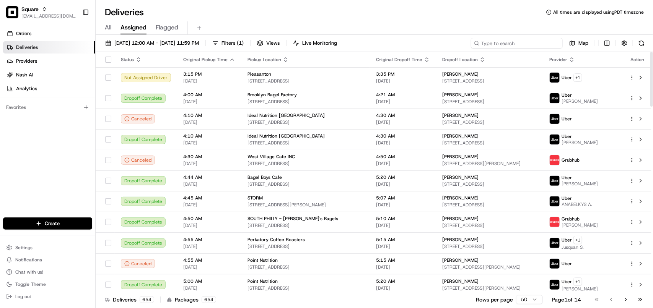
click at [515, 43] on input at bounding box center [517, 43] width 92 height 11
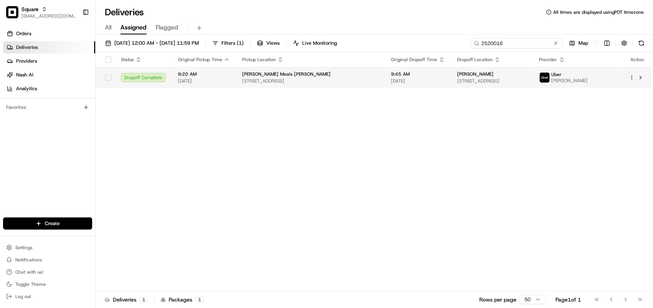
type input "2520016"
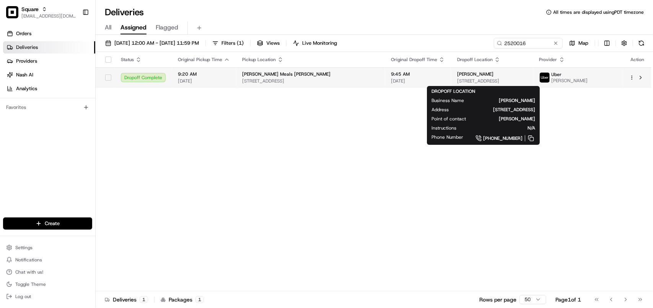
click at [483, 77] on div "[PERSON_NAME]" at bounding box center [492, 74] width 70 height 6
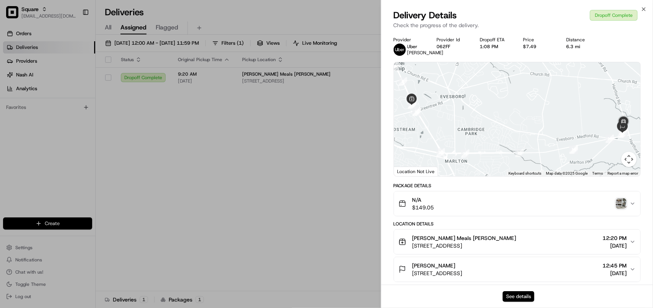
click at [523, 293] on button "See details" at bounding box center [519, 297] width 32 height 11
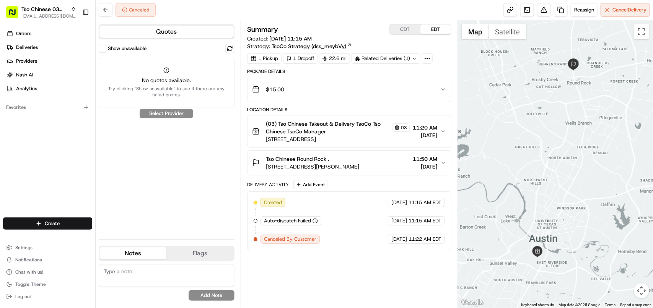
click at [101, 47] on button "Show unavailable" at bounding box center [103, 49] width 8 height 8
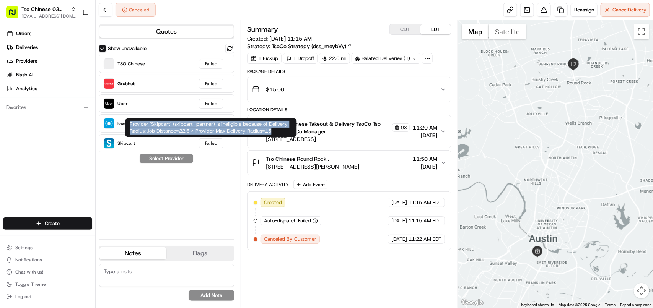
copy div "Provider 'Skipcart' (skipcart_partner) is ineligible because of Delivery Radius…"
drag, startPoint x: 275, startPoint y: 132, endPoint x: 112, endPoint y: 89, distance: 168.9
click at [126, 125] on div "Provider 'Skipcart' (skipcart_partner) is ineligible because of Delivery Radius…" at bounding box center [211, 128] width 171 height 18
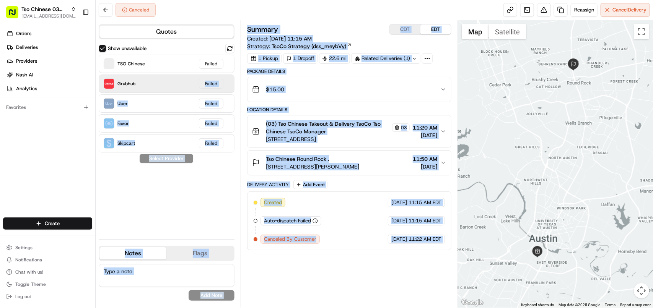
drag, startPoint x: 259, startPoint y: 91, endPoint x: 144, endPoint y: 83, distance: 115.4
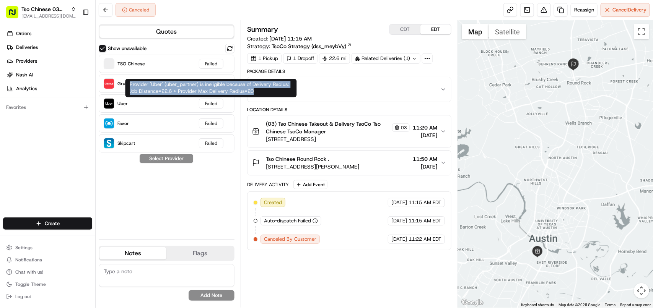
copy div "Provider 'Uber' (uber_partner) is ineligible because of Delivery Radius: Job Di…"
drag, startPoint x: 257, startPoint y: 89, endPoint x: 131, endPoint y: 82, distance: 126.1
click at [131, 82] on div "Provider 'Uber' (uber_partner) is ineligible because of Delivery Radius: Job Di…" at bounding box center [211, 88] width 171 height 18
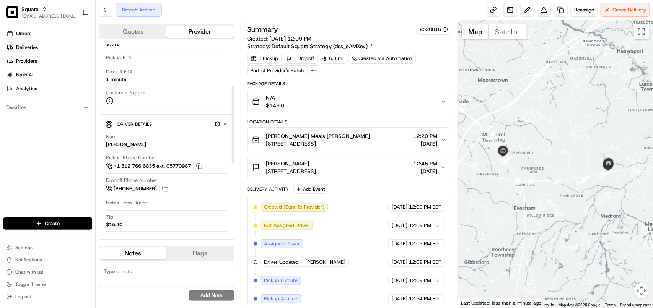
scroll to position [96, 0]
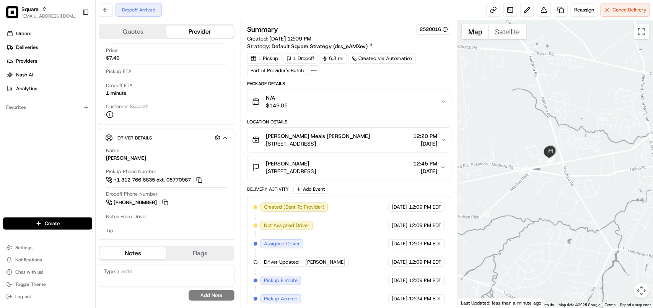
drag, startPoint x: 618, startPoint y: 125, endPoint x: 538, endPoint y: 191, distance: 103.6
click at [538, 191] on div at bounding box center [555, 164] width 195 height 288
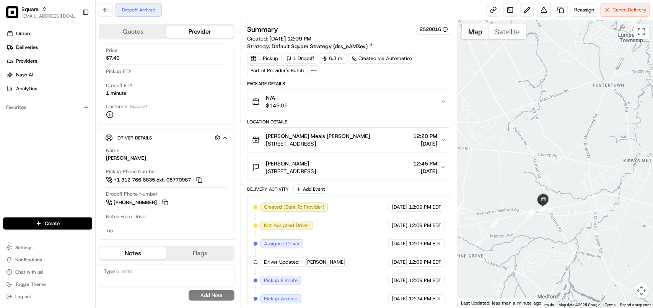
drag, startPoint x: 550, startPoint y: 170, endPoint x: 592, endPoint y: 236, distance: 78.6
click at [592, 236] on div at bounding box center [555, 164] width 195 height 288
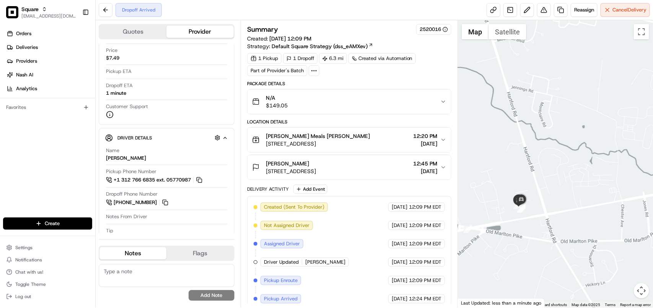
drag, startPoint x: 523, startPoint y: 181, endPoint x: 607, endPoint y: 246, distance: 106.3
click at [607, 246] on div at bounding box center [555, 164] width 195 height 288
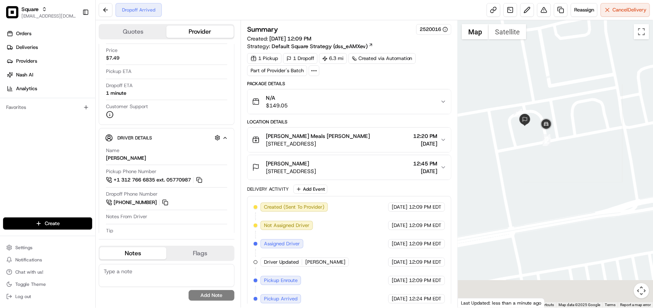
drag, startPoint x: 529, startPoint y: 211, endPoint x: 571, endPoint y: 146, distance: 76.7
click at [571, 146] on div at bounding box center [555, 164] width 195 height 288
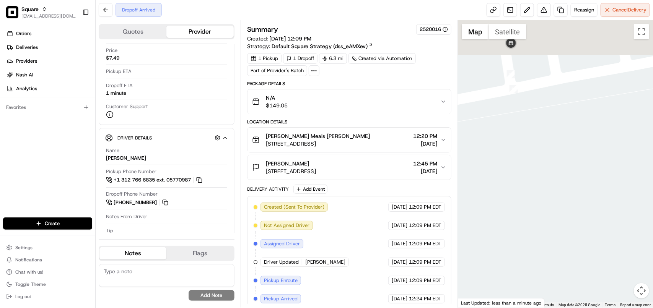
drag, startPoint x: 569, startPoint y: 118, endPoint x: 569, endPoint y: 161, distance: 43.2
click at [642, 243] on div at bounding box center [555, 164] width 195 height 288
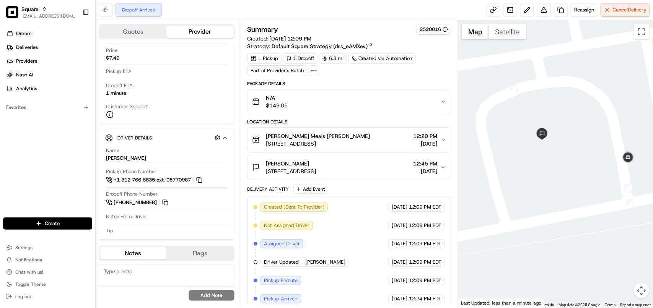
drag, startPoint x: 558, startPoint y: 154, endPoint x: 557, endPoint y: 78, distance: 75.8
click at [557, 78] on div at bounding box center [555, 164] width 195 height 288
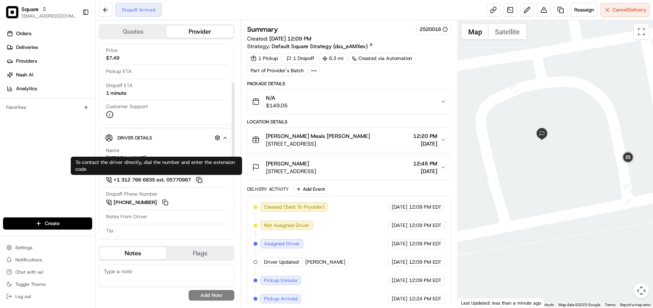
click at [200, 181] on button at bounding box center [199, 180] width 8 height 8
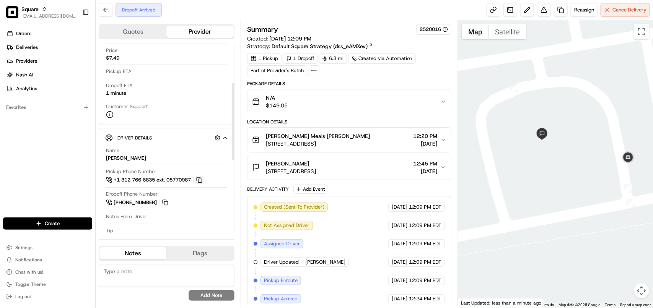
click at [200, 181] on button at bounding box center [199, 180] width 8 height 8
click at [180, 274] on textarea at bounding box center [167, 275] width 136 height 23
paste textarea "**Caller Information: Merchant **Reason for calling: Driver's infomation **Reso…"
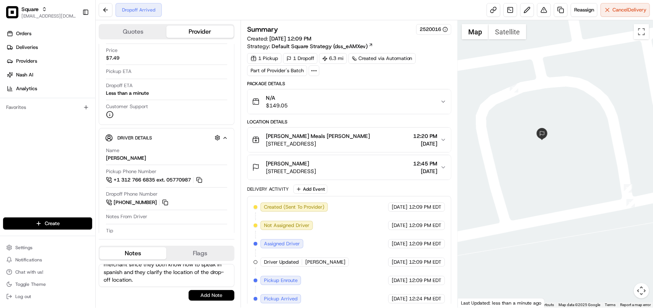
type textarea "**Caller Information: Merchant **Reason for calling: Driver's infomation **Reso…"
click at [202, 293] on button "Add Note" at bounding box center [212, 295] width 46 height 11
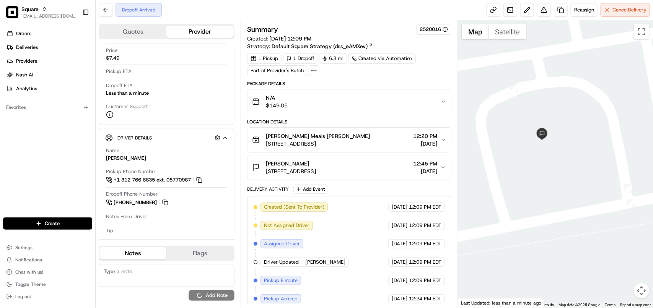
scroll to position [0, 0]
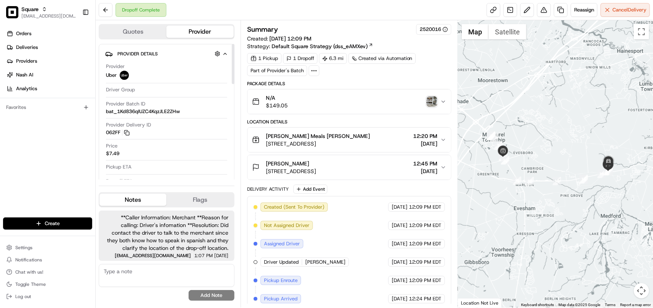
drag, startPoint x: 233, startPoint y: 92, endPoint x: 236, endPoint y: 48, distance: 44.1
click at [235, 48] on div at bounding box center [233, 64] width 3 height 40
click at [429, 102] on img "button" at bounding box center [432, 101] width 11 height 11
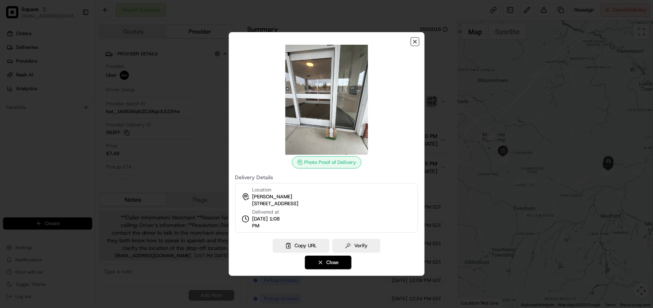
click at [416, 43] on icon "button" at bounding box center [415, 41] width 3 height 3
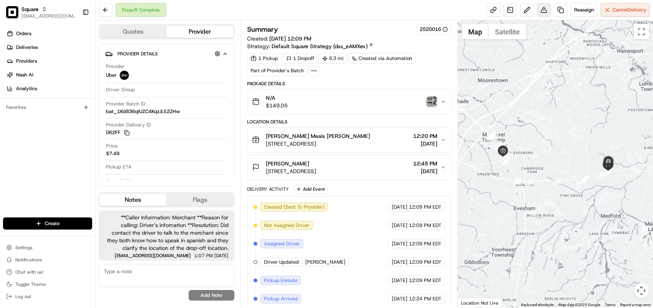
click at [541, 8] on button at bounding box center [544, 10] width 14 height 14
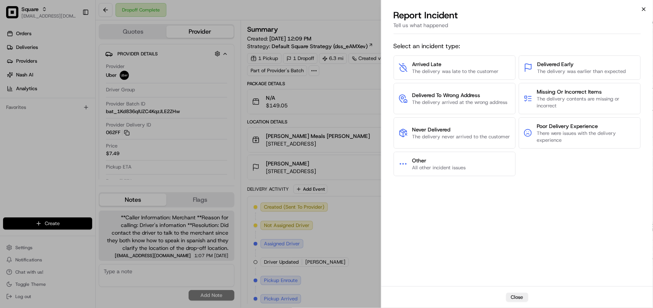
click at [644, 10] on icon "button" at bounding box center [643, 9] width 3 height 3
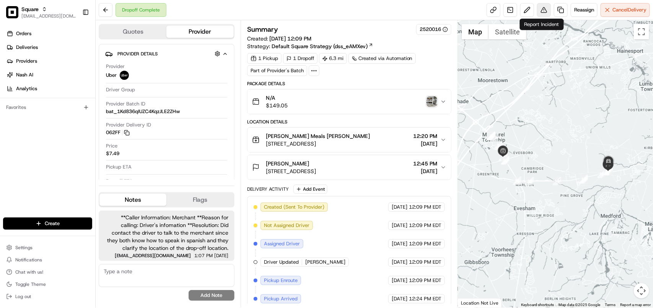
click at [542, 13] on button at bounding box center [544, 10] width 14 height 14
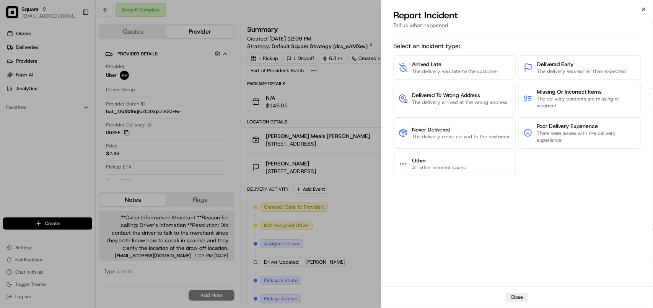
click at [645, 8] on icon "button" at bounding box center [644, 9] width 6 height 6
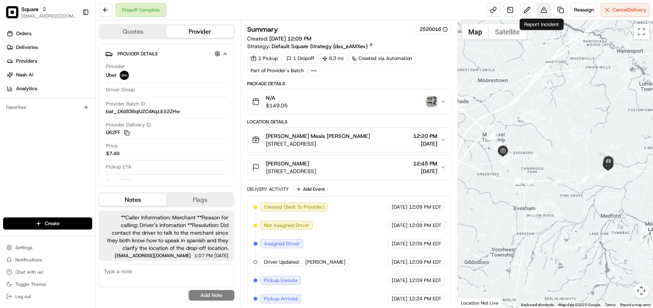
click at [540, 13] on button at bounding box center [544, 10] width 14 height 14
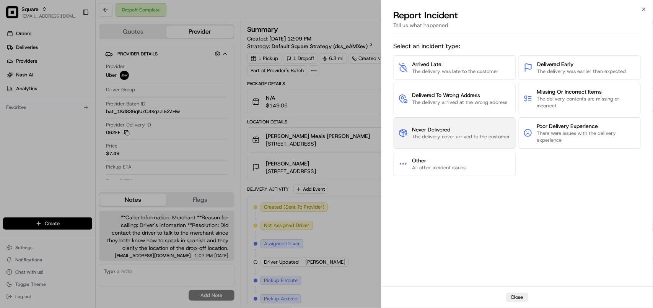
click at [464, 127] on span "Never Delivered" at bounding box center [461, 130] width 98 height 8
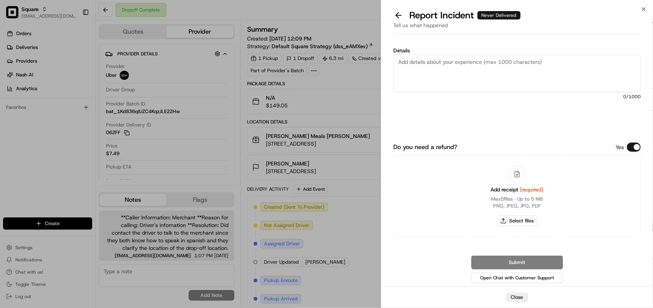
click at [446, 83] on textarea "Details" at bounding box center [517, 73] width 247 height 37
click at [583, 77] on textarea "Details" at bounding box center [517, 73] width 247 height 37
type textarea "O"
click at [400, 18] on button at bounding box center [399, 15] width 16 height 11
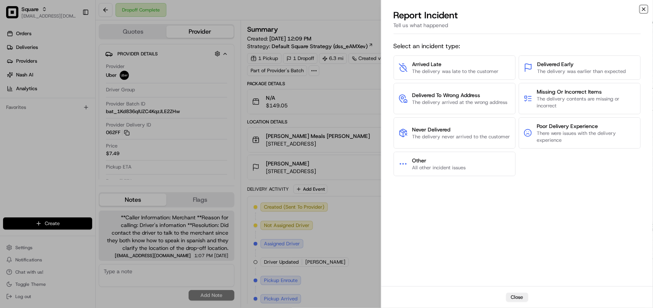
click at [646, 8] on icon "button" at bounding box center [644, 9] width 6 height 6
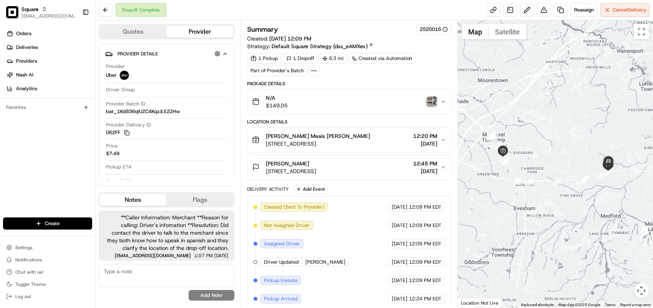
click at [399, 174] on div "[PERSON_NAME] [STREET_ADDRESS] 12:45 PM [DATE]" at bounding box center [346, 167] width 188 height 15
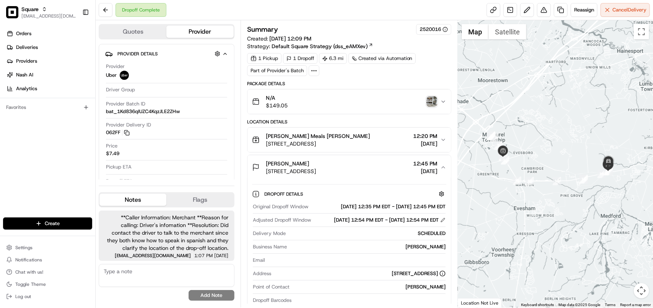
click at [437, 77] on div "Summary 2520016 Created: [DATE] 12:09 PM Strategy: Default Square Strategy (dss…" at bounding box center [349, 287] width 204 height 526
click at [537, 10] on button at bounding box center [544, 10] width 14 height 14
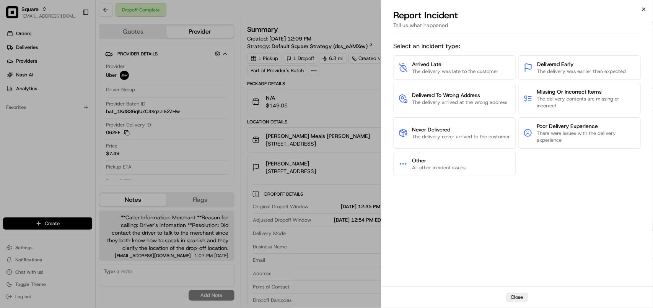
click at [646, 9] on icon "button" at bounding box center [644, 9] width 6 height 6
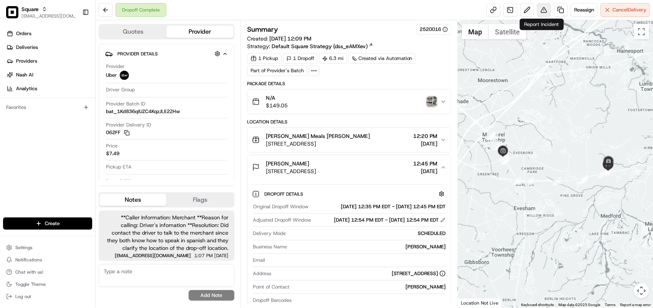
click at [543, 12] on button at bounding box center [544, 10] width 14 height 14
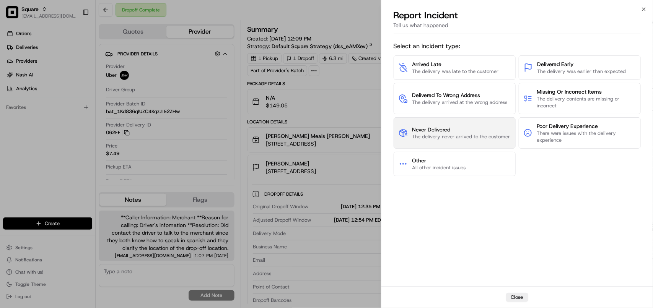
click at [456, 138] on span "The delivery never arrived to the customer" at bounding box center [461, 137] width 98 height 7
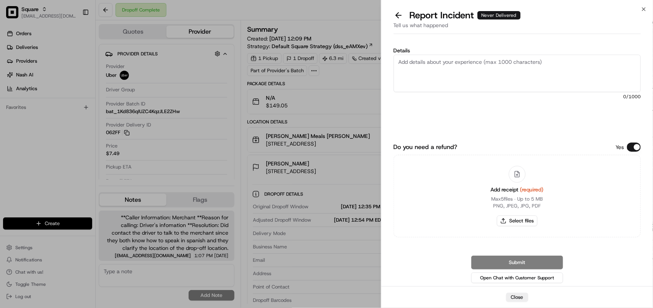
click at [452, 69] on textarea "Details" at bounding box center [517, 73] width 247 height 37
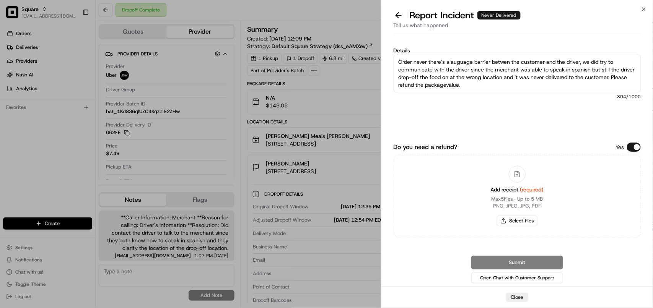
paste textarea "The order was never delivered due to a language barrier between the customer an…"
type textarea "The order was never delivered due to a language barrier between the customer an…"
click at [629, 149] on button "Do you need a refund?" at bounding box center [634, 147] width 14 height 9
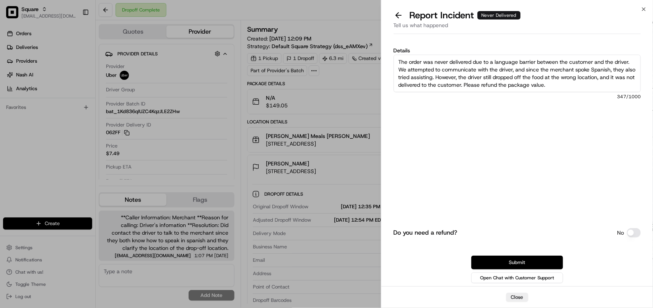
click at [527, 260] on button "Submit" at bounding box center [517, 263] width 92 height 14
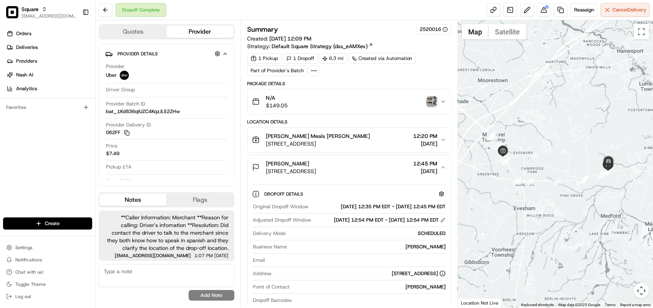
click at [165, 270] on textarea at bounding box center [167, 275] width 136 height 23
paste textarea "**Caller Information: Merchant **Reason for calling: Order never delivered **Re…"
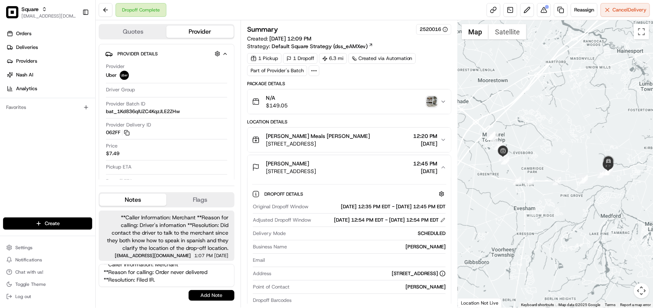
type textarea "**Caller Information: Merchant **Reason for calling: Order never delivered **Re…"
click at [221, 292] on button "Add Note" at bounding box center [212, 295] width 46 height 11
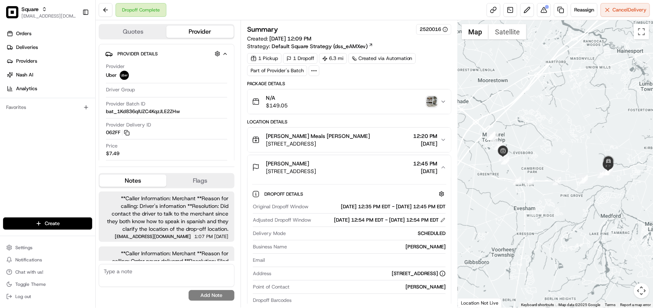
scroll to position [20, 0]
